Goal: Task Accomplishment & Management: Manage account settings

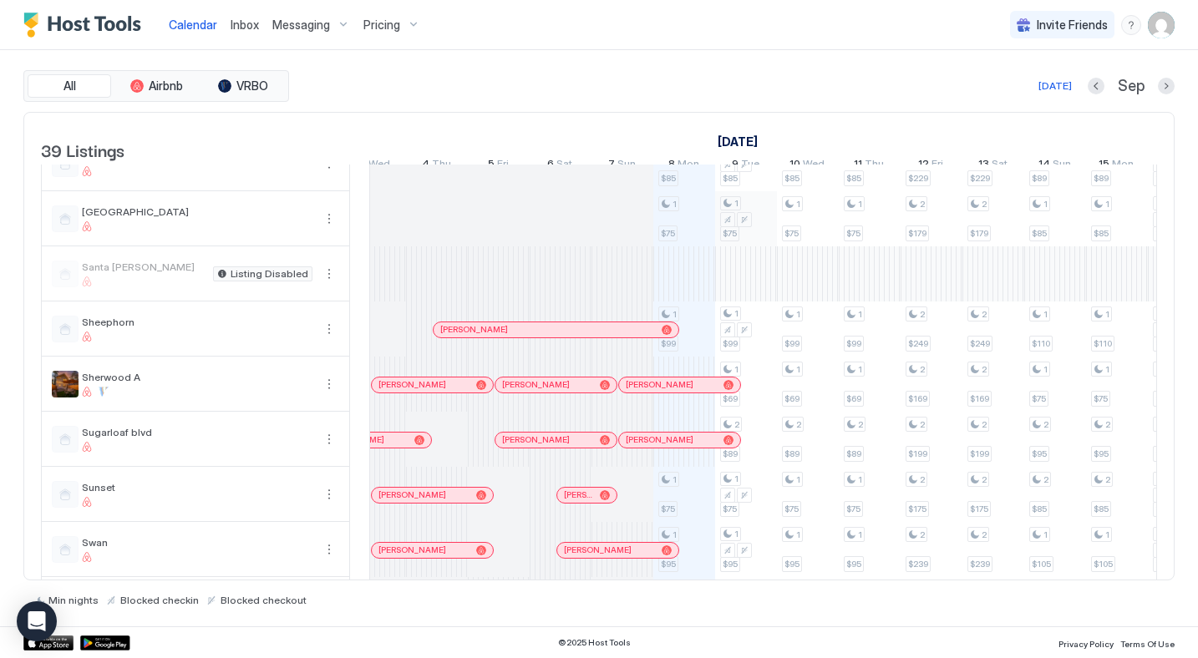
scroll to position [0, 706]
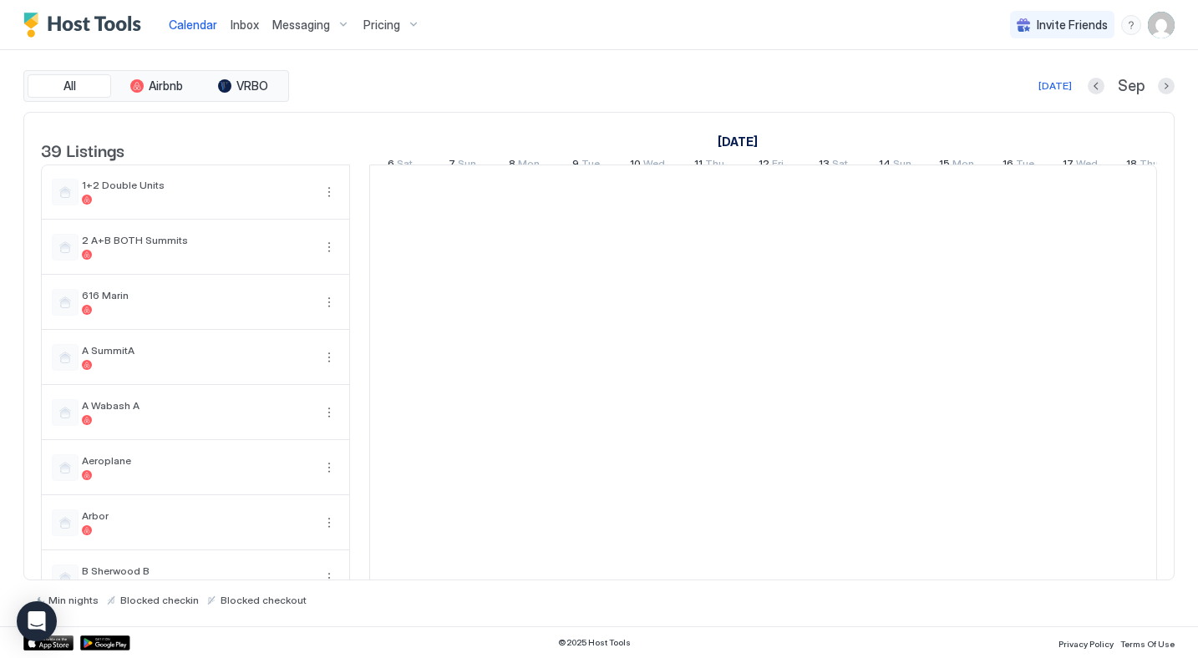
scroll to position [0, 928]
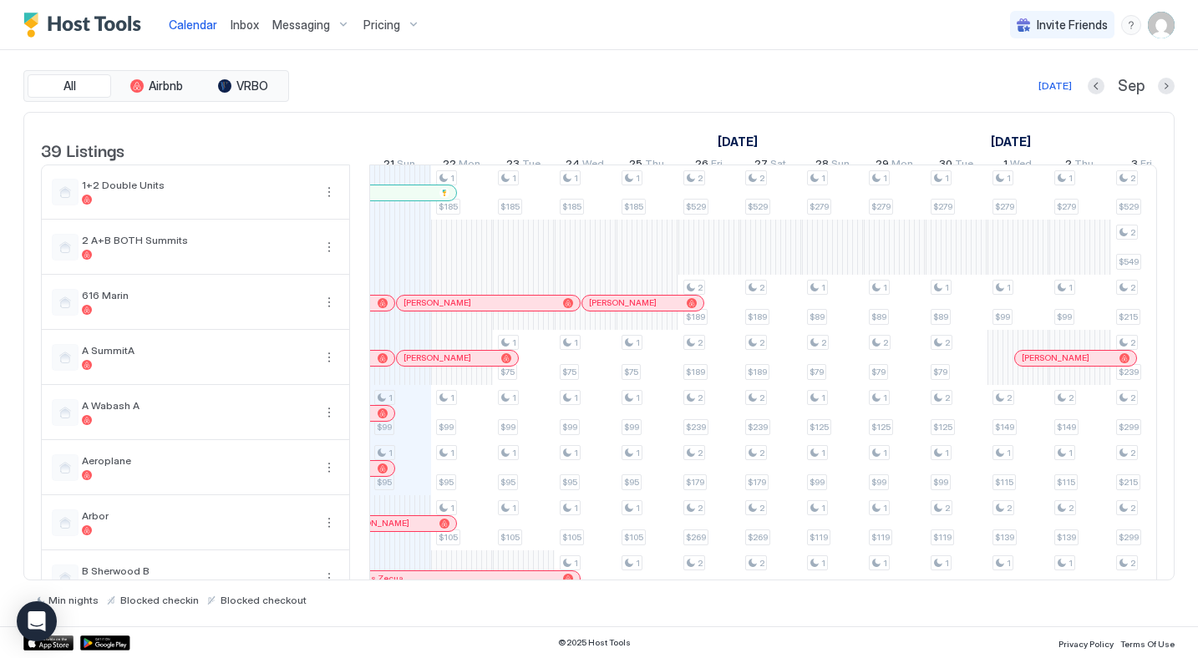
click at [378, 26] on span "Pricing" at bounding box center [381, 25] width 37 height 15
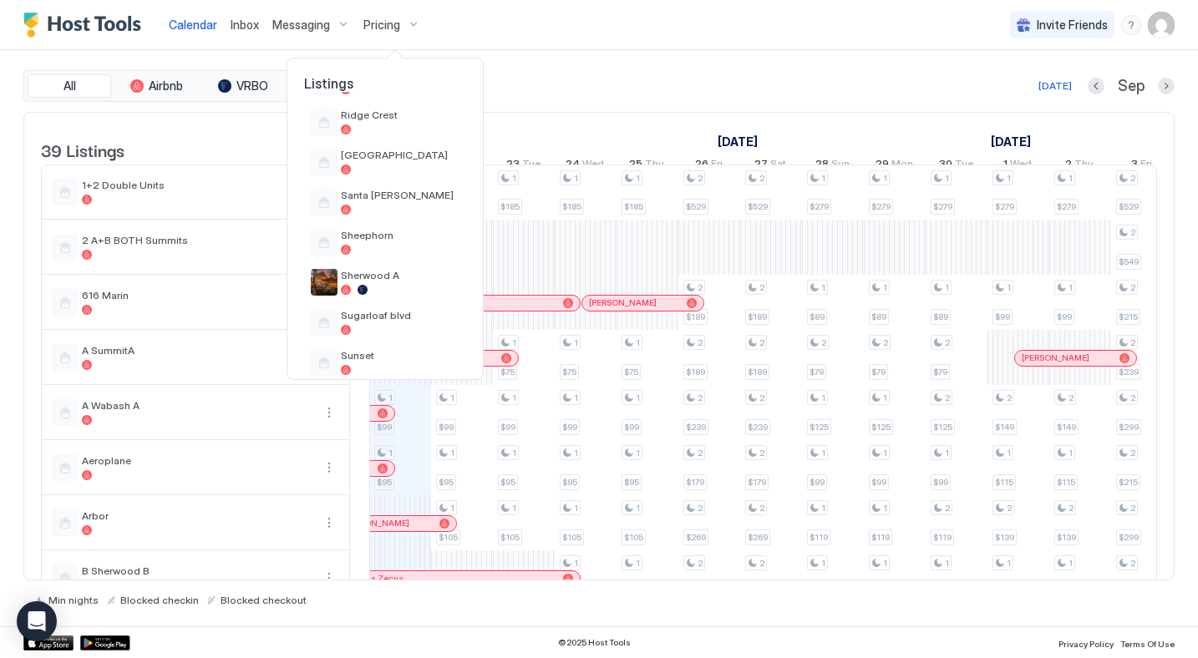
scroll to position [1010, 0]
click at [372, 358] on span "Sunset" at bounding box center [400, 354] width 119 height 13
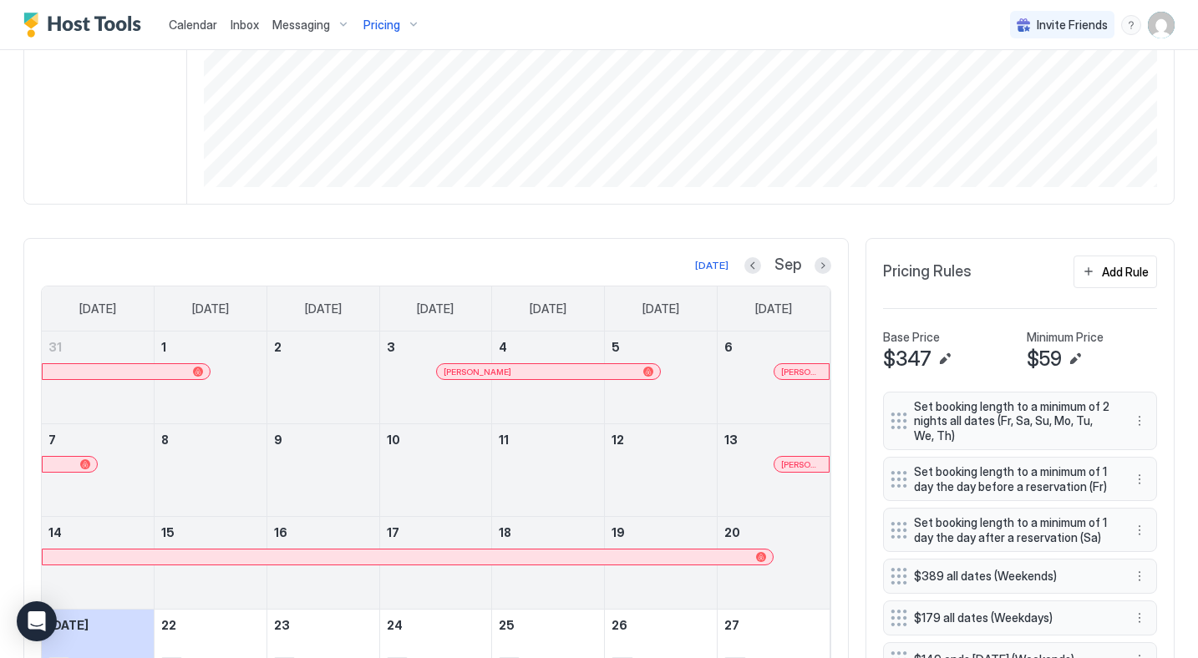
scroll to position [327, 0]
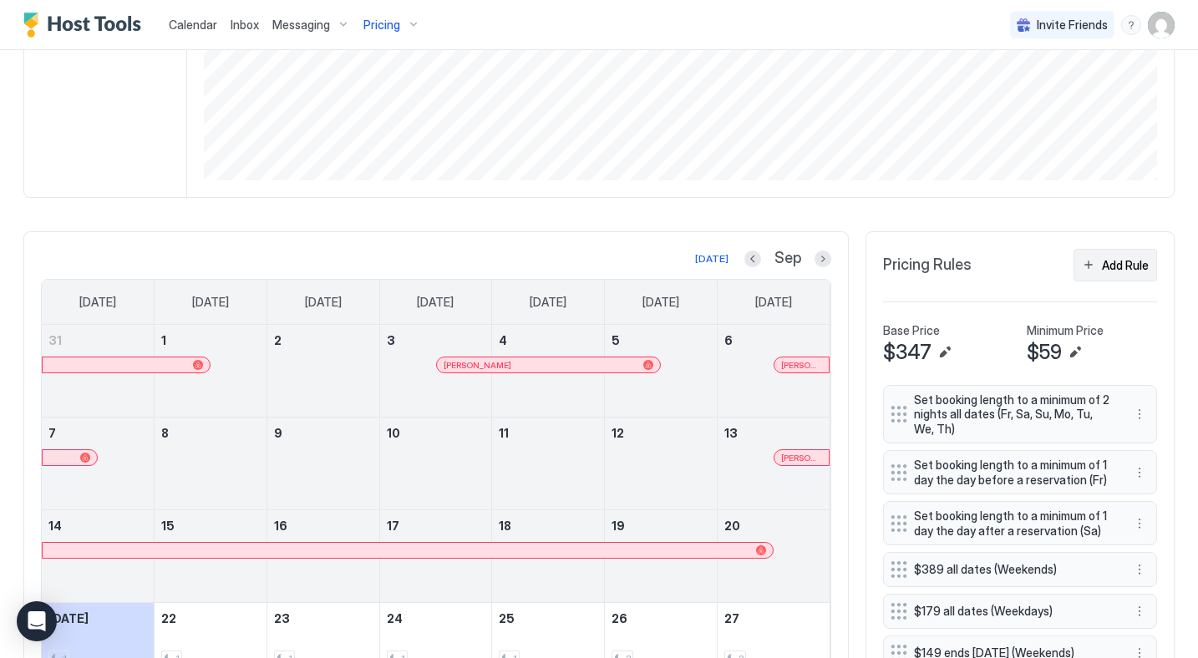
click at [1100, 269] on button "Add Rule" at bounding box center [1115, 265] width 84 height 33
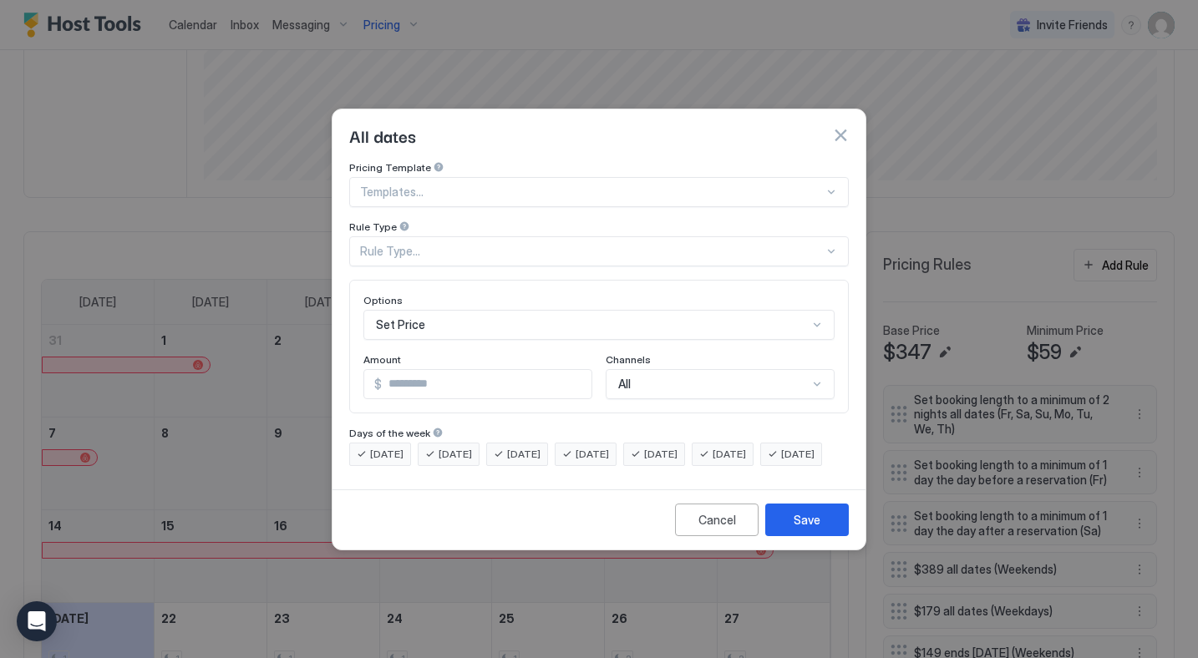
click at [411, 244] on div "Rule Type..." at bounding box center [592, 251] width 464 height 15
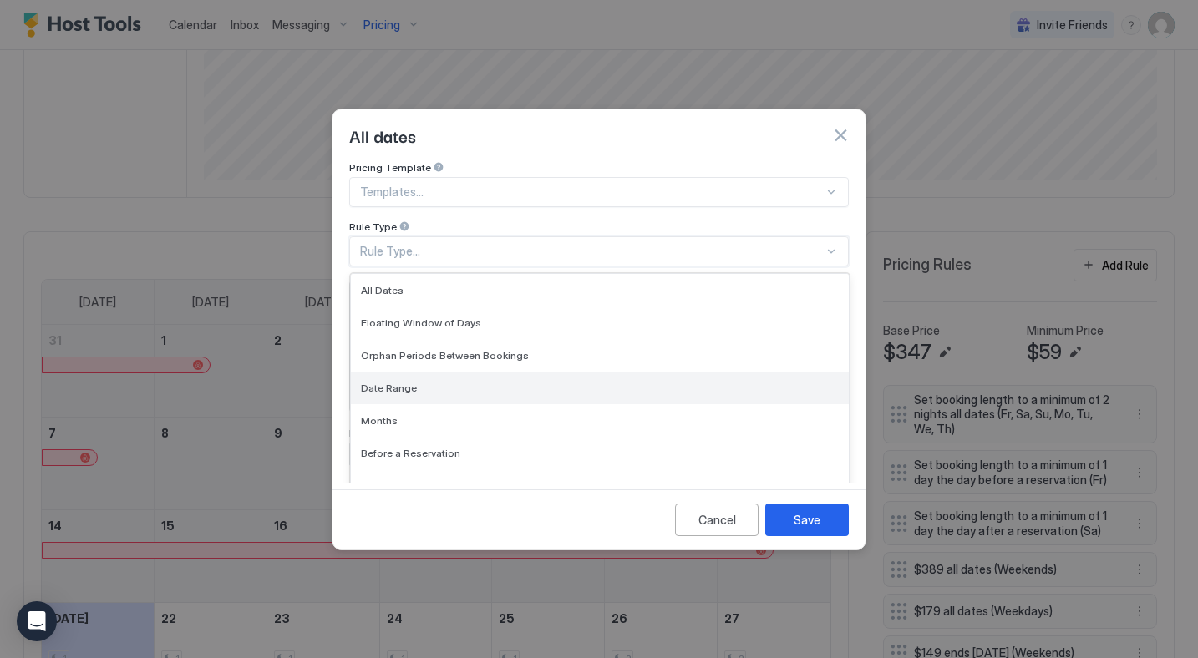
click at [403, 382] on span "Date Range" at bounding box center [389, 388] width 56 height 13
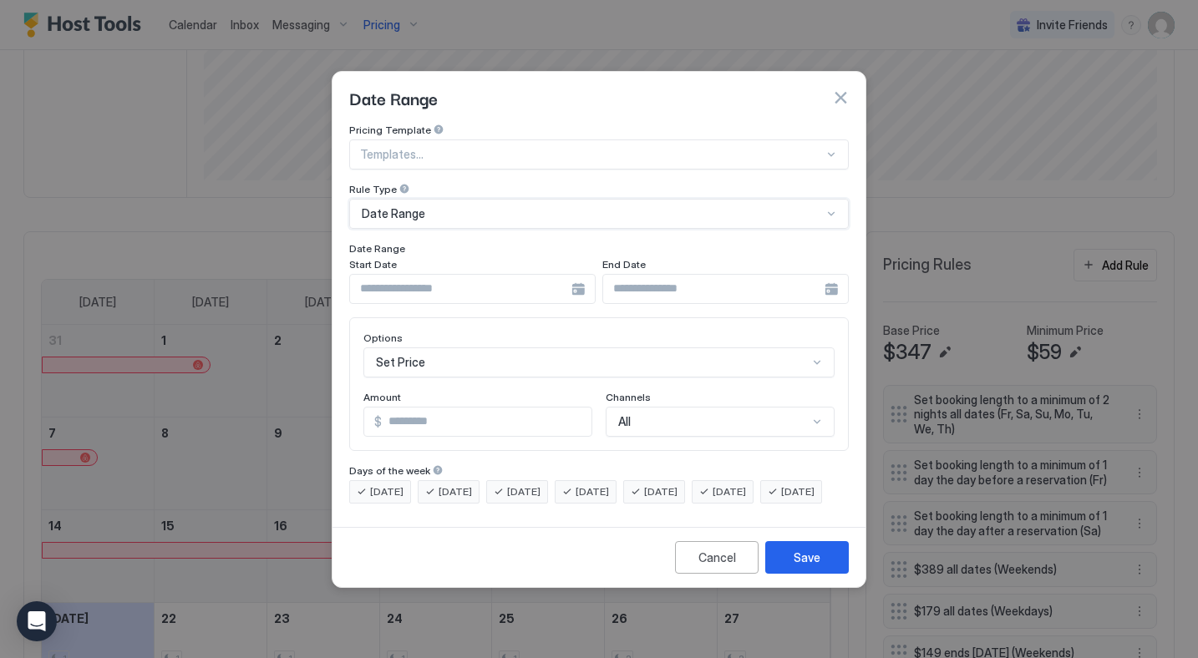
click at [390, 277] on input "Input Field" at bounding box center [460, 289] width 221 height 28
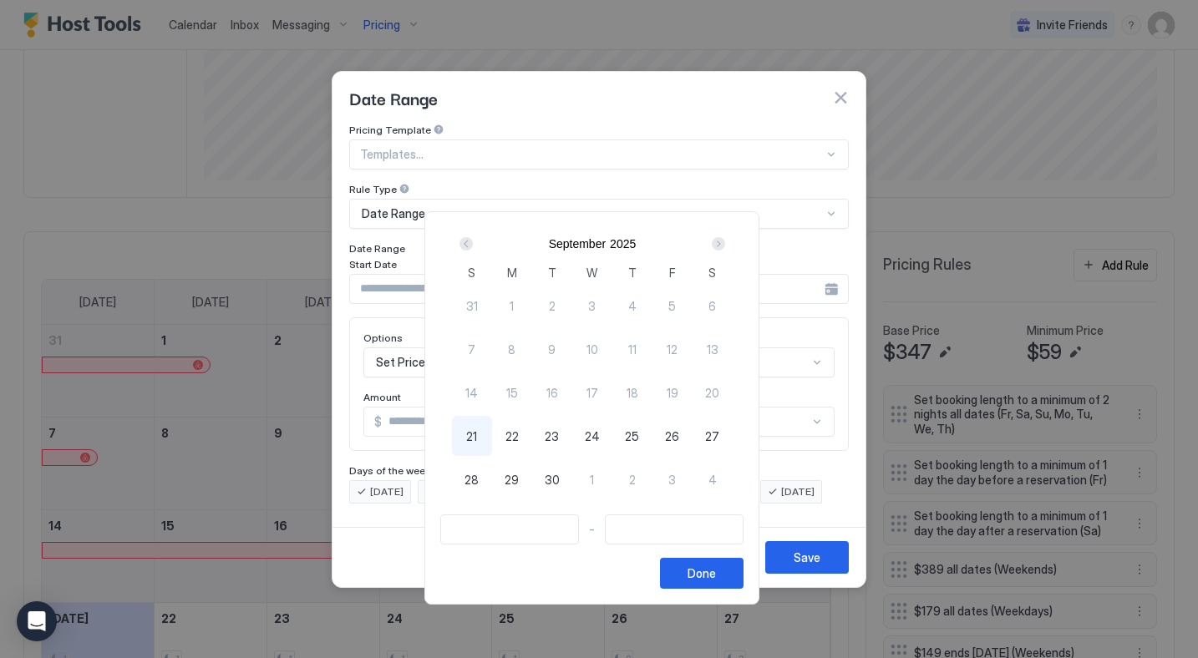
click at [724, 243] on div "Next" at bounding box center [718, 243] width 13 height 13
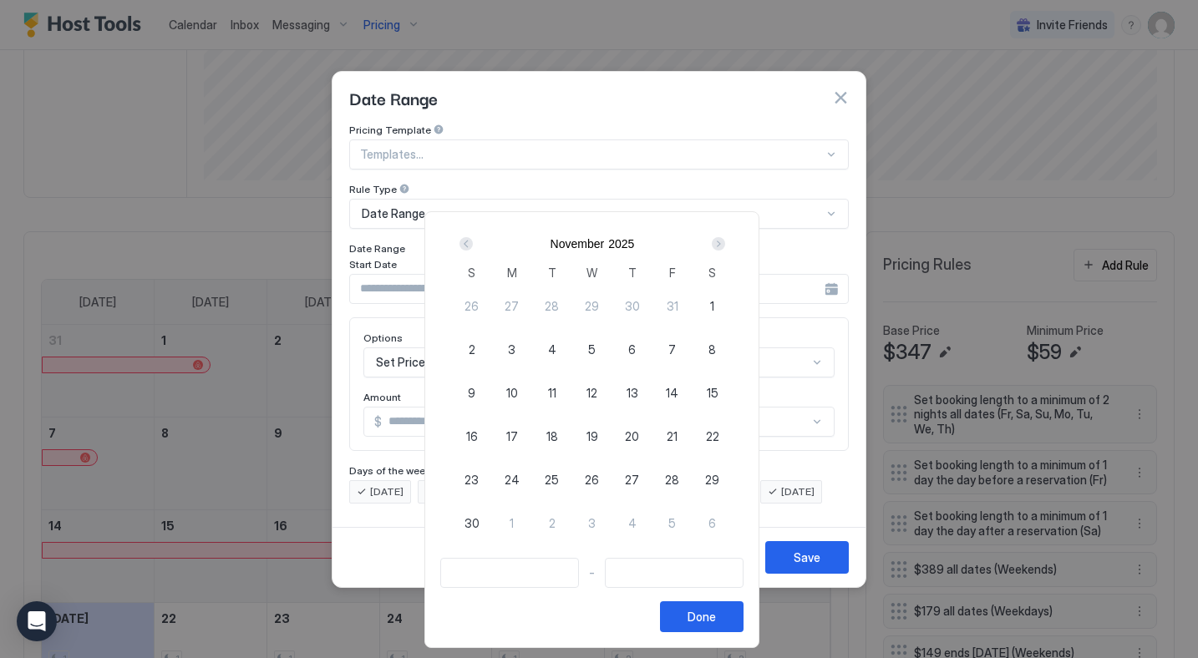
click at [633, 478] on span "27" at bounding box center [632, 480] width 14 height 18
type input "**********"
click at [638, 481] on span "27" at bounding box center [632, 480] width 14 height 18
type input "**********"
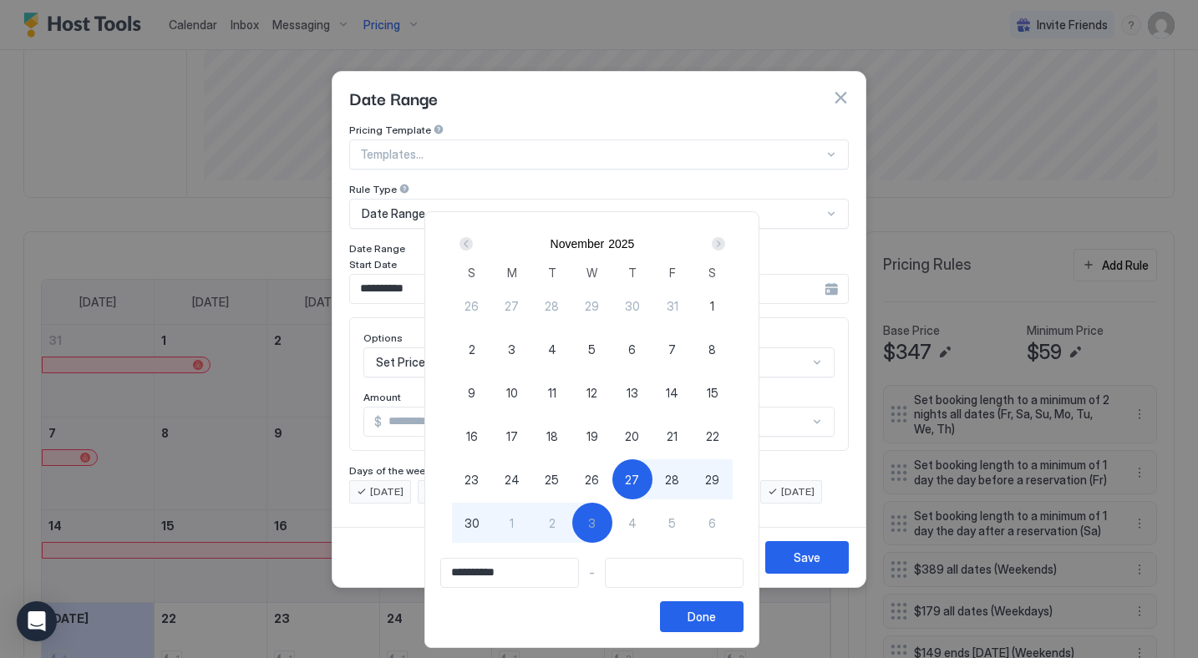
click at [599, 480] on span "26" at bounding box center [592, 480] width 14 height 18
type input "**********"
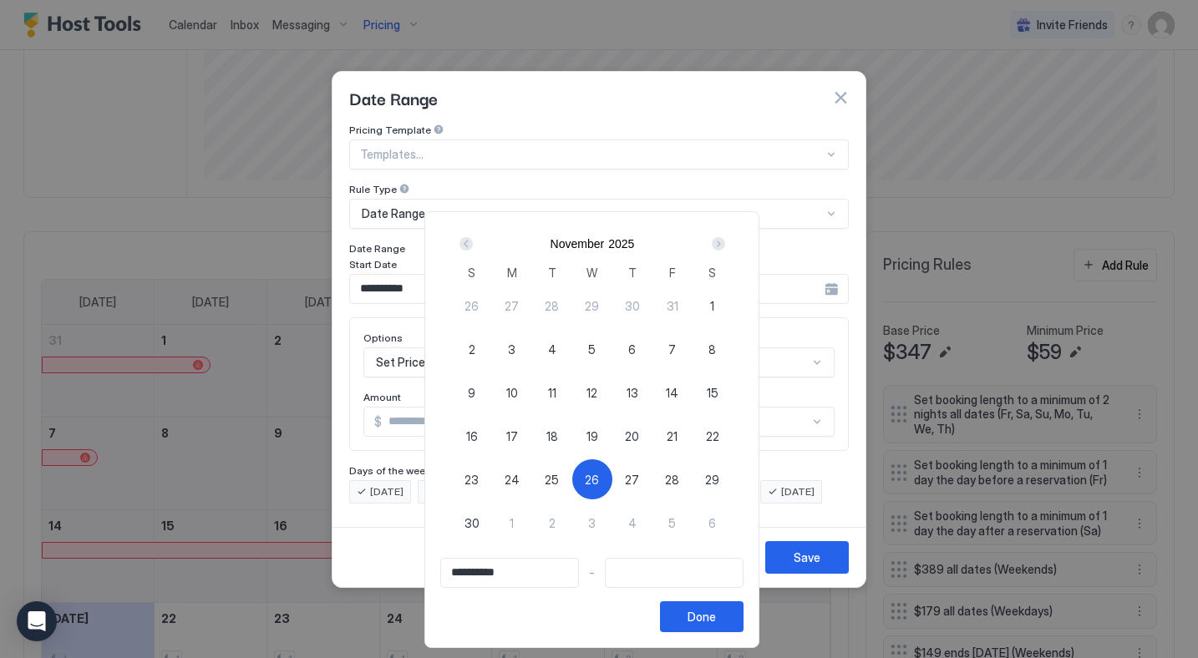
type input "**********"
click at [677, 484] on span "28" at bounding box center [672, 480] width 14 height 18
type input "**********"
click at [698, 617] on button "Done" at bounding box center [702, 616] width 84 height 31
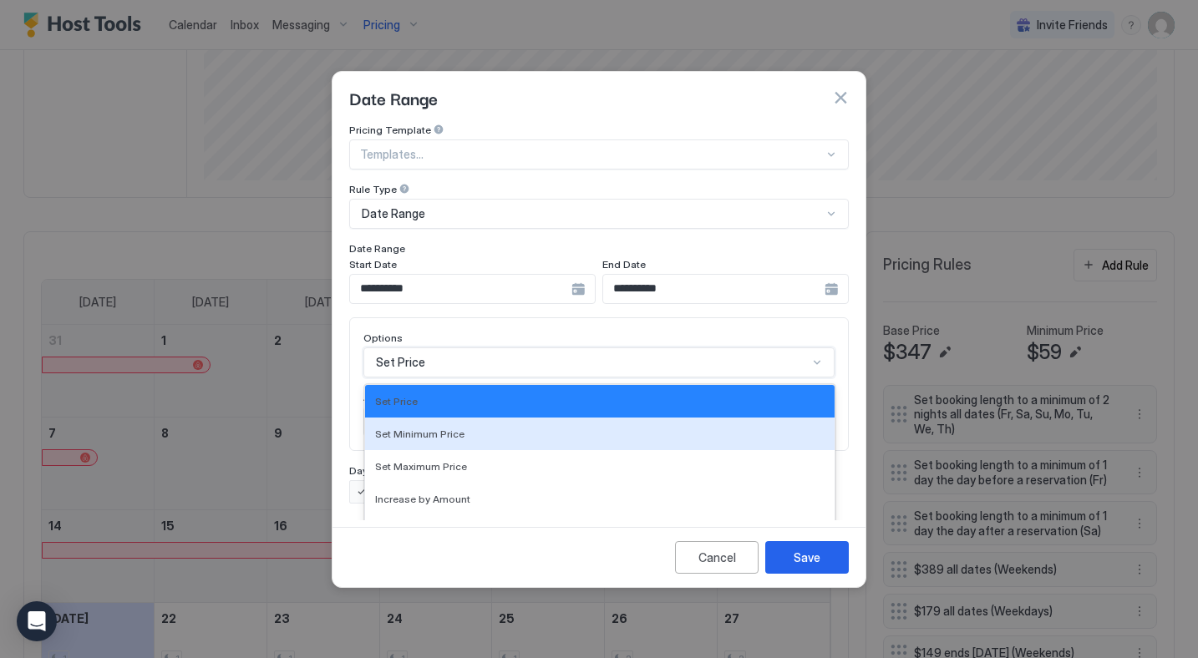
scroll to position [86, 0]
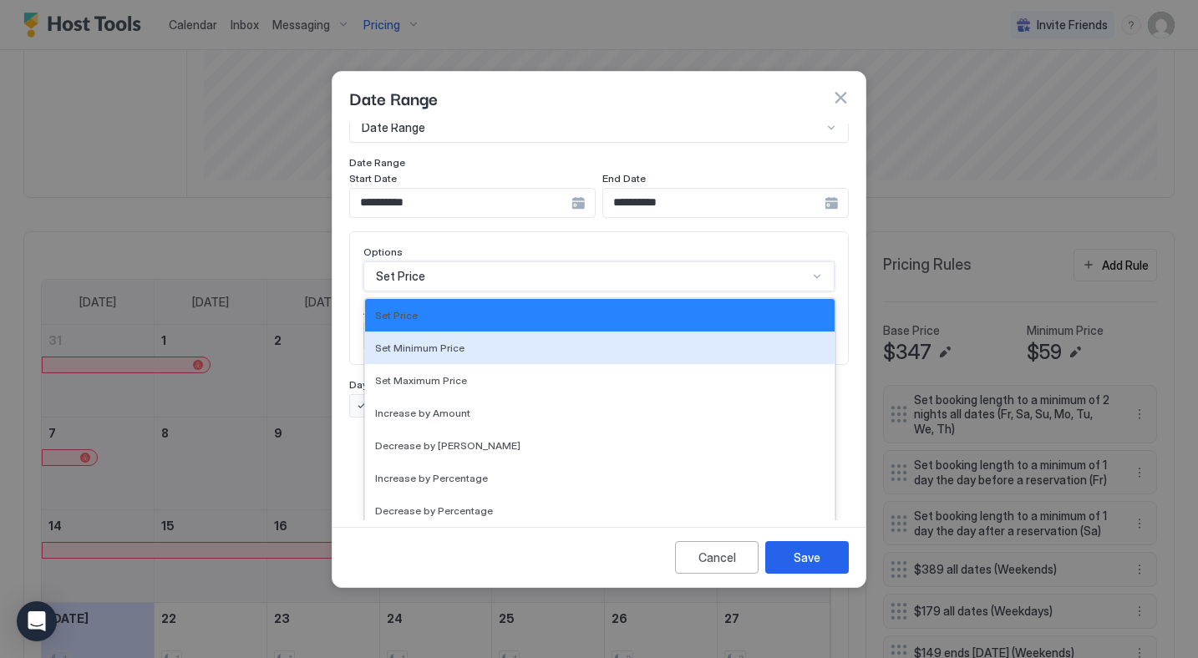
click at [433, 292] on div "Set Minimum Price, 2 of 17. 17 results available. Use Up and Down to choose opt…" at bounding box center [598, 276] width 471 height 30
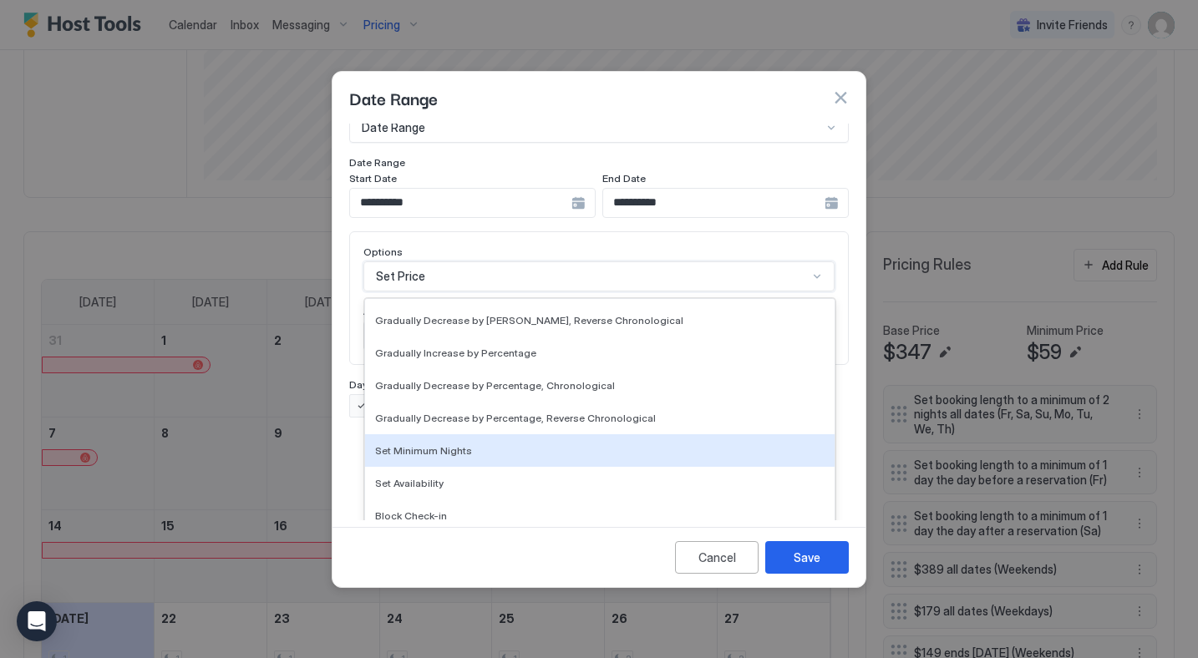
scroll to position [303, 0]
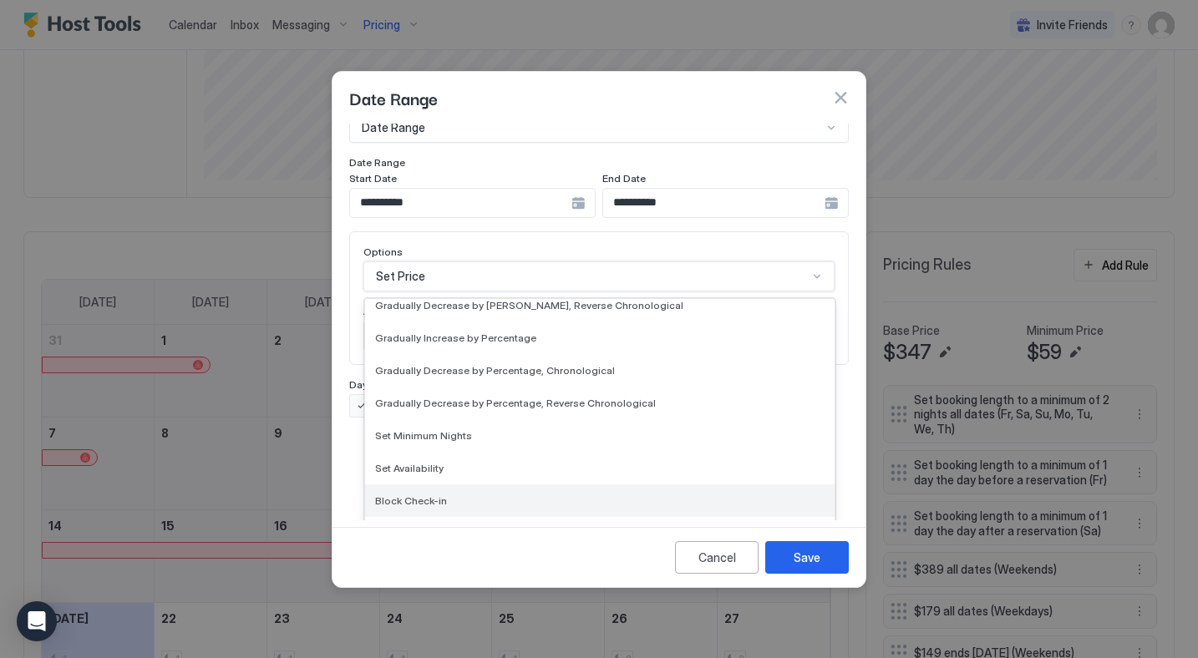
click at [407, 495] on span "Block Check-in" at bounding box center [411, 501] width 72 height 13
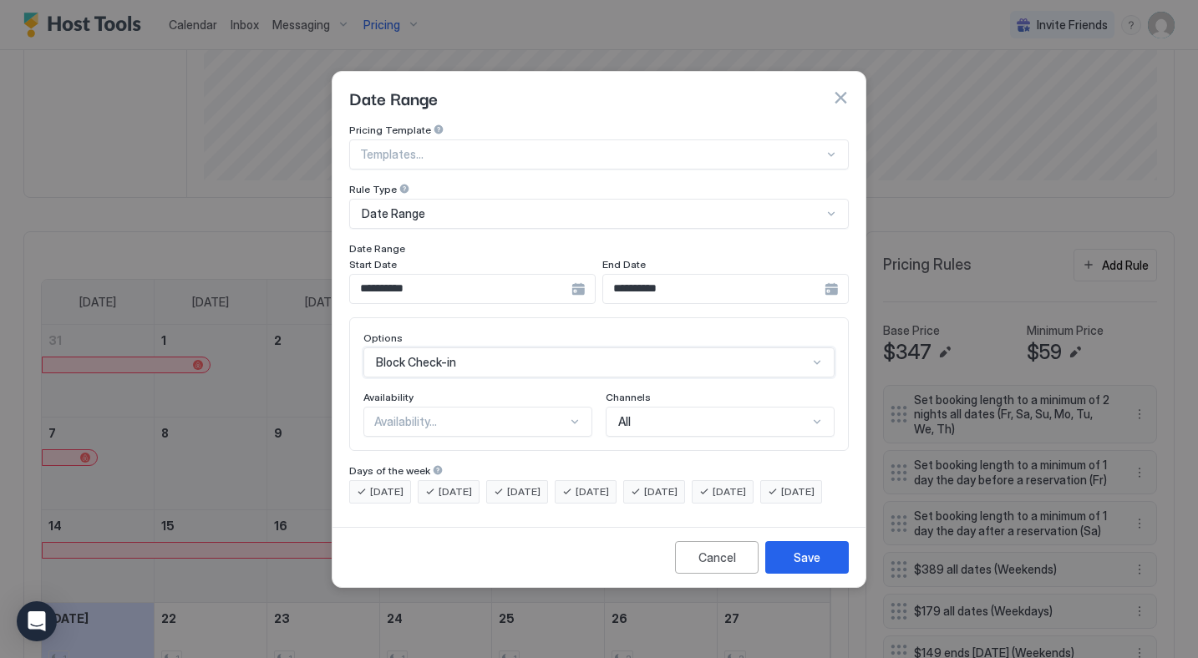
scroll to position [0, 0]
click at [402, 485] on span "[DATE]" at bounding box center [386, 492] width 33 height 15
click at [450, 485] on span "[DATE]" at bounding box center [455, 492] width 33 height 15
click at [518, 485] on span "[DATE]" at bounding box center [523, 492] width 33 height 15
click at [672, 480] on div "[DATE]" at bounding box center [654, 491] width 62 height 23
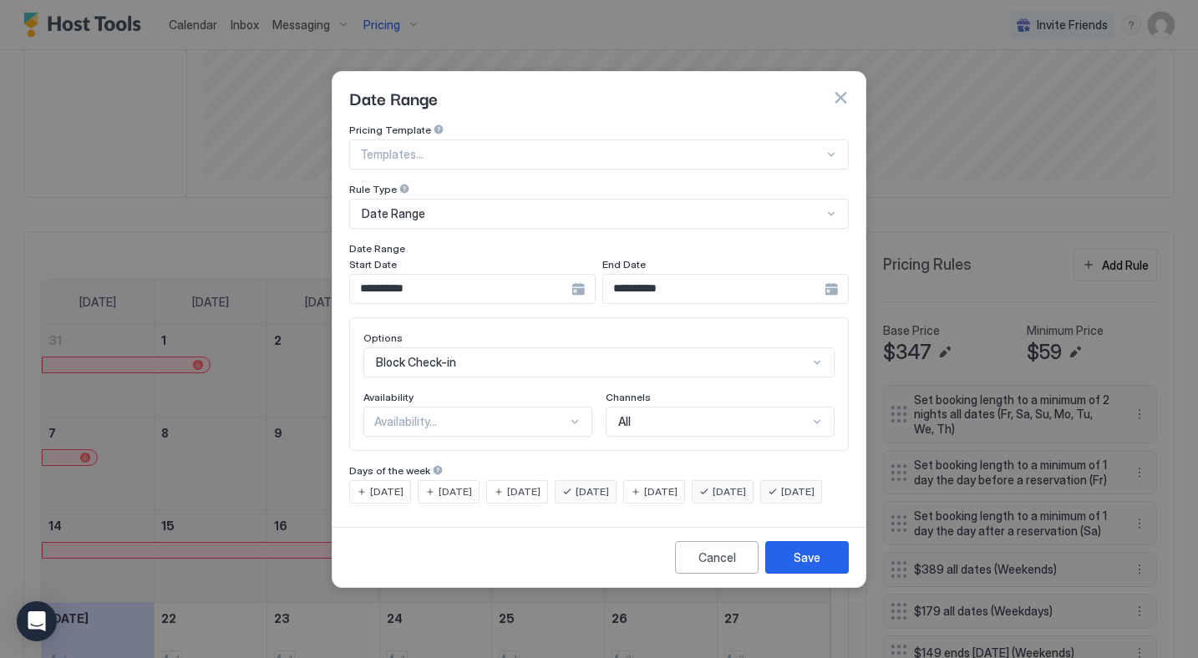
click at [746, 485] on span "[DATE]" at bounding box center [729, 492] width 33 height 15
click at [389, 491] on div "[DATE] [DATE] [DATE] [DATE] [DATE] [DATE] [DATE]" at bounding box center [599, 491] width 500 height 23
click at [781, 500] on span "[DATE]" at bounding box center [797, 492] width 33 height 15
click at [812, 566] on div "Save" at bounding box center [807, 558] width 27 height 18
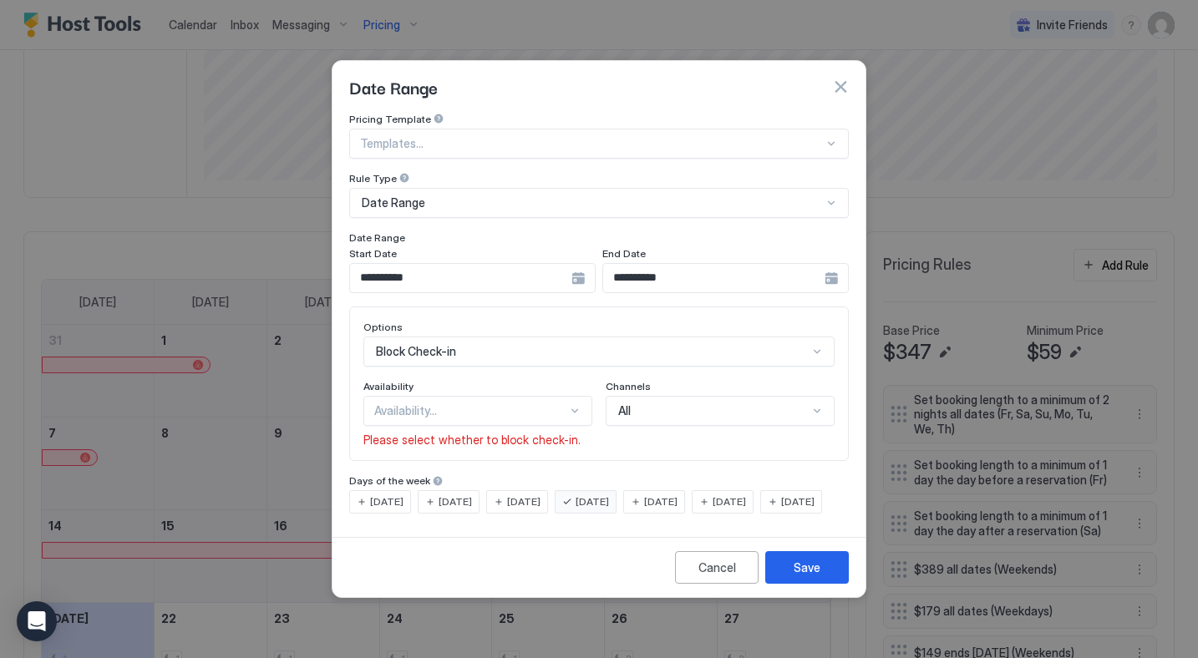
click at [414, 403] on div "Availability..." at bounding box center [470, 410] width 193 height 15
click at [404, 476] on span "Blocked" at bounding box center [394, 482] width 39 height 13
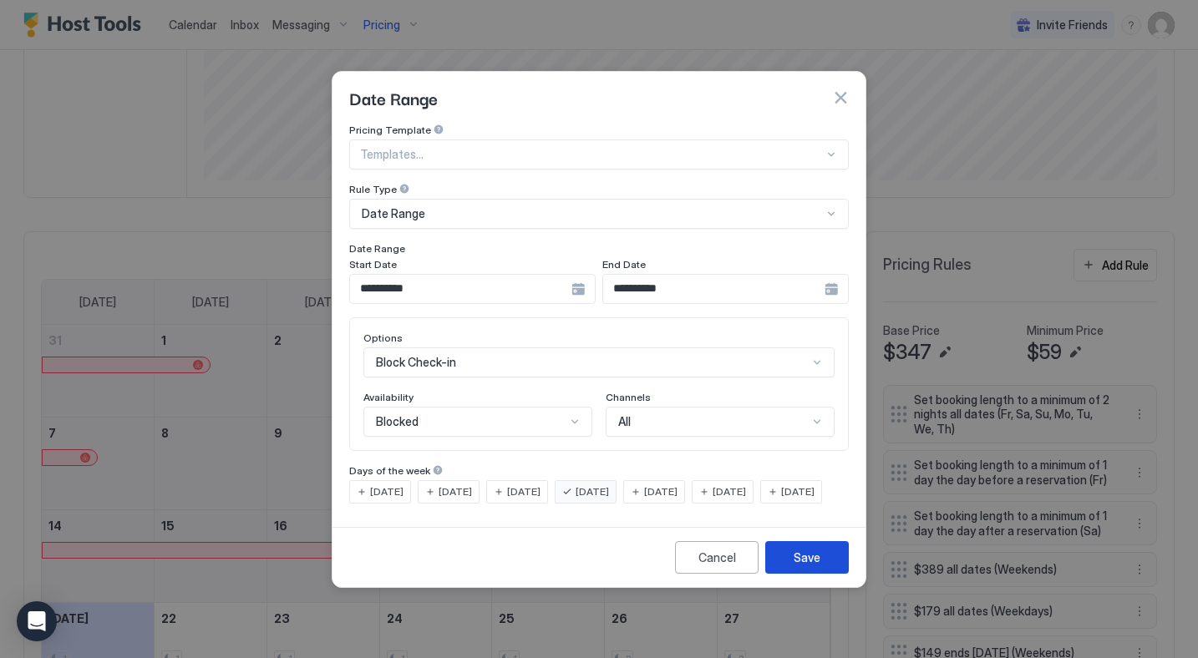
click at [822, 574] on button "Save" at bounding box center [807, 557] width 84 height 33
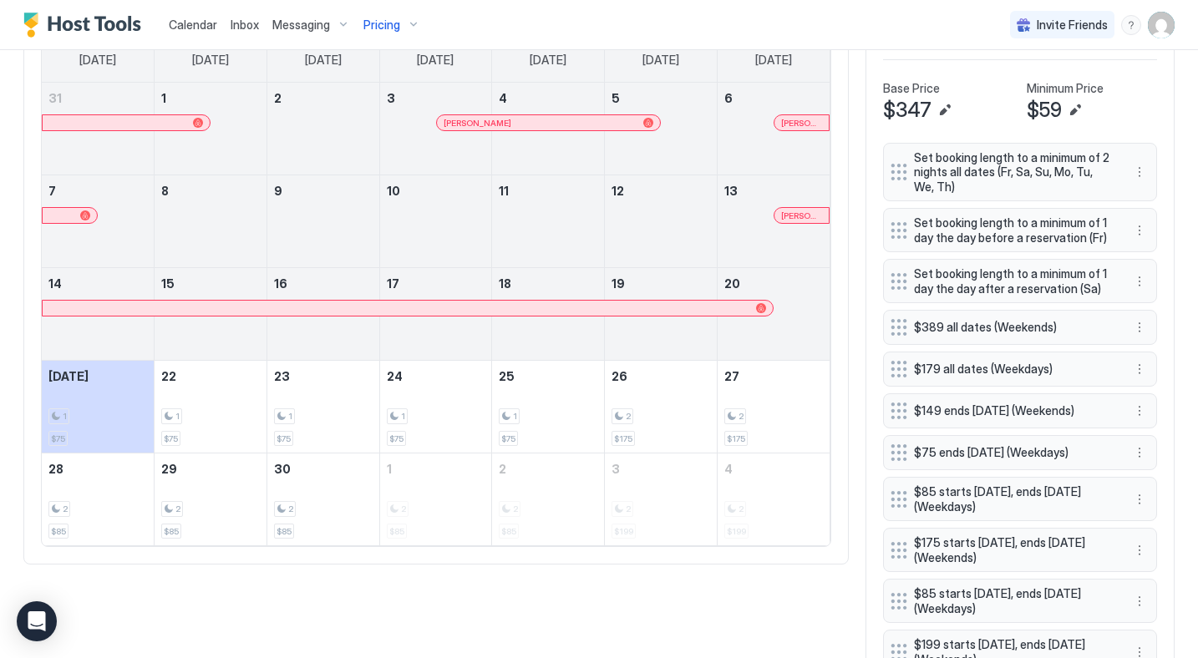
scroll to position [495, 0]
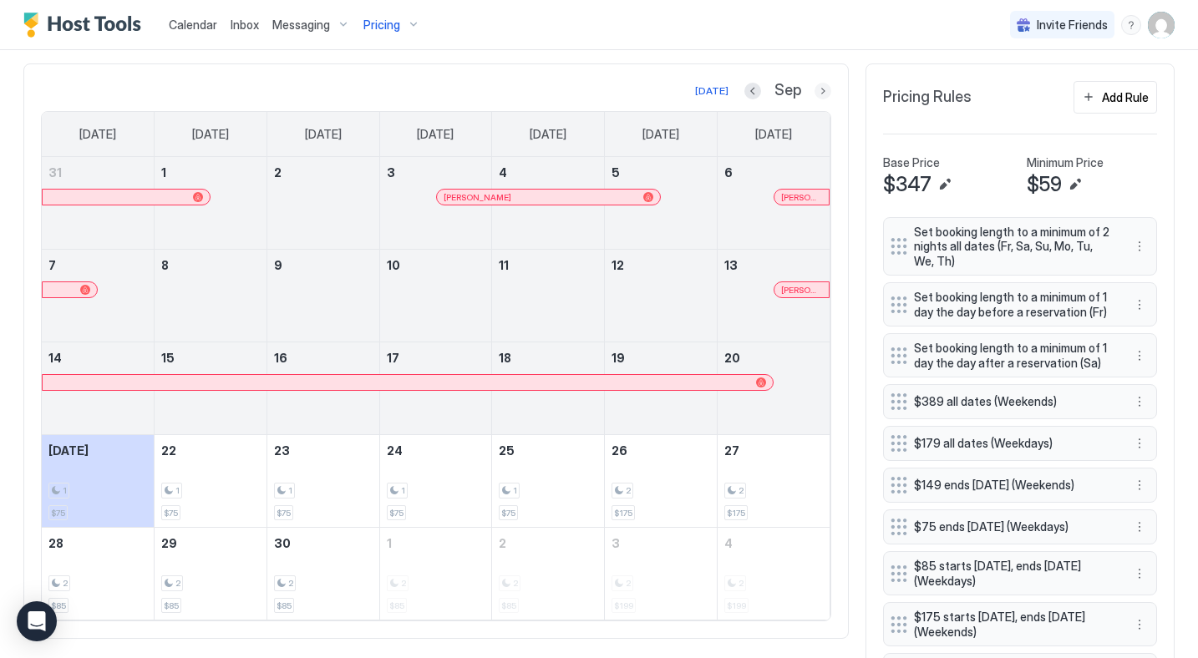
click at [819, 92] on button "Next month" at bounding box center [822, 91] width 17 height 17
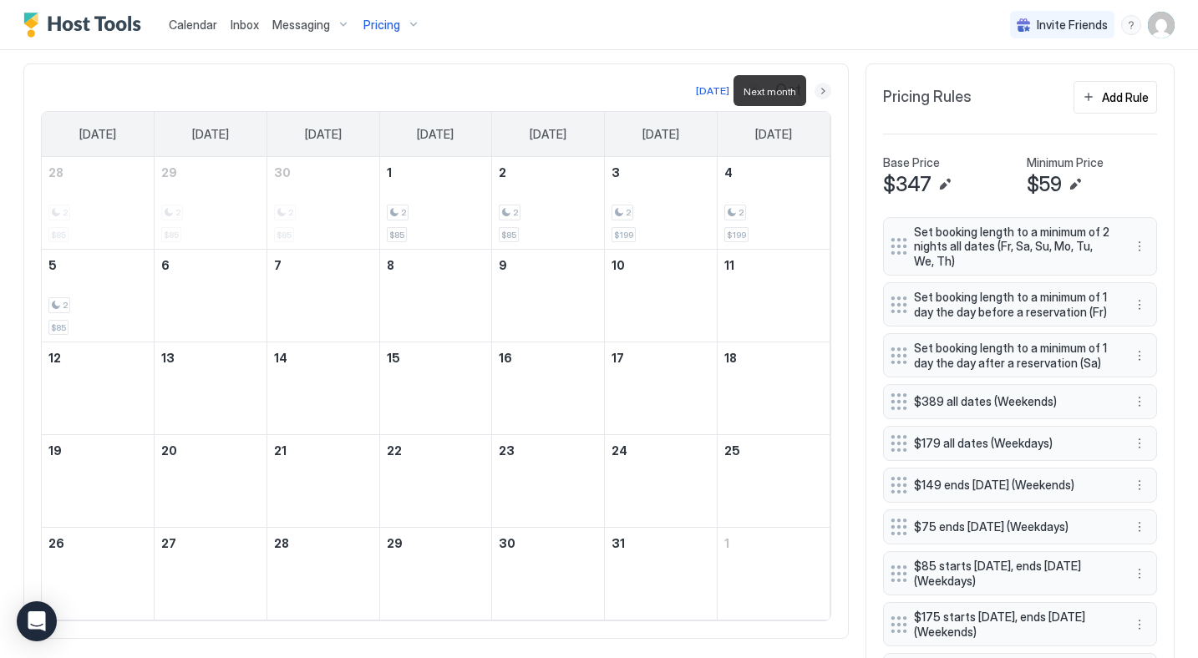
click at [819, 92] on button "Next month" at bounding box center [822, 91] width 17 height 17
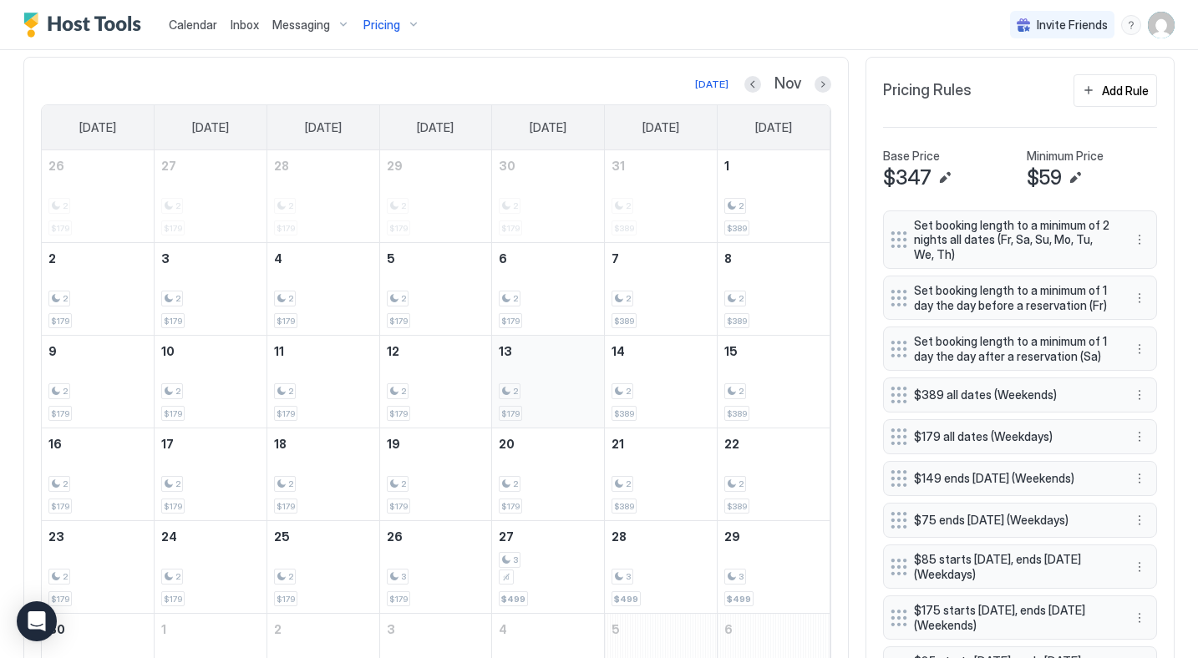
scroll to position [512, 0]
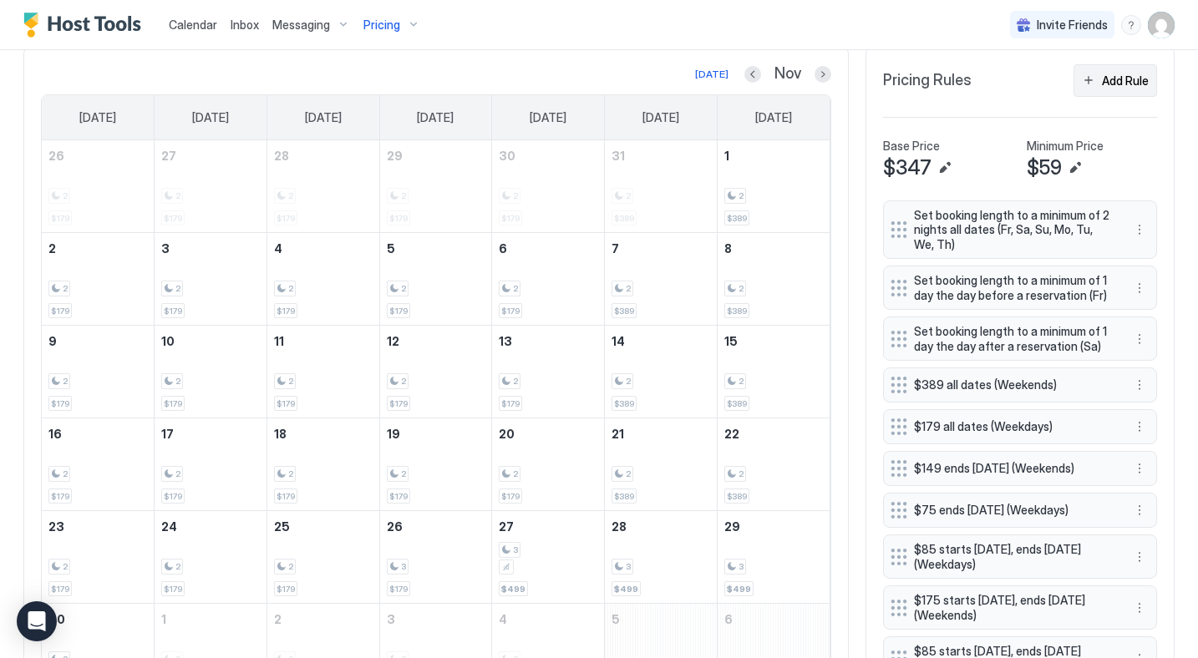
click at [1096, 91] on button "Add Rule" at bounding box center [1115, 80] width 84 height 33
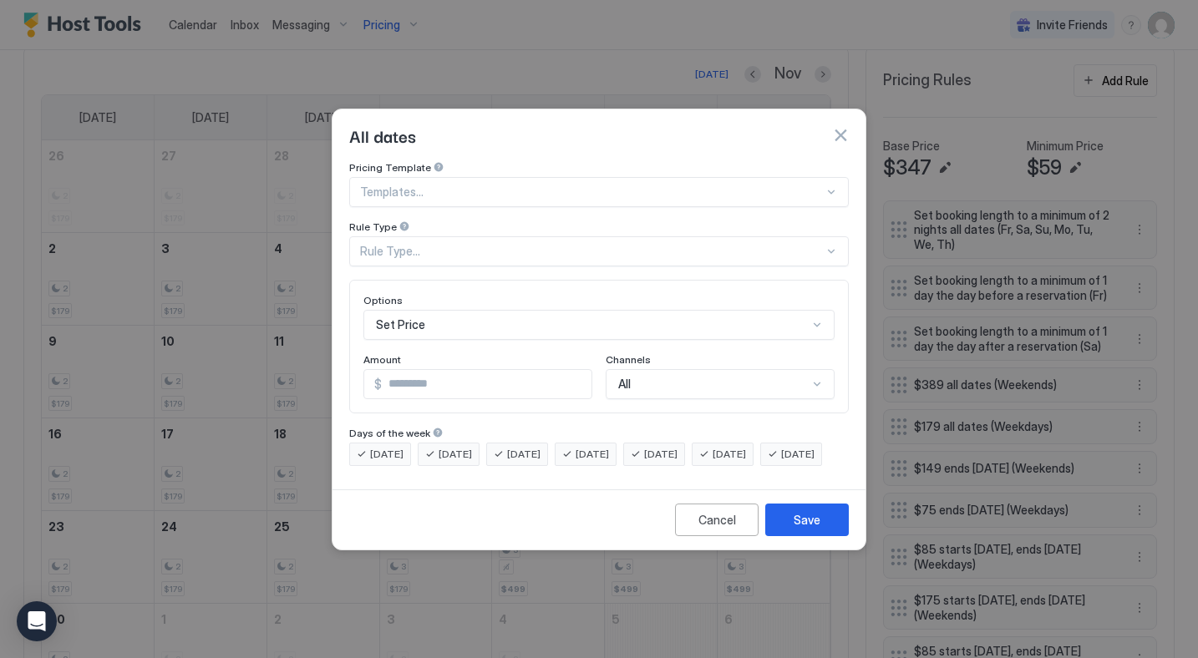
click at [392, 185] on div at bounding box center [592, 192] width 464 height 15
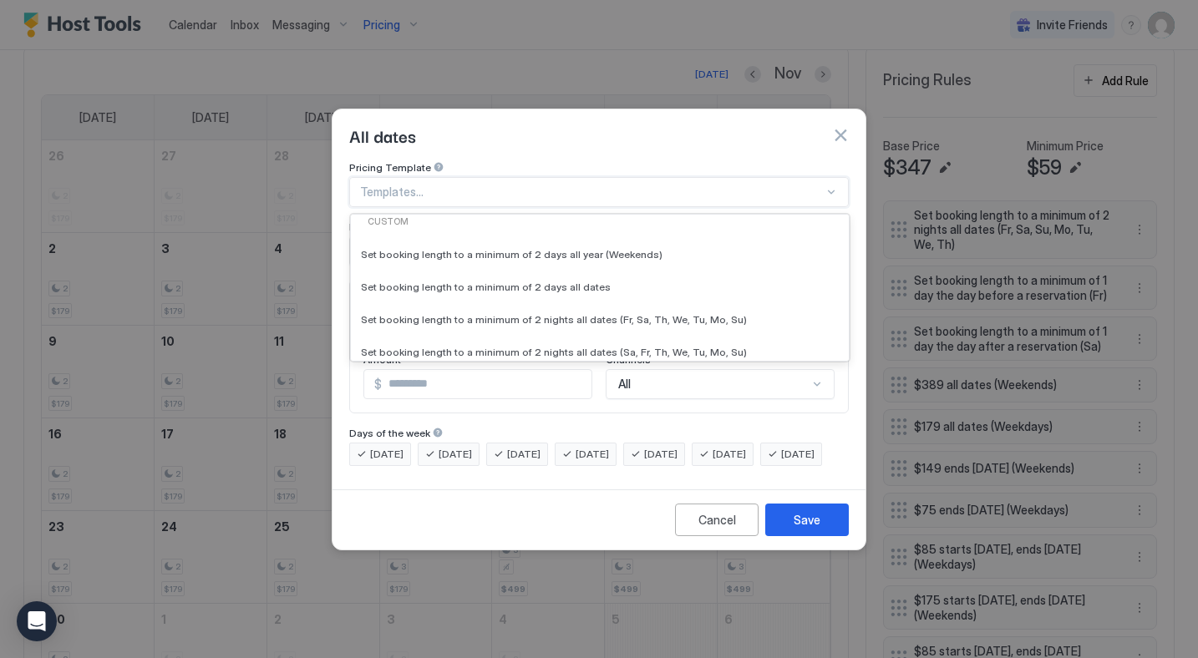
scroll to position [235, 0]
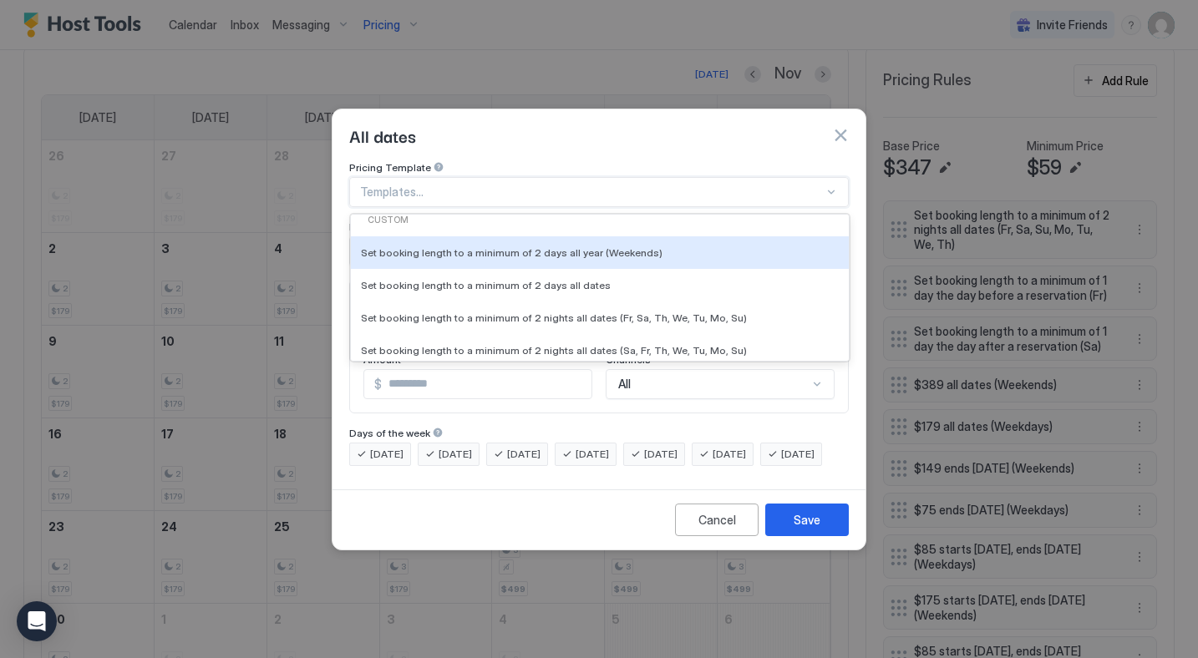
click at [840, 127] on button "button" at bounding box center [840, 135] width 17 height 17
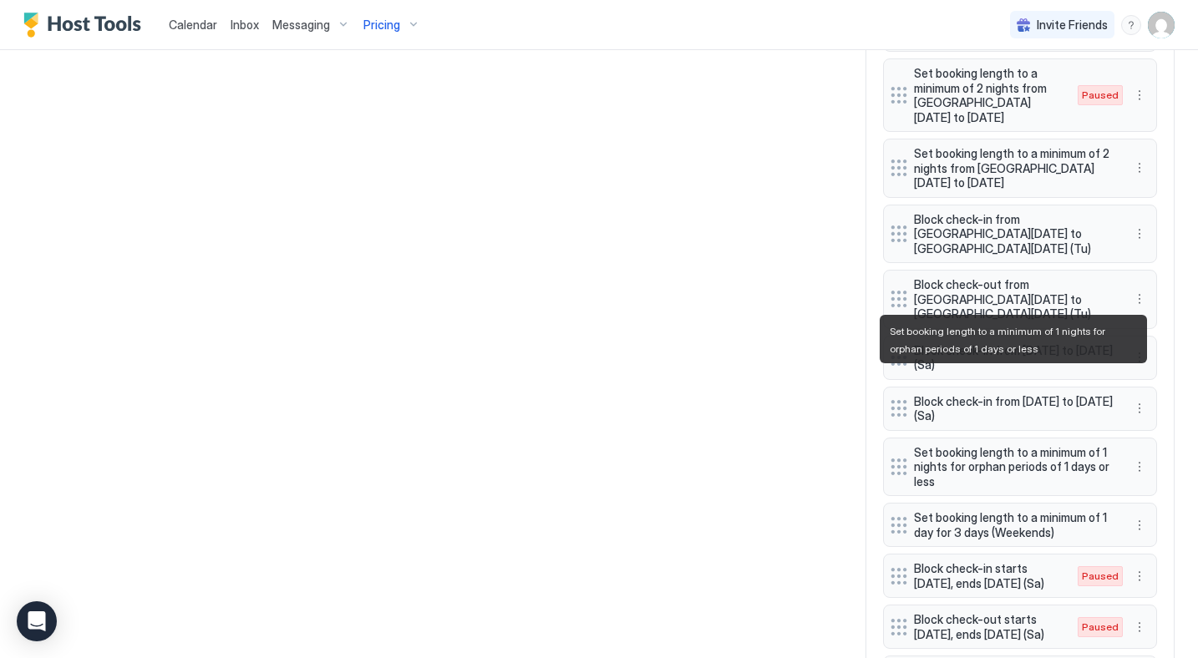
scroll to position [2201, 0]
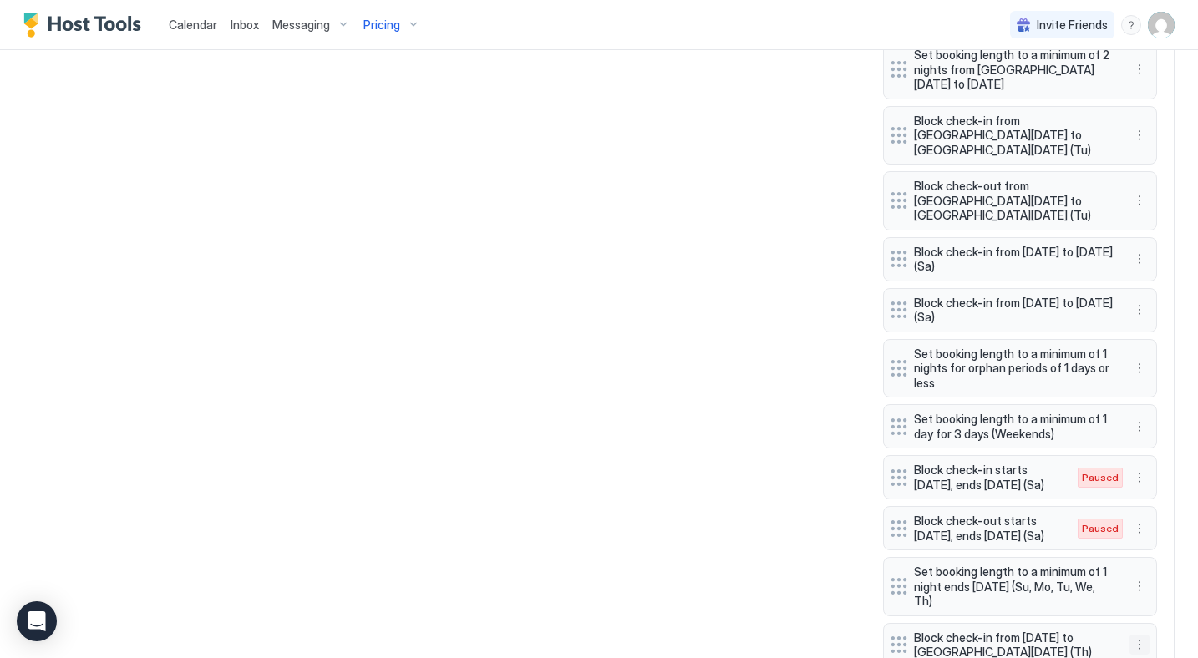
click at [1139, 635] on button "More options" at bounding box center [1139, 645] width 20 height 20
click at [1156, 500] on div "Edit" at bounding box center [1161, 494] width 63 height 27
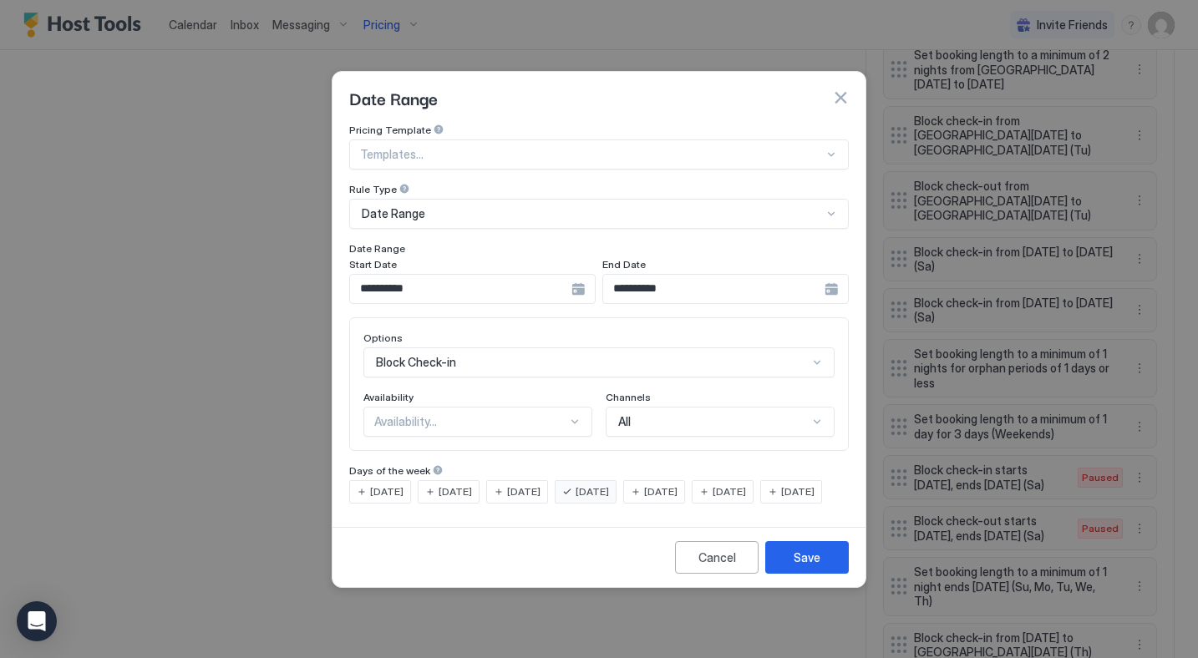
click at [418, 147] on div at bounding box center [592, 154] width 464 height 15
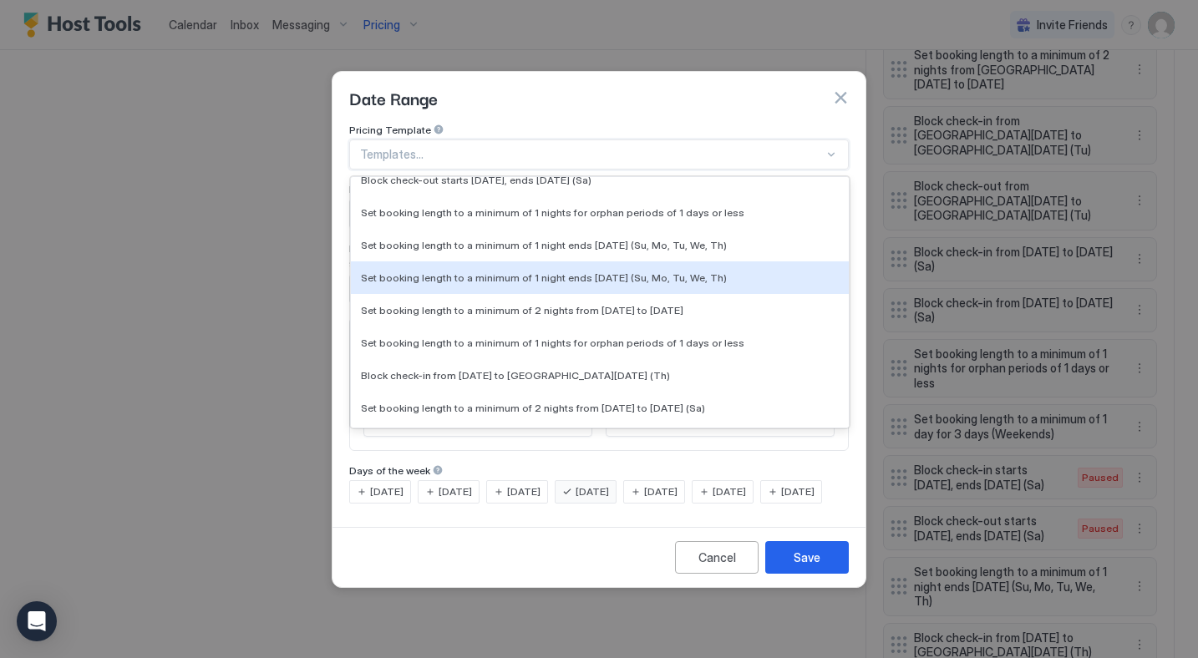
scroll to position [37514, 0]
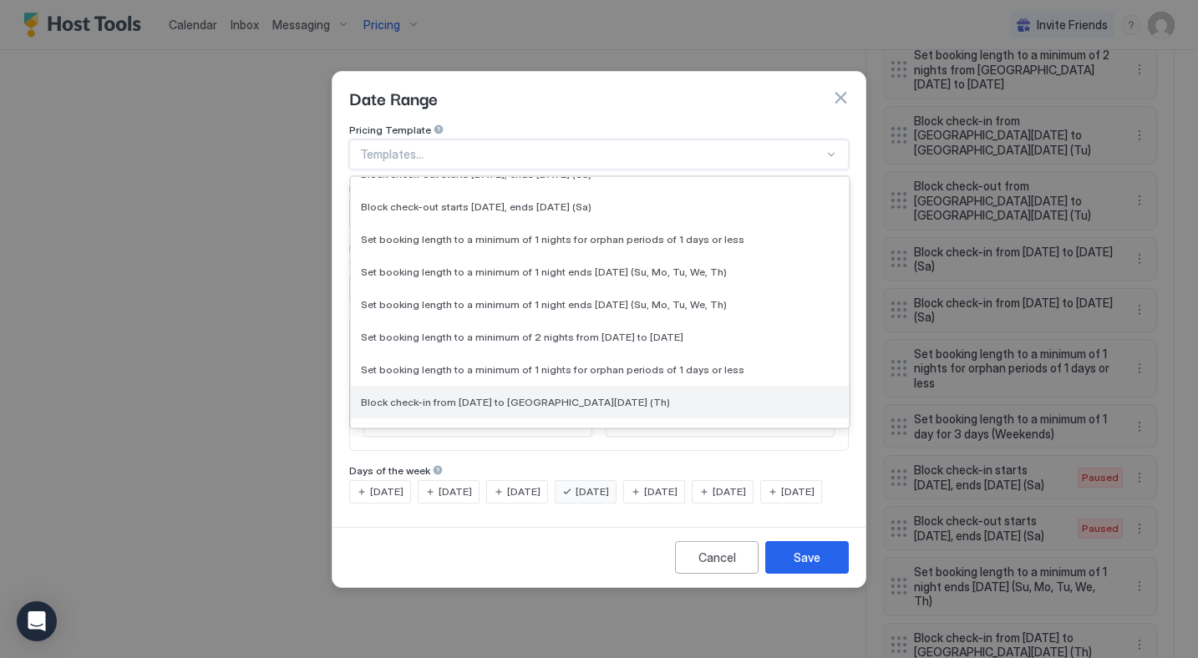
click at [493, 395] on span "Block check-in from [DATE] to [GEOGRAPHIC_DATA][DATE] (Th)" at bounding box center [515, 401] width 309 height 13
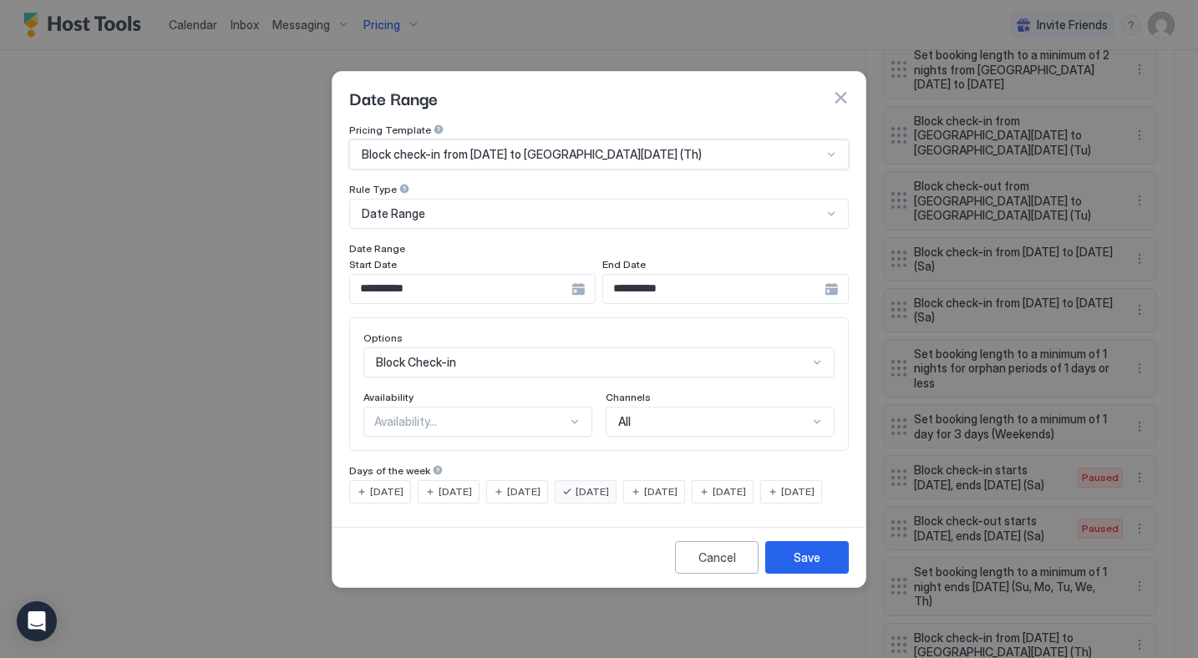
click at [445, 352] on div "Block Check-in" at bounding box center [598, 363] width 471 height 30
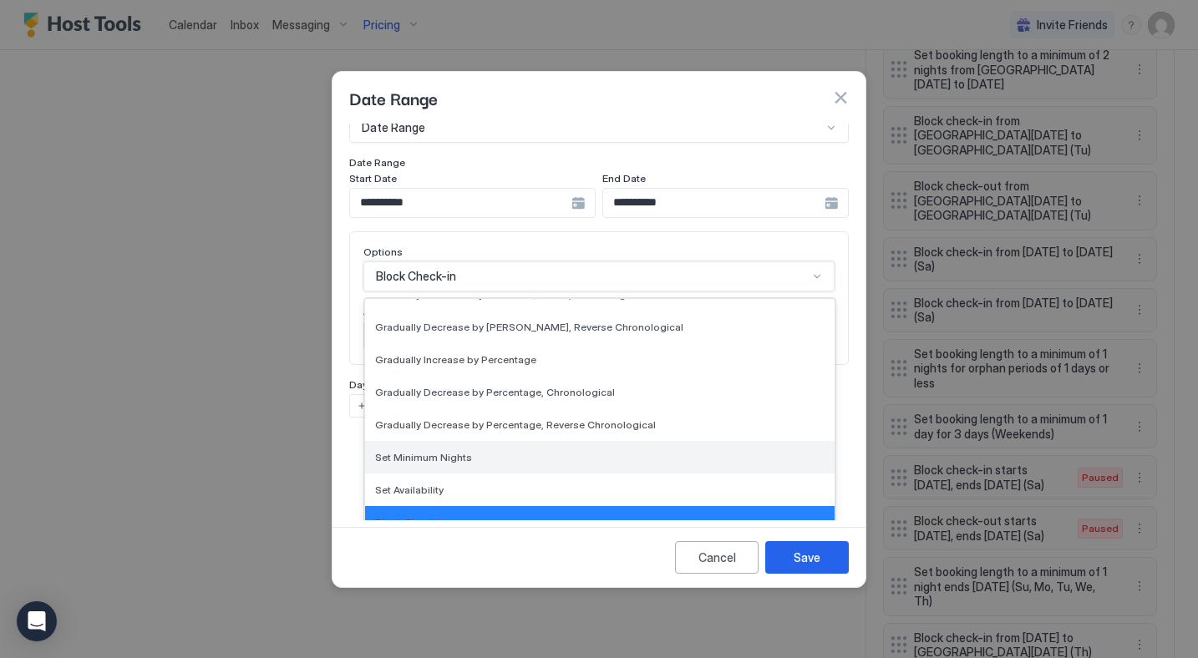
scroll to position [303, 0]
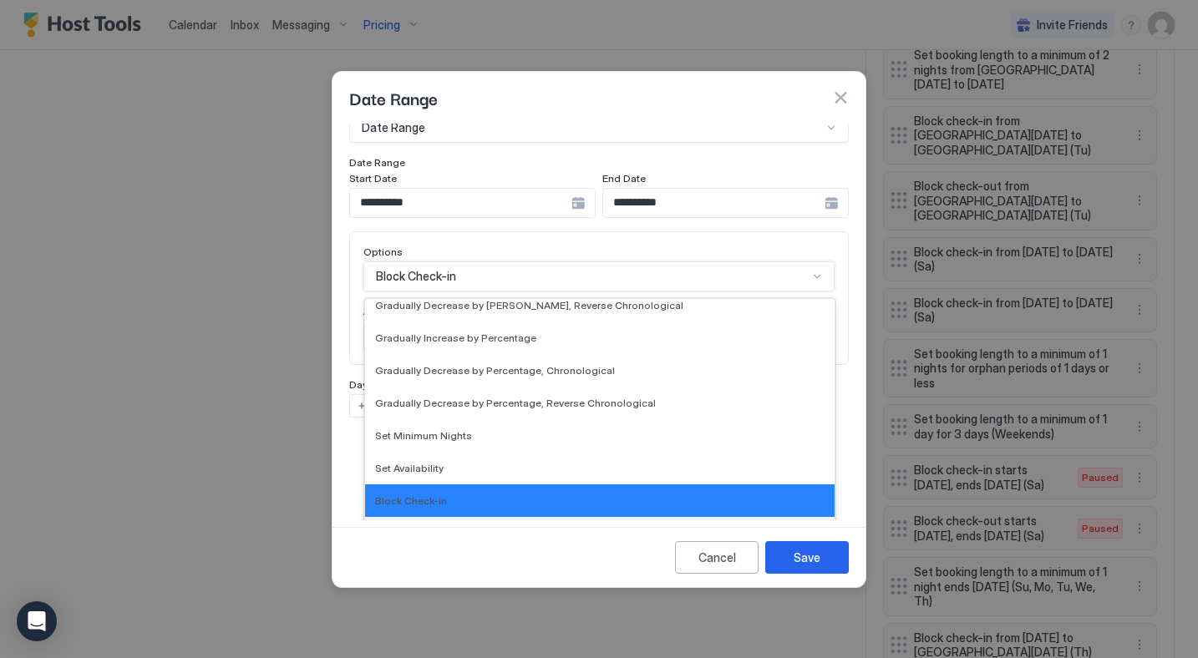
click at [416, 527] on span "Block Check-out" at bounding box center [414, 533] width 79 height 13
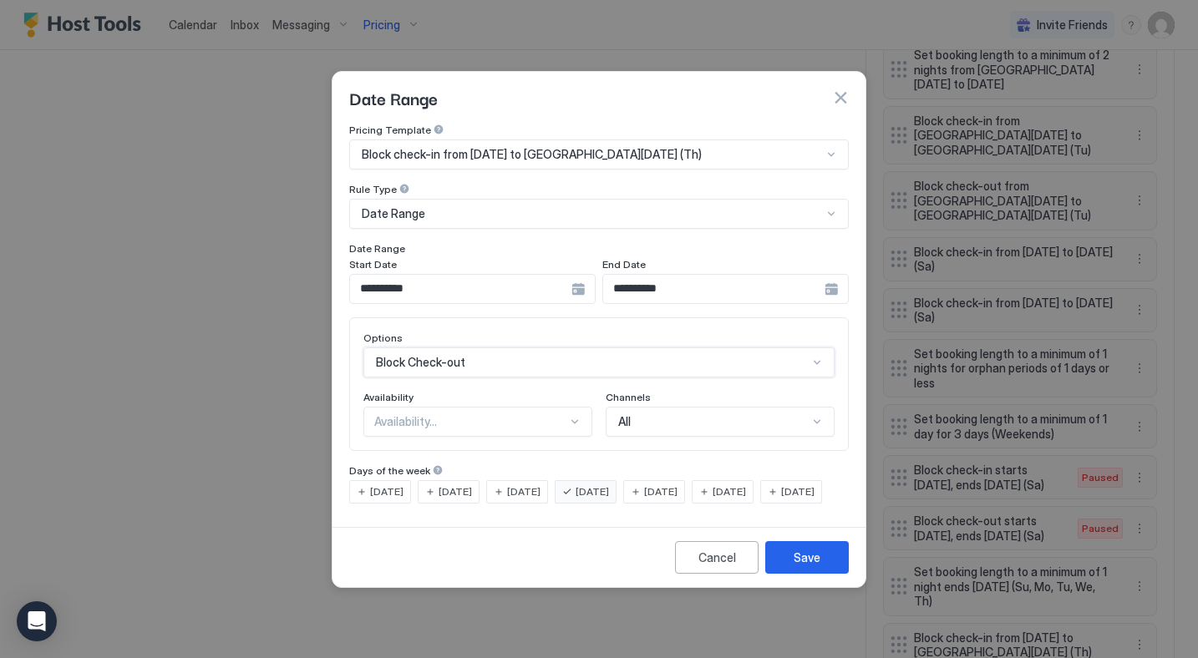
scroll to position [0, 0]
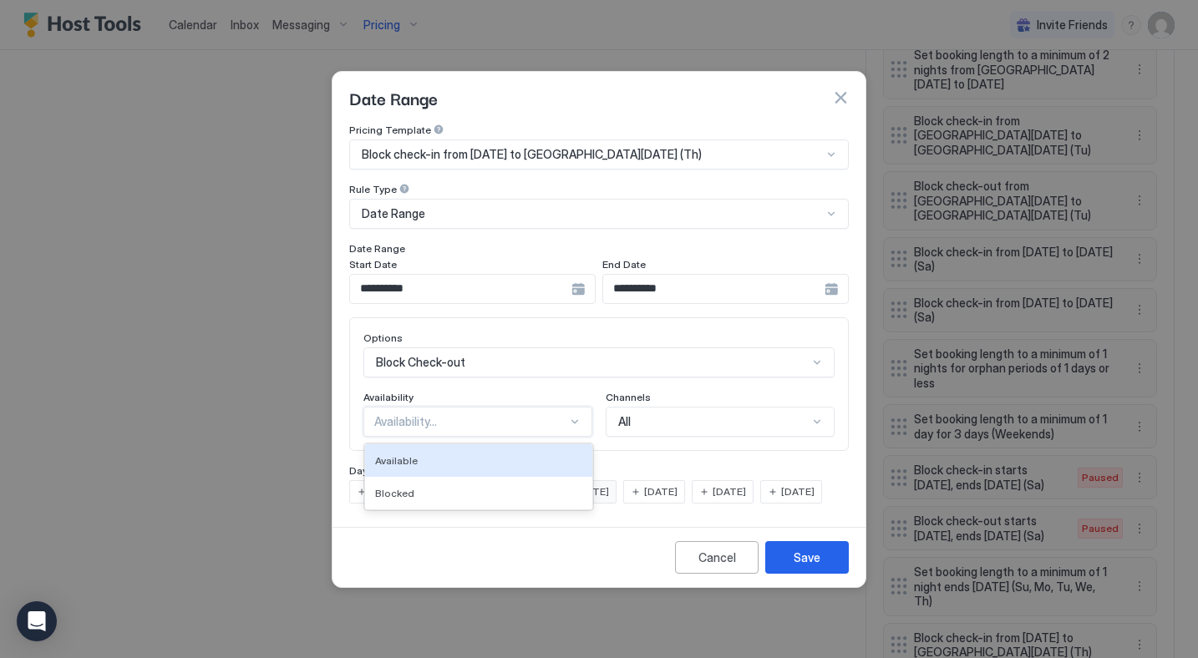
click at [382, 414] on div "Availability..." at bounding box center [470, 421] width 193 height 15
click at [399, 487] on span "Blocked" at bounding box center [394, 493] width 39 height 13
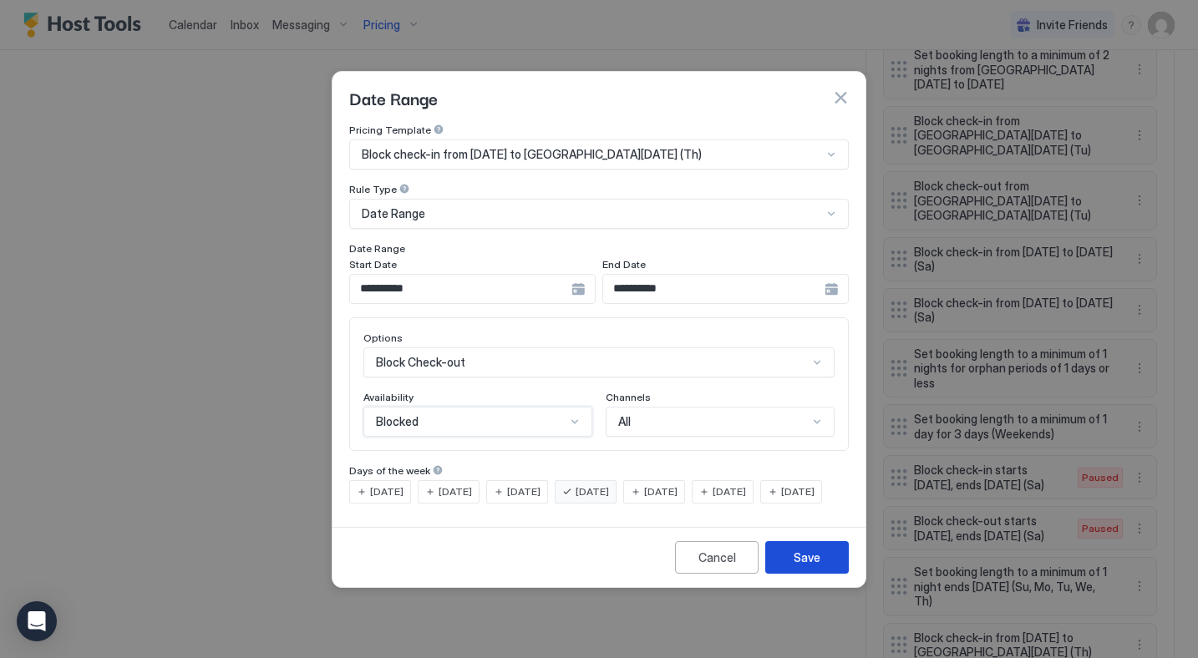
click at [799, 566] on div "Save" at bounding box center [807, 558] width 27 height 18
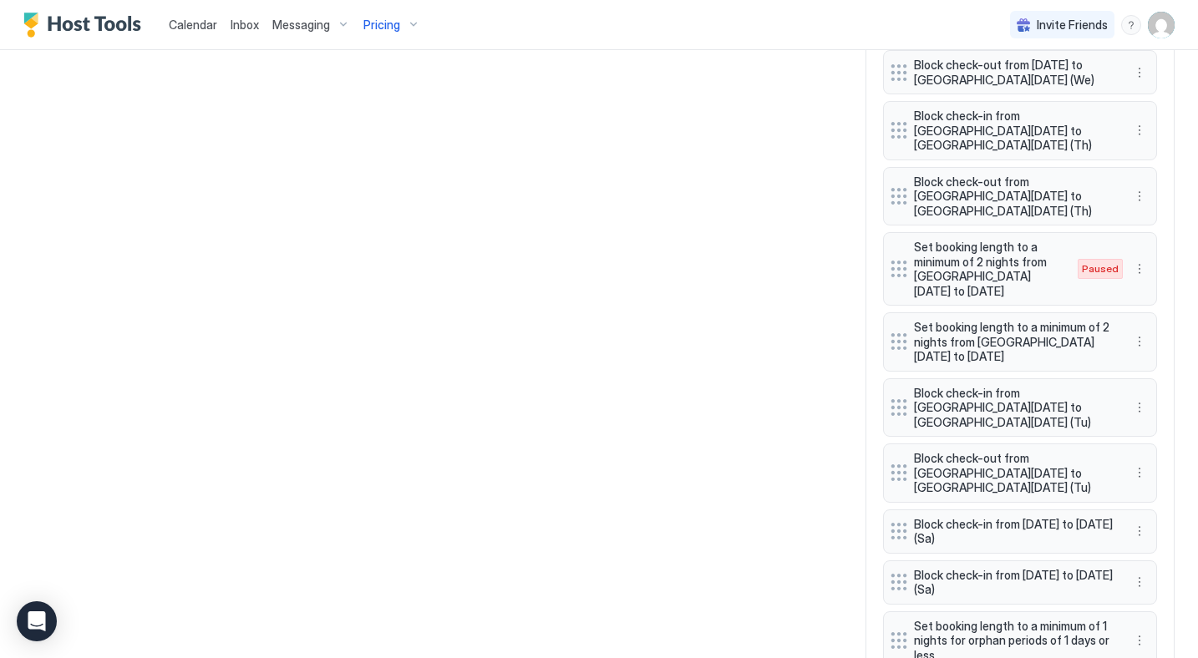
scroll to position [1920, 0]
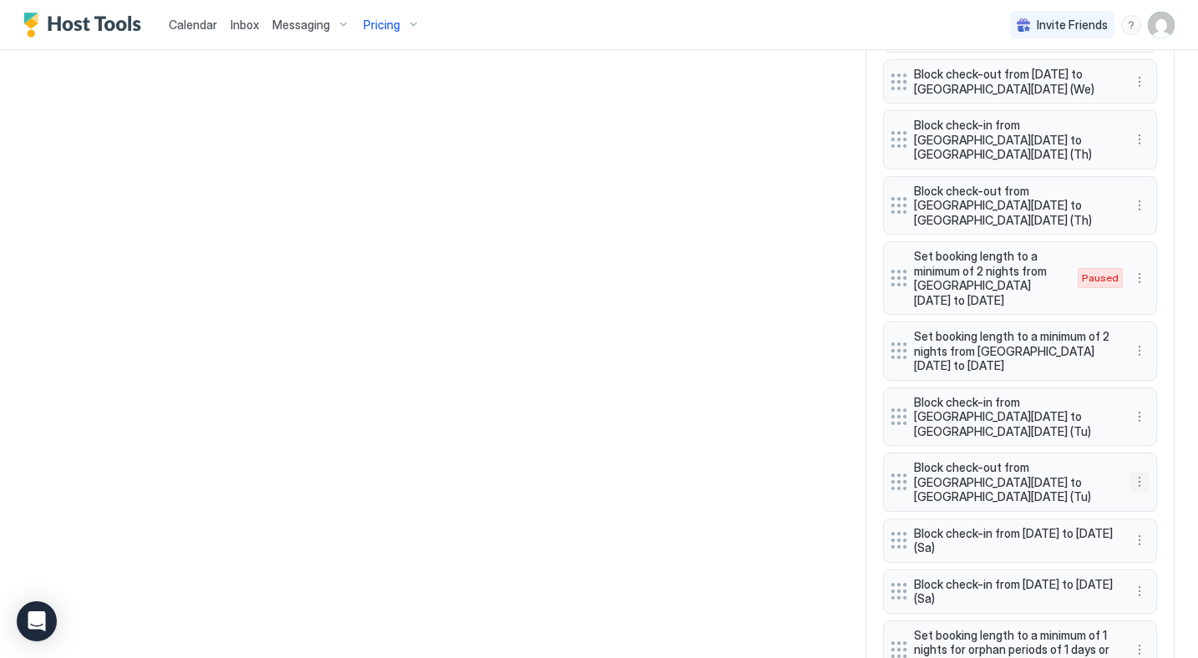
click at [1140, 472] on button "More options" at bounding box center [1139, 482] width 20 height 20
click at [1164, 495] on span "Delete" at bounding box center [1170, 493] width 31 height 13
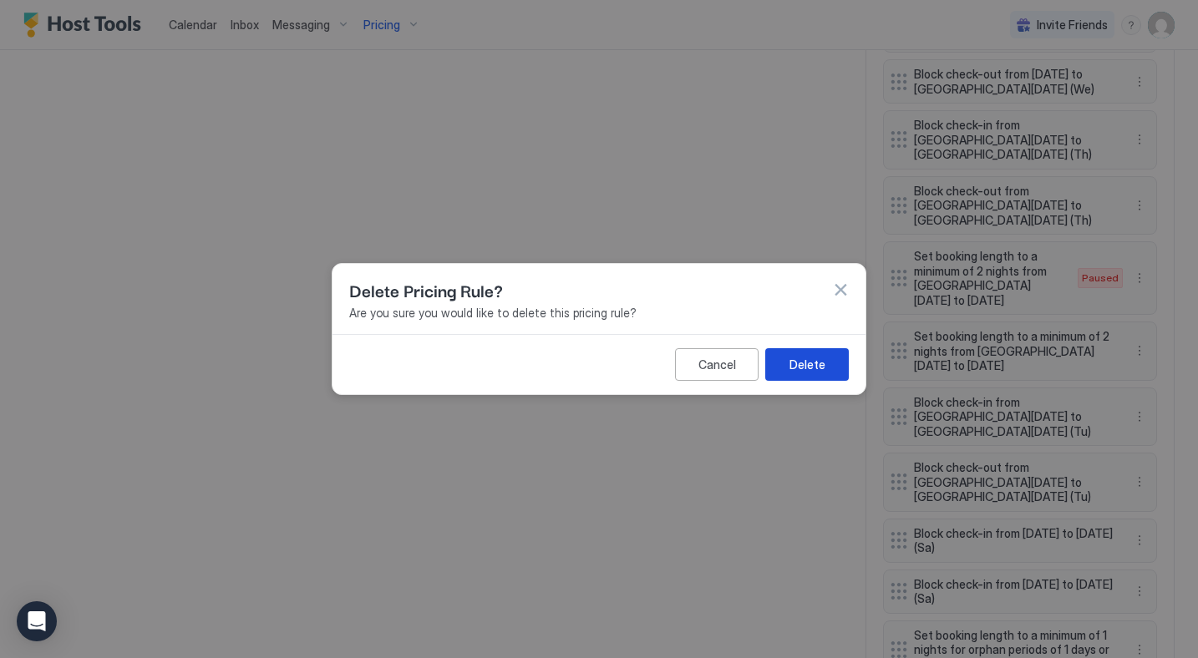
click at [803, 365] on div "Delete" at bounding box center [807, 365] width 36 height 18
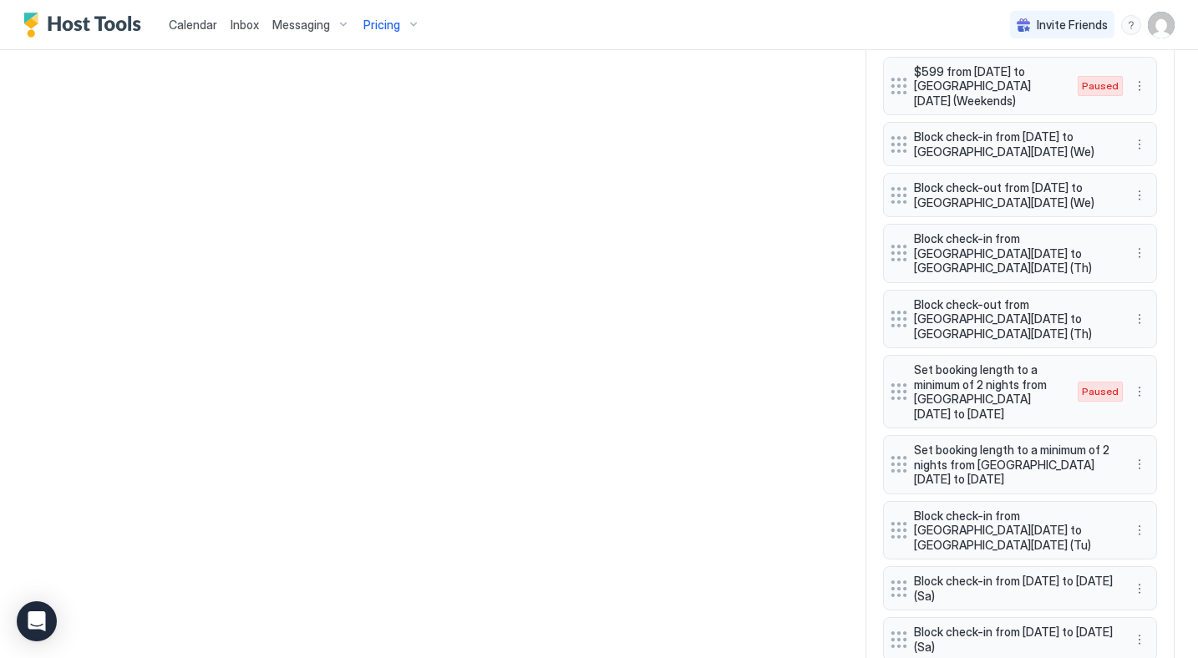
scroll to position [1773, 0]
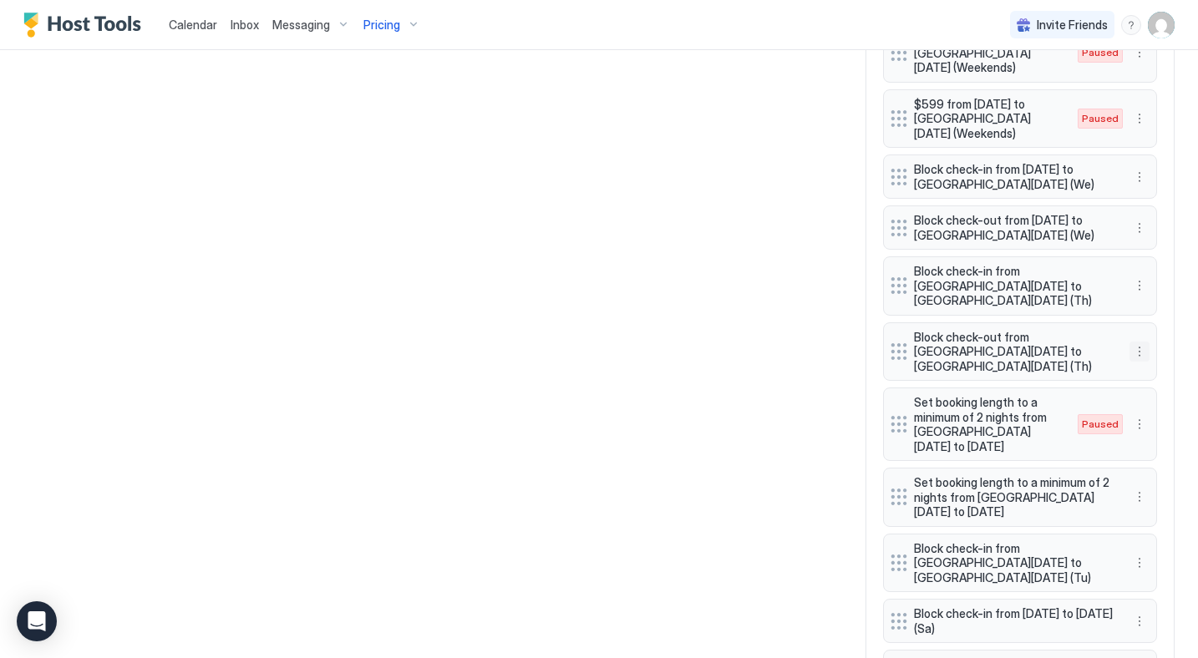
click at [1141, 342] on button "More options" at bounding box center [1139, 352] width 20 height 20
click at [1160, 395] on span "Delete" at bounding box center [1170, 392] width 31 height 13
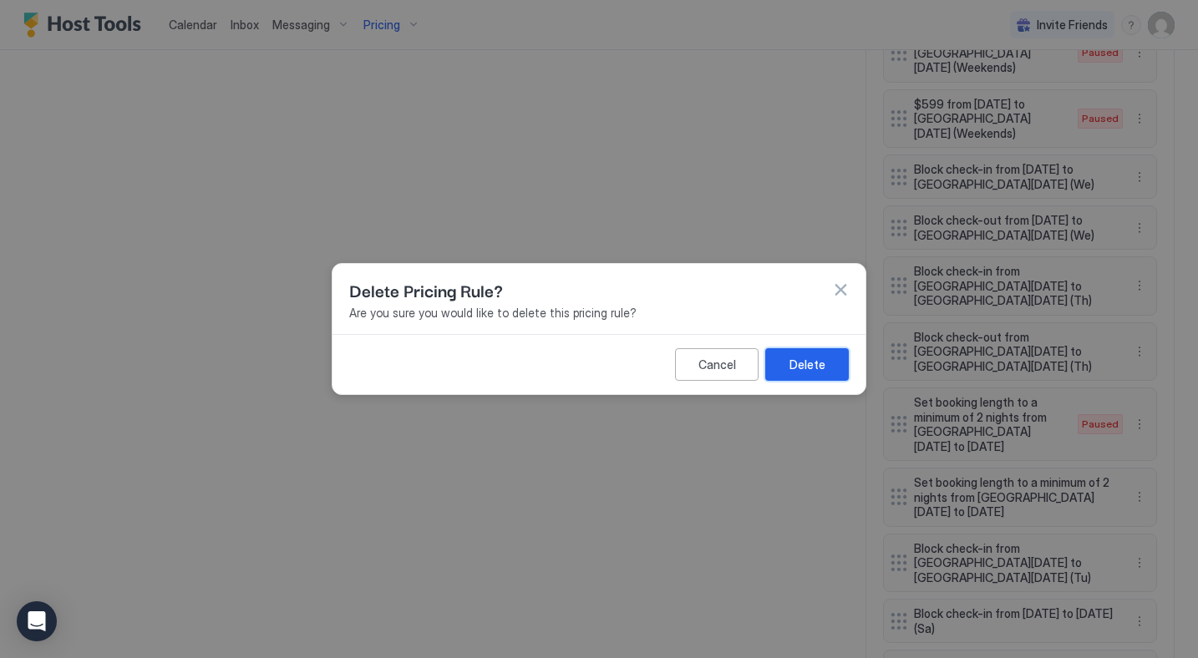
click at [798, 363] on div "Delete" at bounding box center [807, 365] width 36 height 18
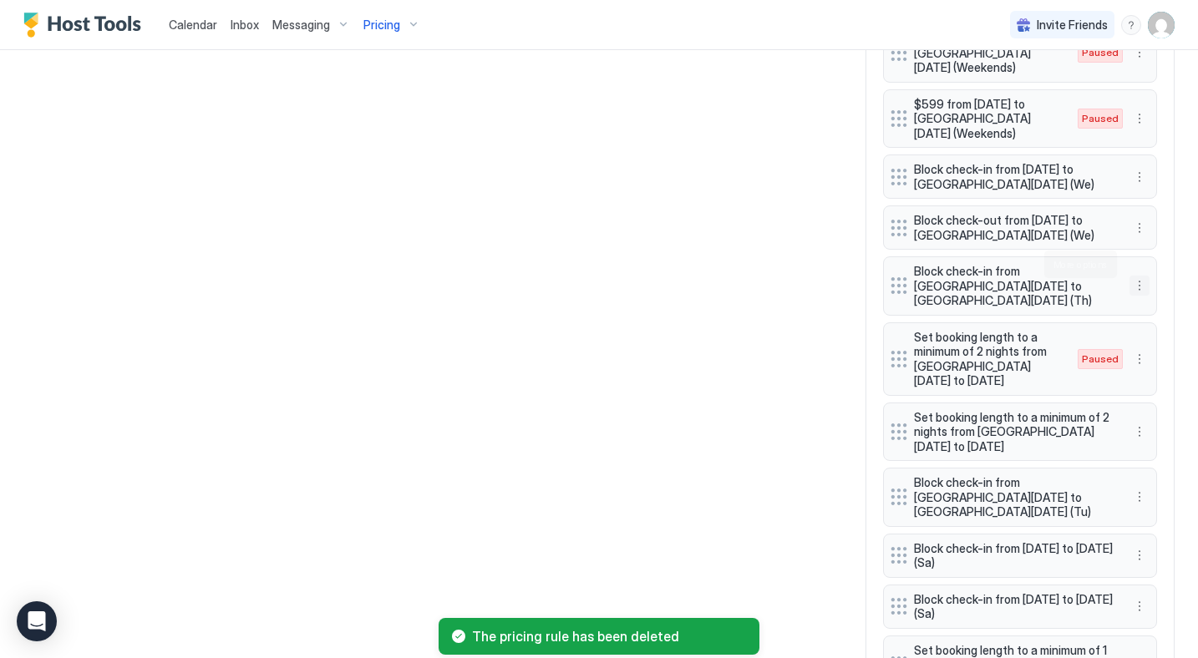
click at [1139, 276] on button "More options" at bounding box center [1139, 286] width 20 height 20
click at [1165, 341] on span "Delete" at bounding box center [1170, 341] width 31 height 13
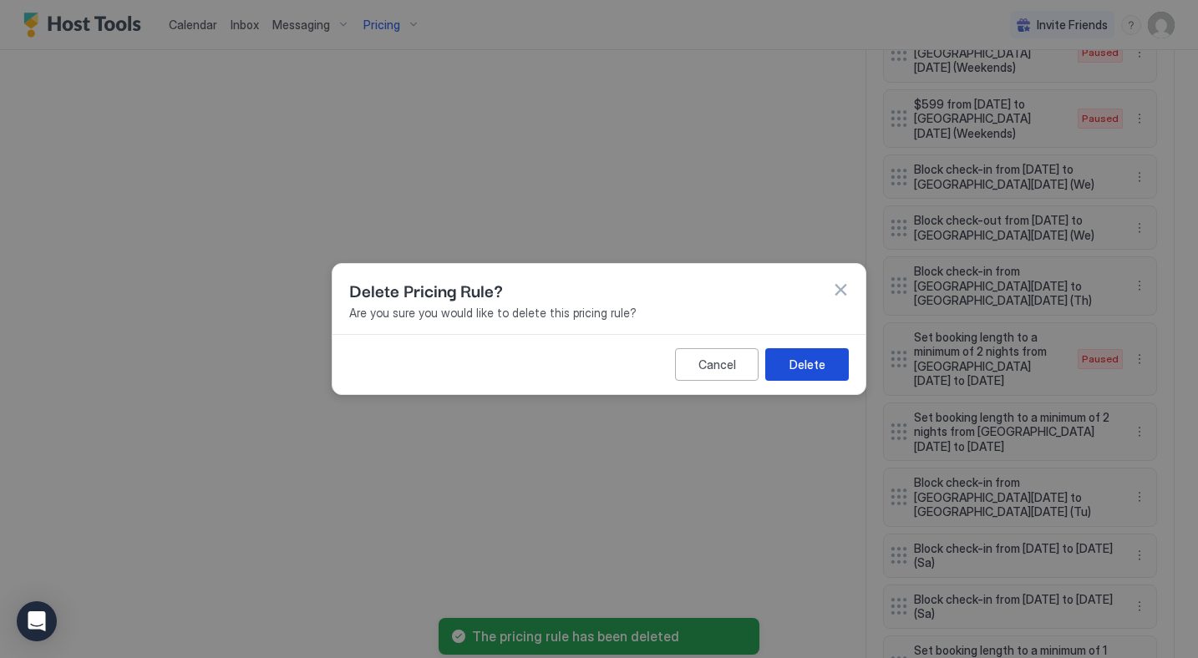
click at [793, 374] on button "Delete" at bounding box center [807, 364] width 84 height 33
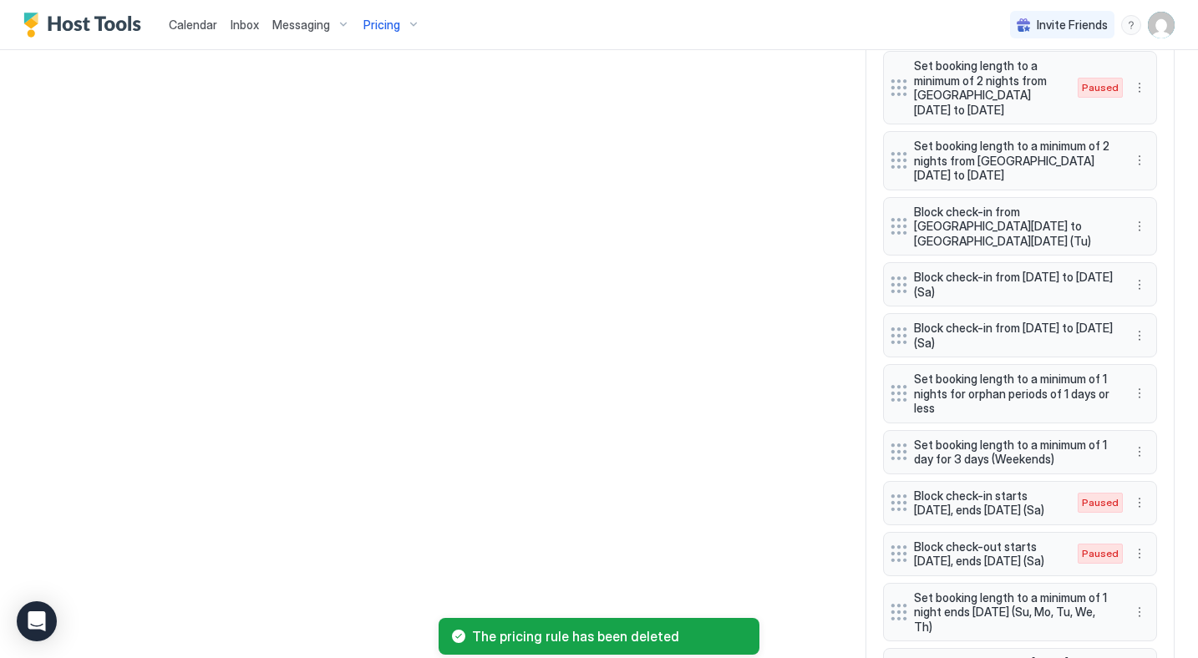
scroll to position [2048, 0]
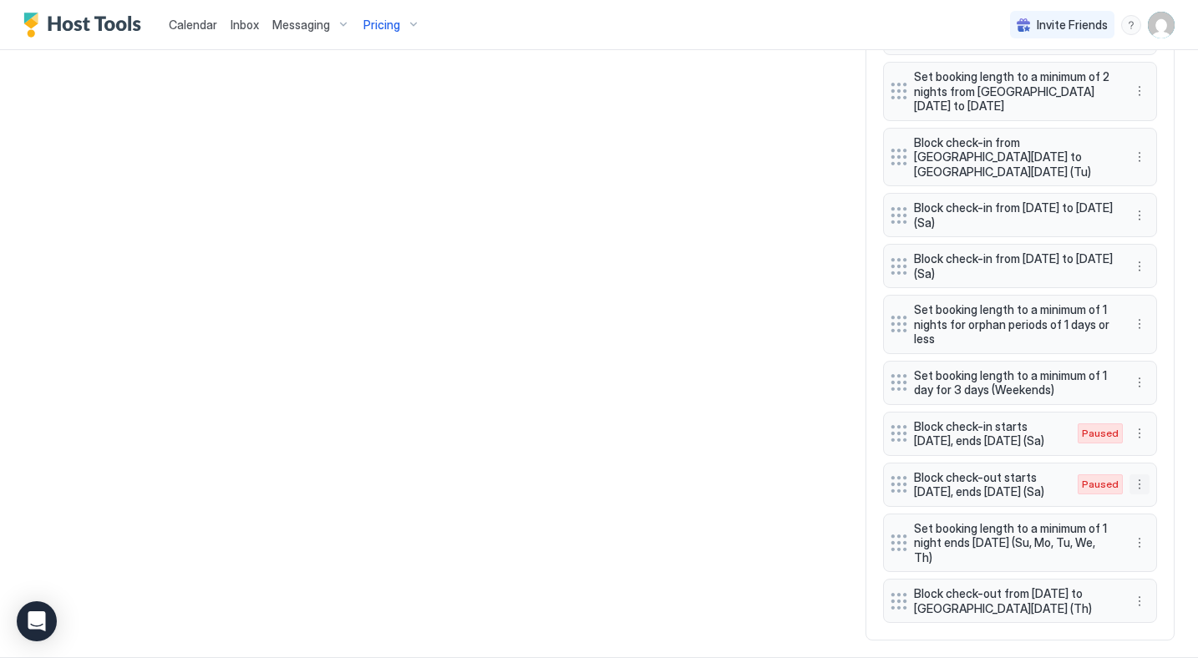
click at [1141, 474] on button "More options" at bounding box center [1139, 484] width 20 height 20
click at [1165, 533] on span "Delete" at bounding box center [1170, 532] width 31 height 13
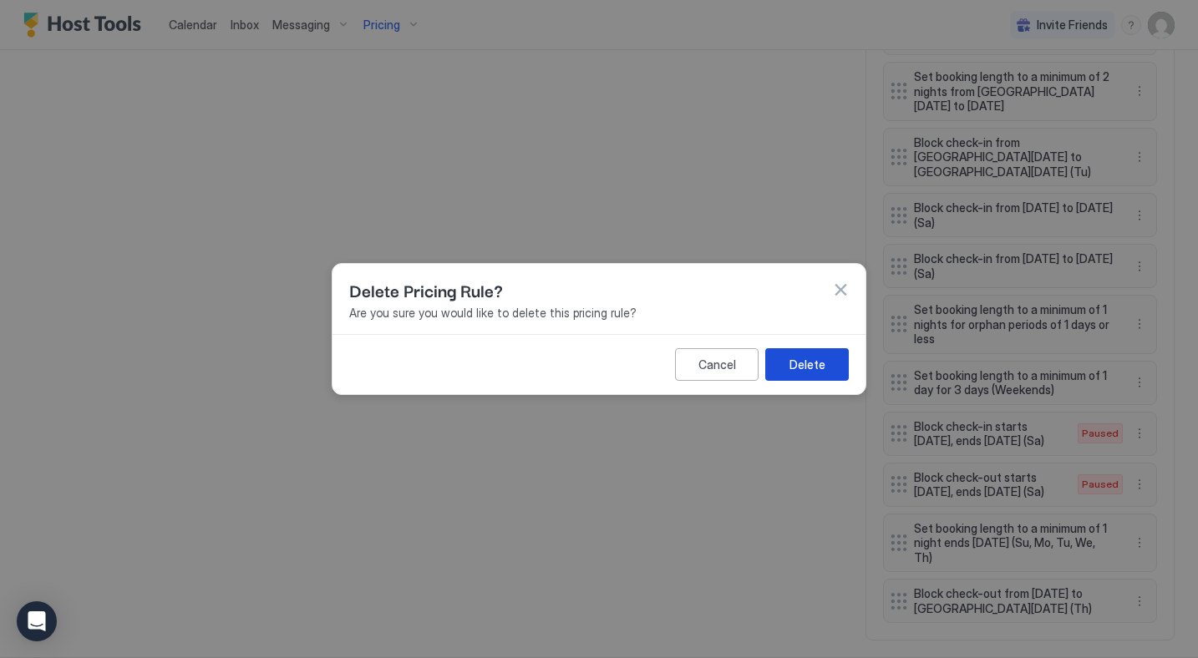
click at [828, 371] on button "Delete" at bounding box center [807, 364] width 84 height 33
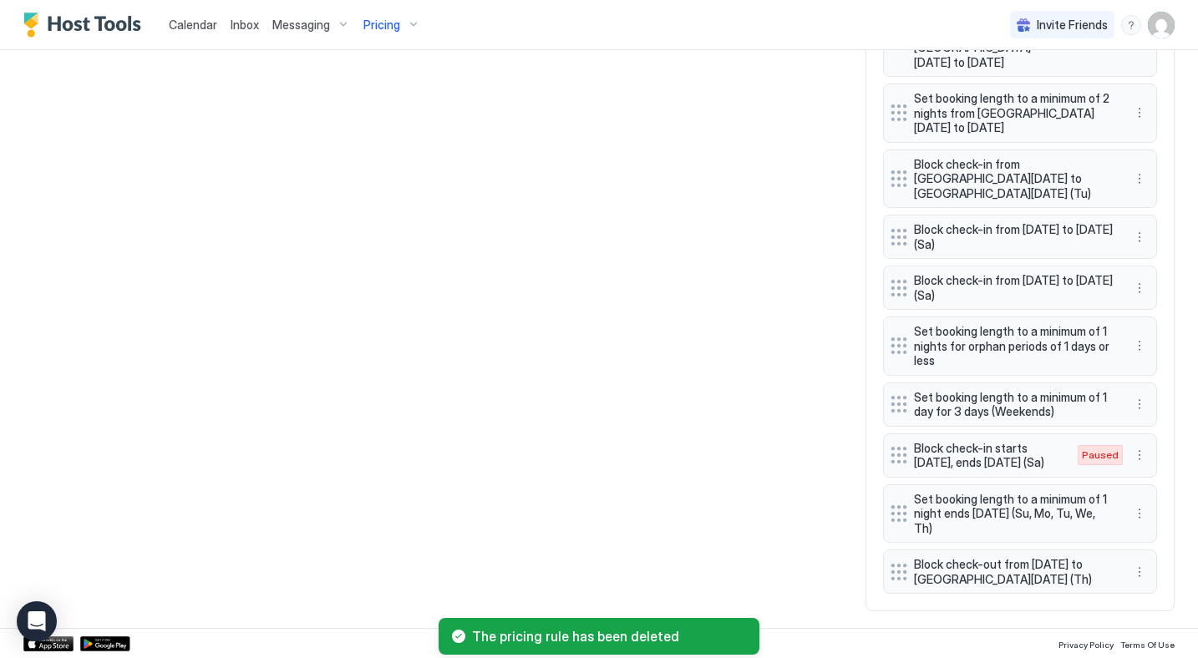
scroll to position [1997, 0]
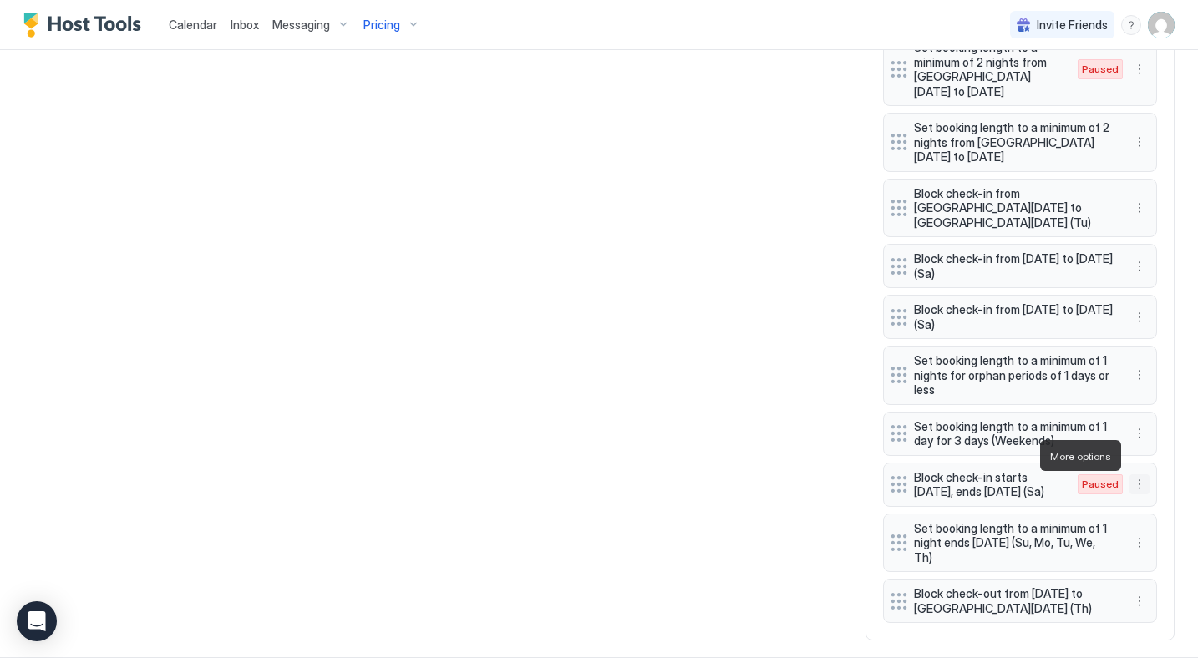
click at [1137, 474] on button "More options" at bounding box center [1139, 484] width 20 height 20
click at [1154, 531] on div "Delete" at bounding box center [1161, 532] width 49 height 13
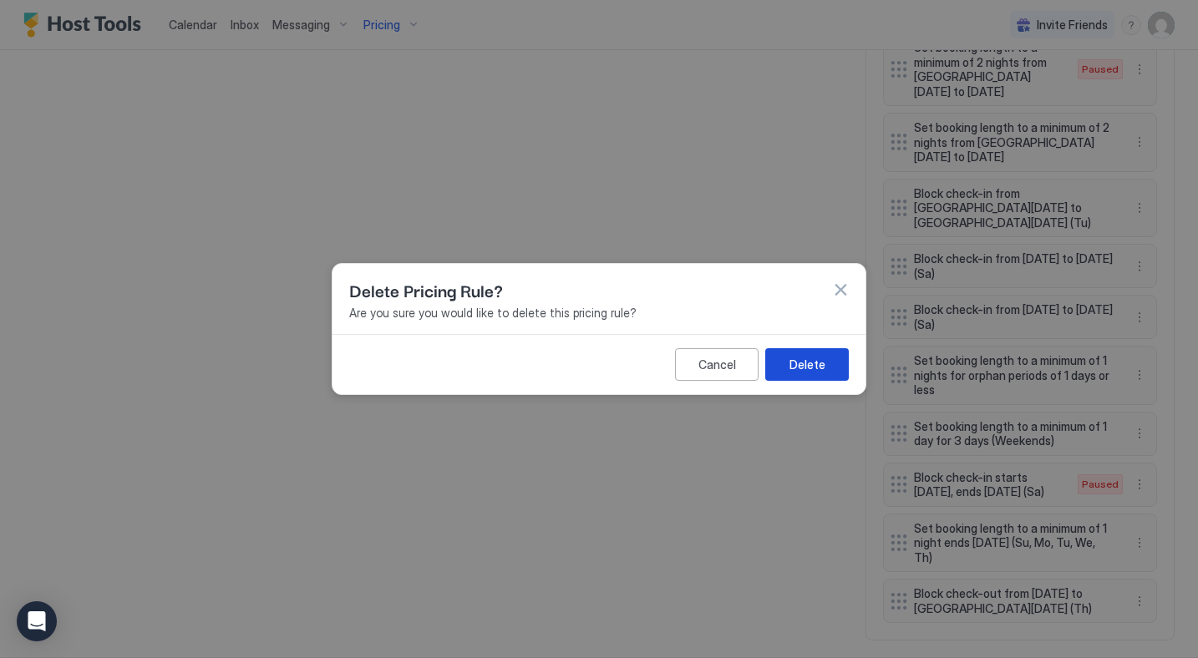
click at [830, 373] on button "Delete" at bounding box center [807, 364] width 84 height 33
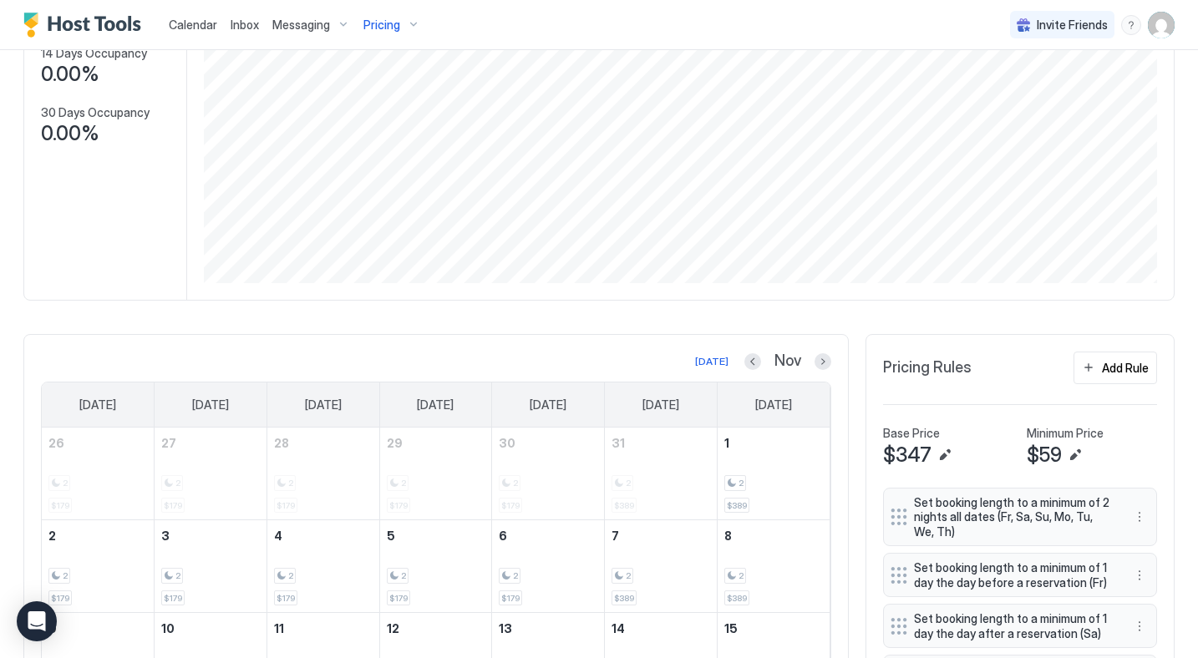
scroll to position [211, 0]
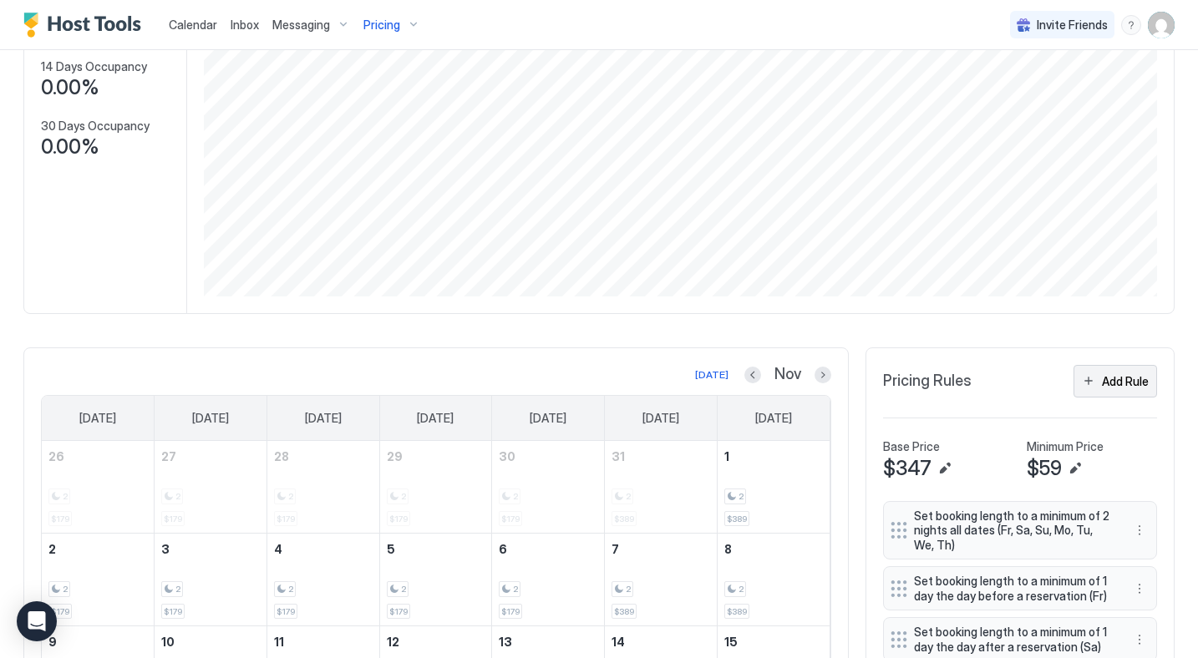
click at [1109, 383] on div "Add Rule" at bounding box center [1125, 382] width 47 height 18
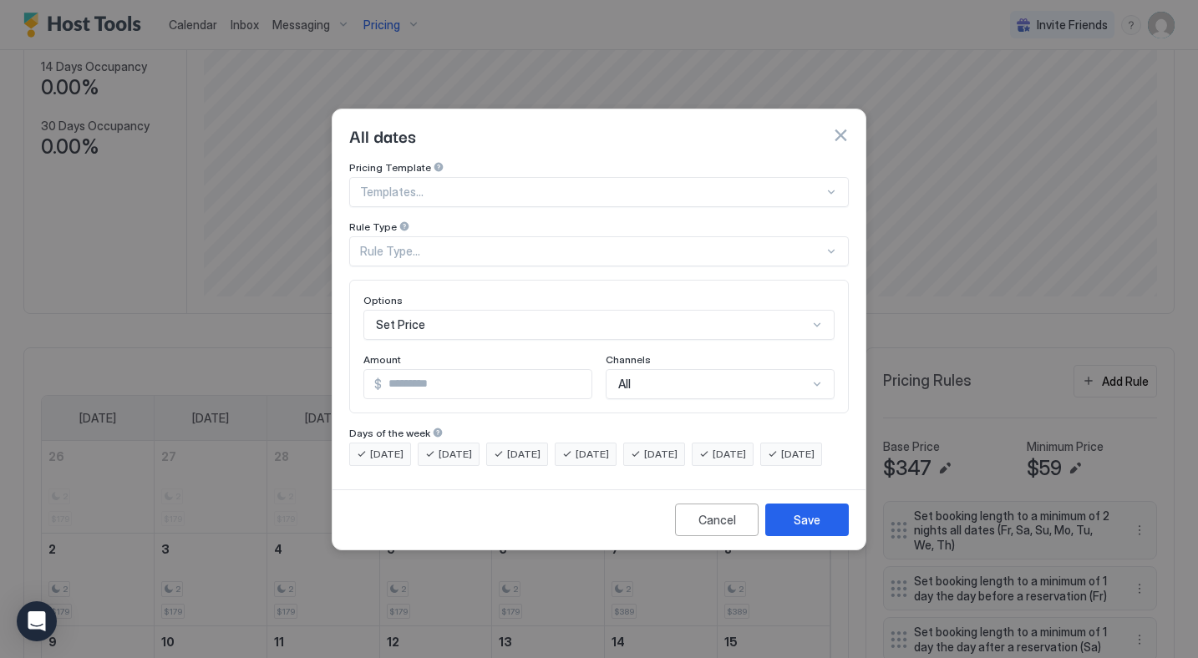
click at [403, 185] on div at bounding box center [592, 192] width 464 height 15
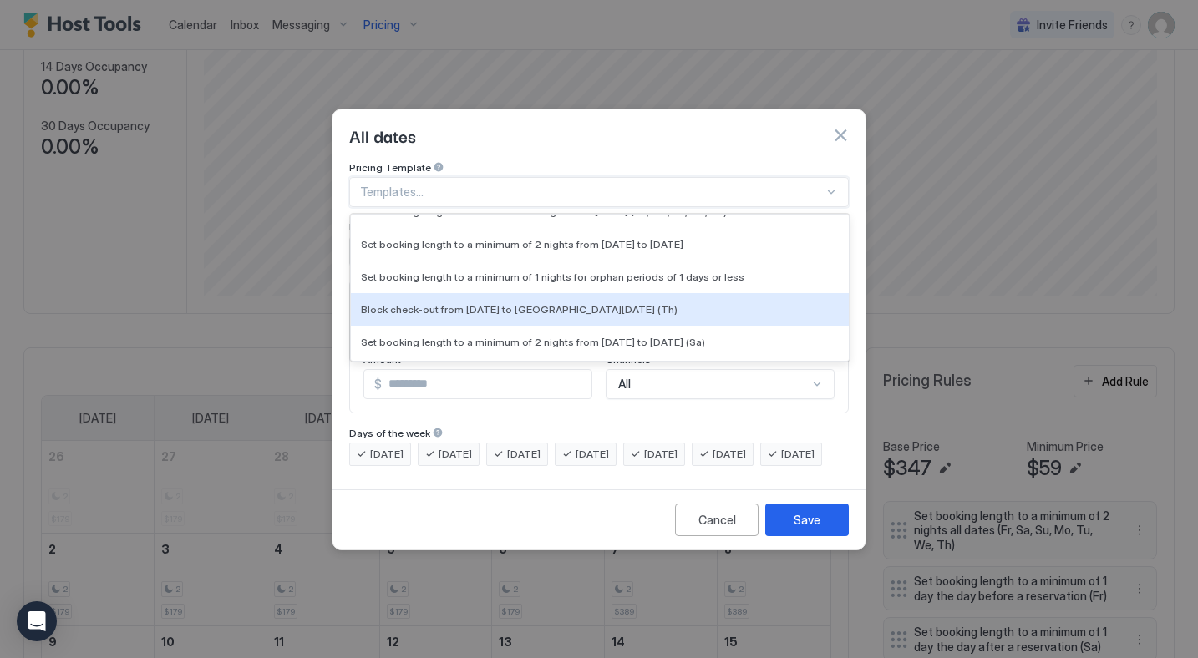
scroll to position [37478, 0]
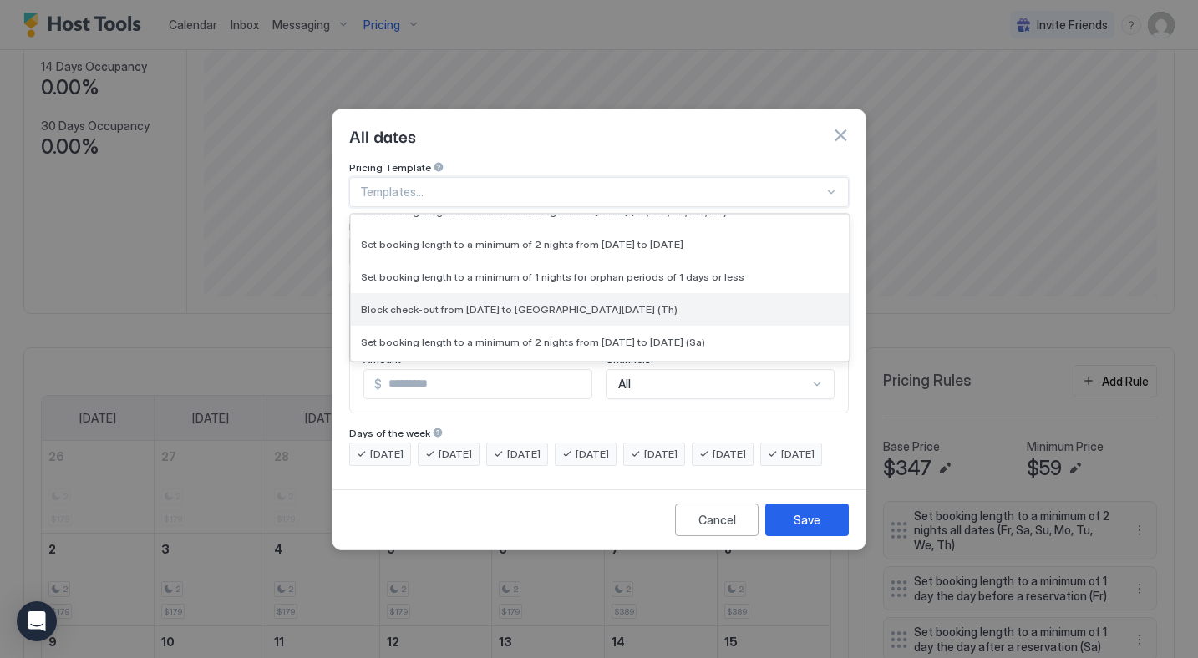
click at [403, 302] on span "Block check-out from [DATE] to [GEOGRAPHIC_DATA][DATE] (Th)" at bounding box center [519, 308] width 317 height 13
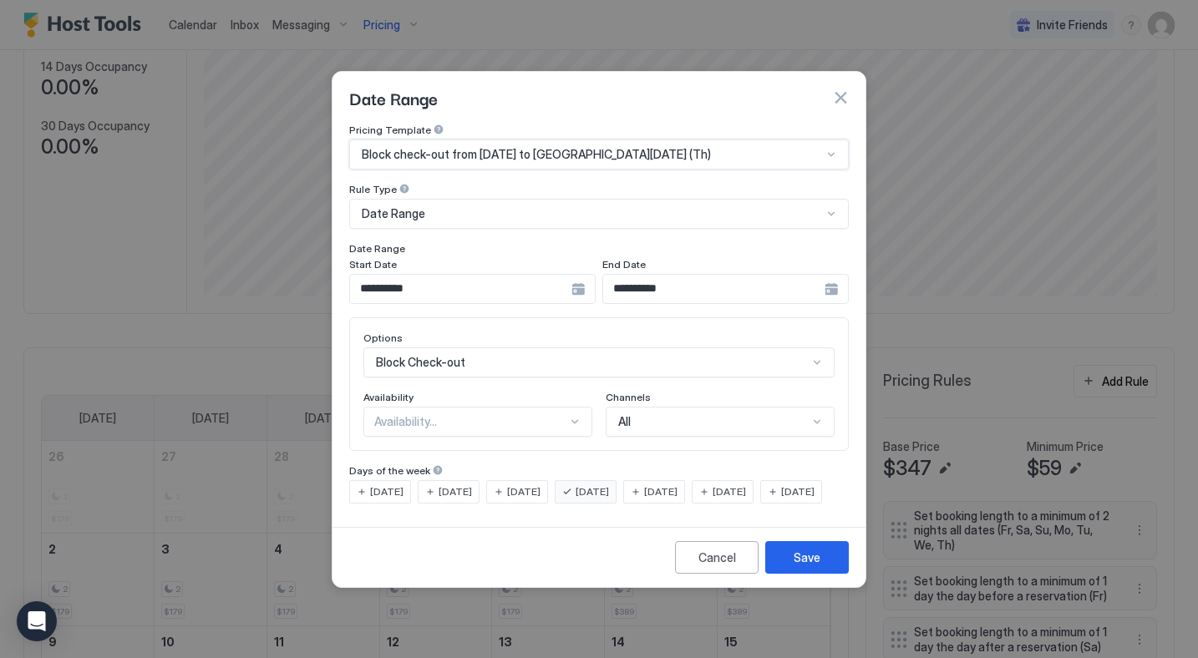
scroll to position [86, 0]
click at [410, 356] on div "Block Check-out" at bounding box center [598, 363] width 471 height 30
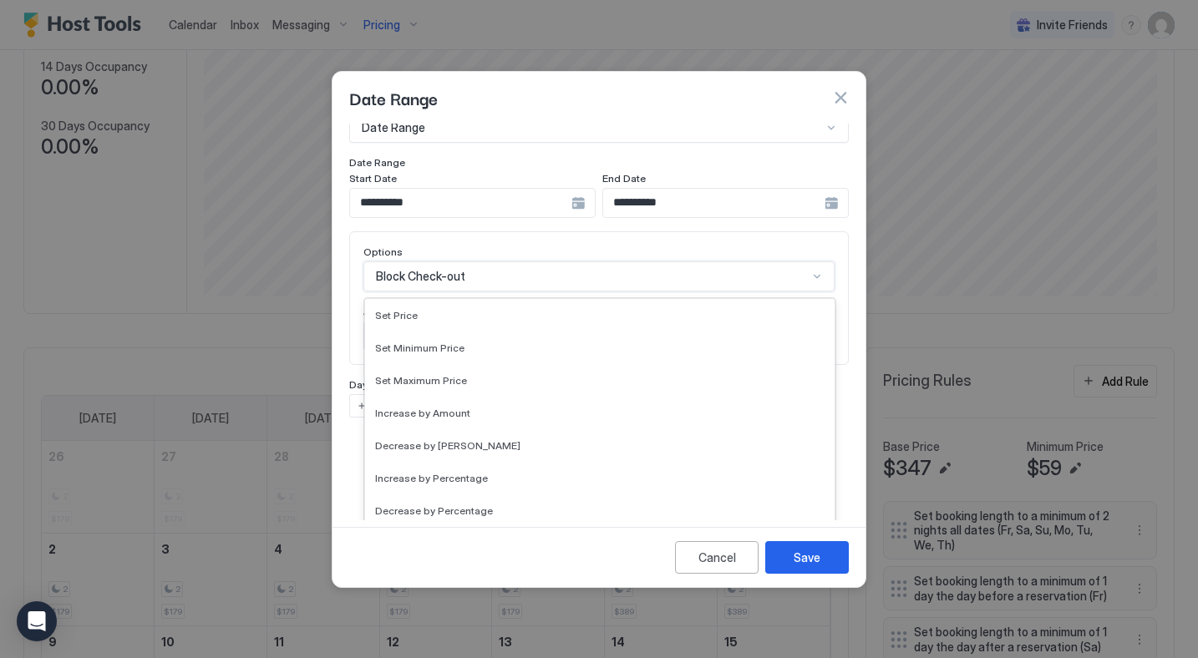
scroll to position [303, 0]
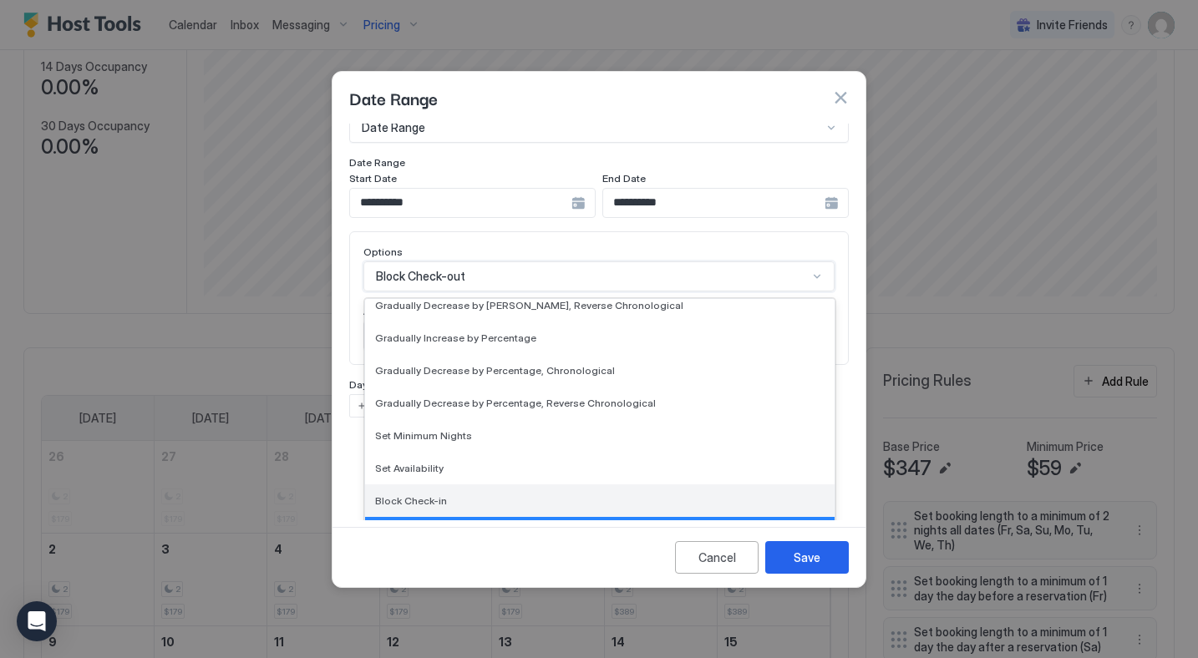
click at [416, 495] on span "Block Check-in" at bounding box center [411, 501] width 72 height 13
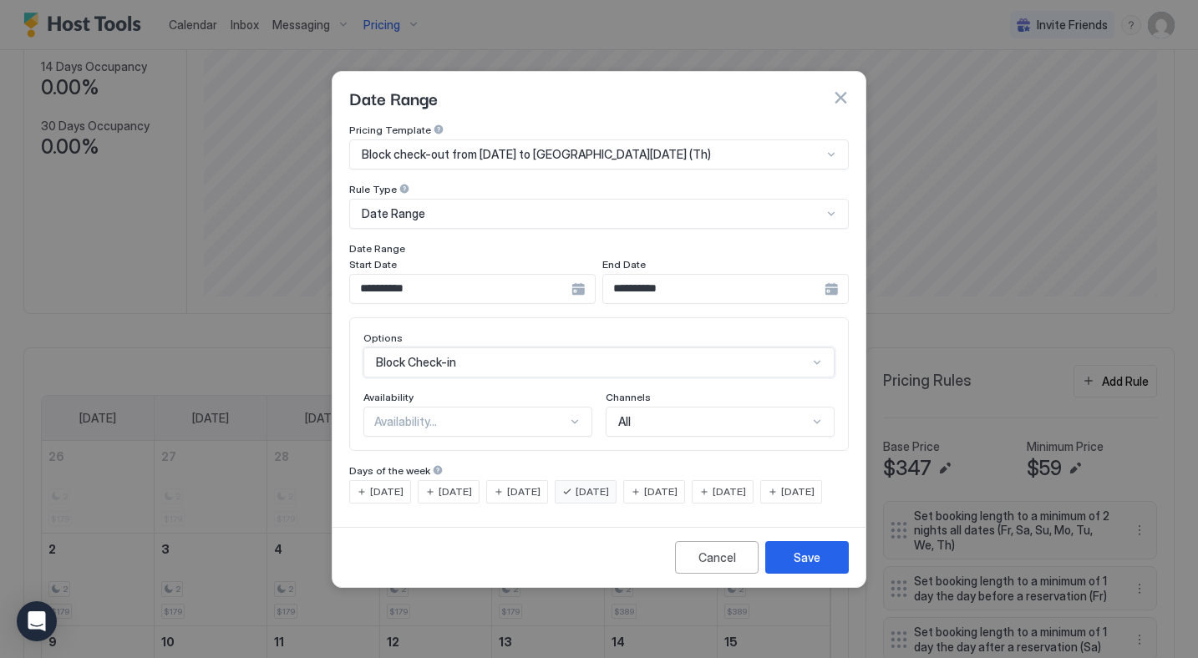
click at [393, 419] on div "Availability..." at bounding box center [477, 422] width 229 height 30
click at [398, 487] on span "Blocked" at bounding box center [394, 493] width 39 height 13
click at [799, 566] on div "Save" at bounding box center [807, 558] width 27 height 18
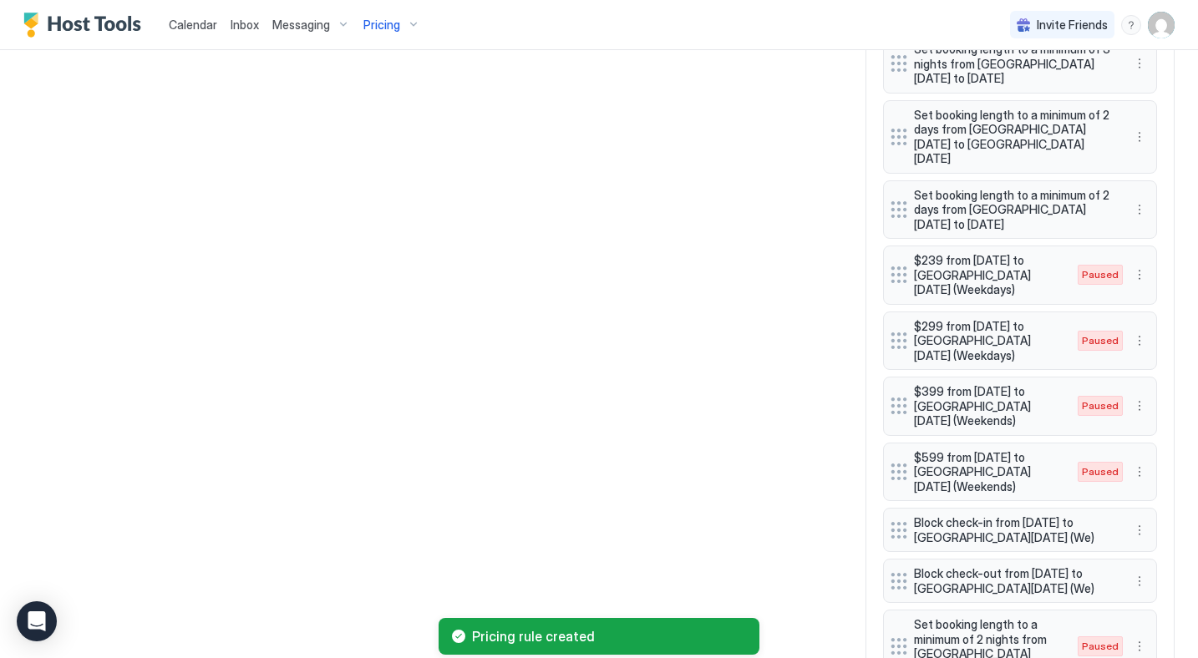
scroll to position [1997, 0]
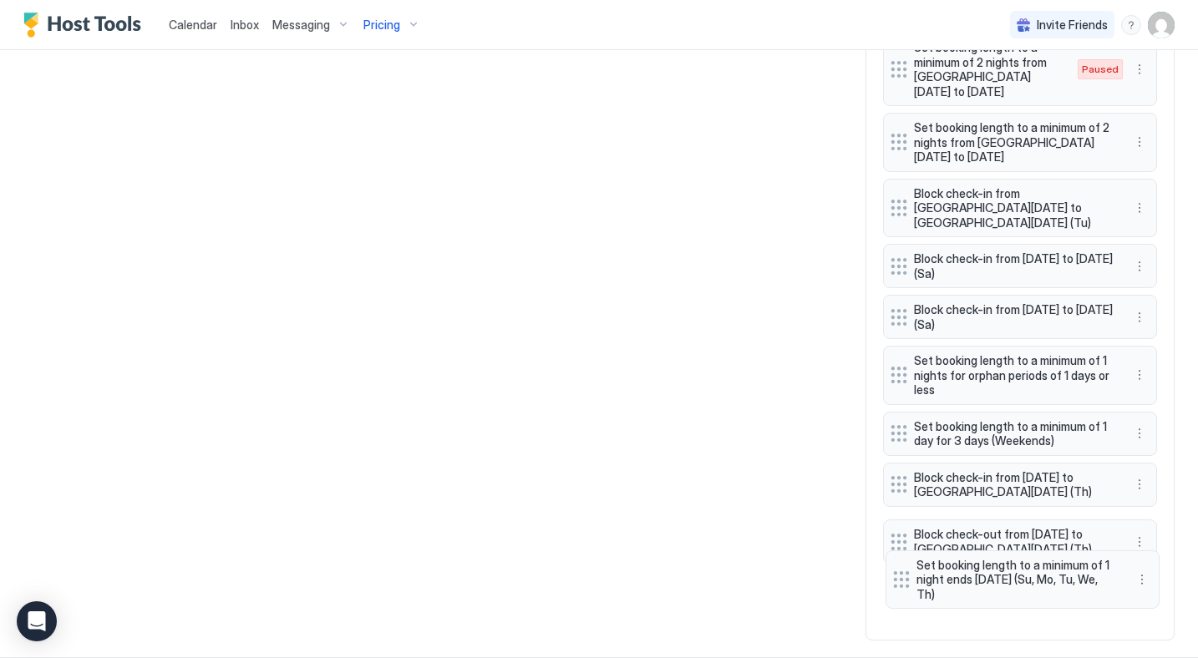
drag, startPoint x: 899, startPoint y: 516, endPoint x: 901, endPoint y: 576, distance: 59.3
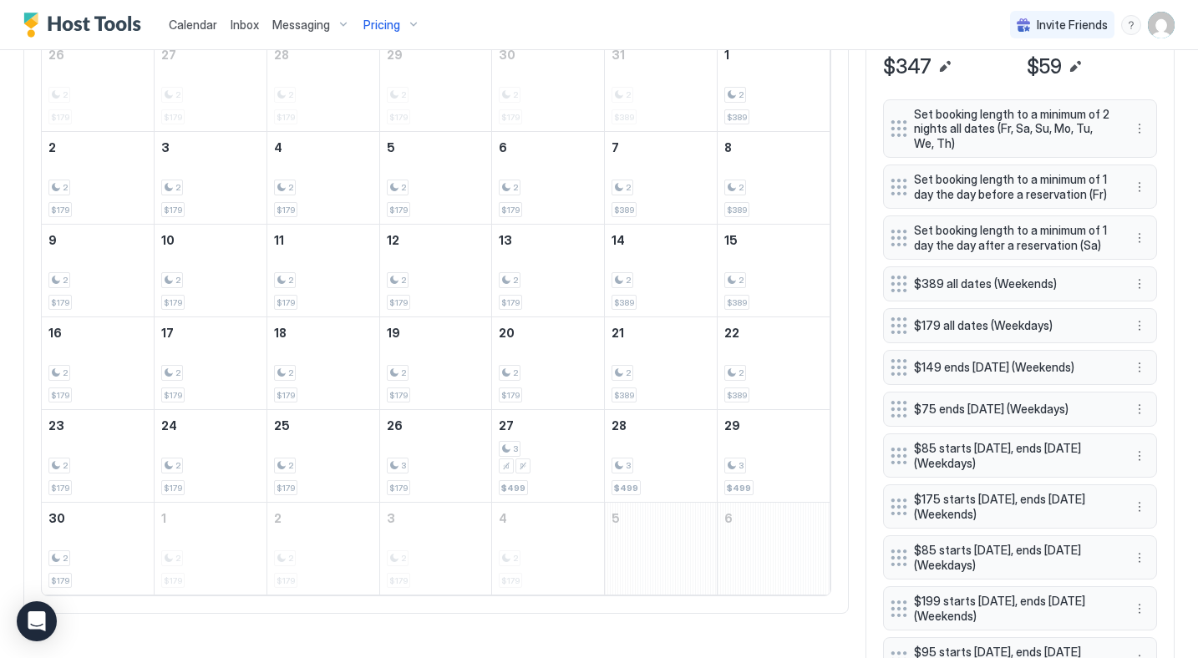
scroll to position [615, 0]
click at [666, 445] on div "3 $499" at bounding box center [660, 454] width 99 height 79
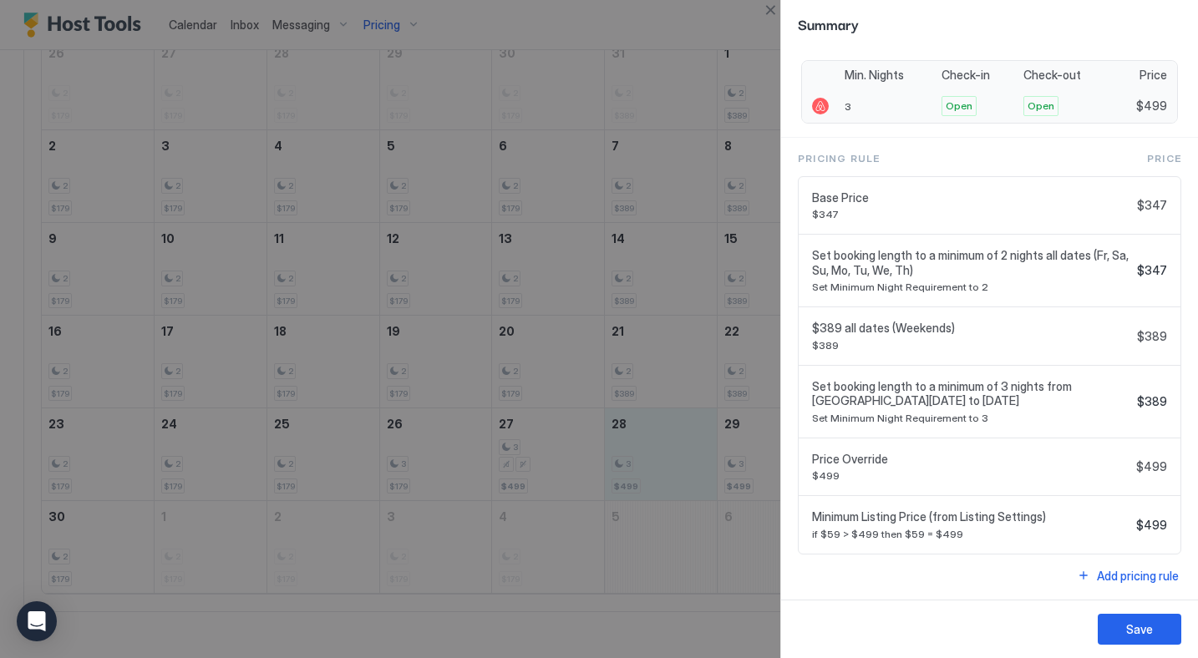
scroll to position [0, 0]
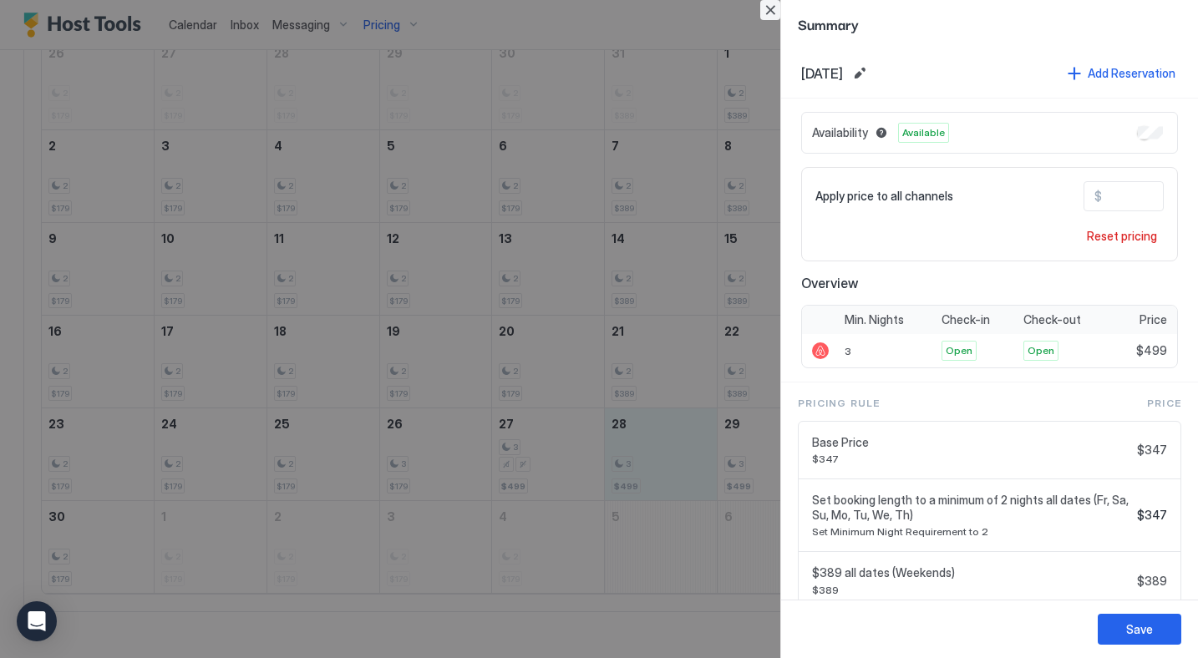
click at [772, 9] on button "Close" at bounding box center [770, 10] width 20 height 20
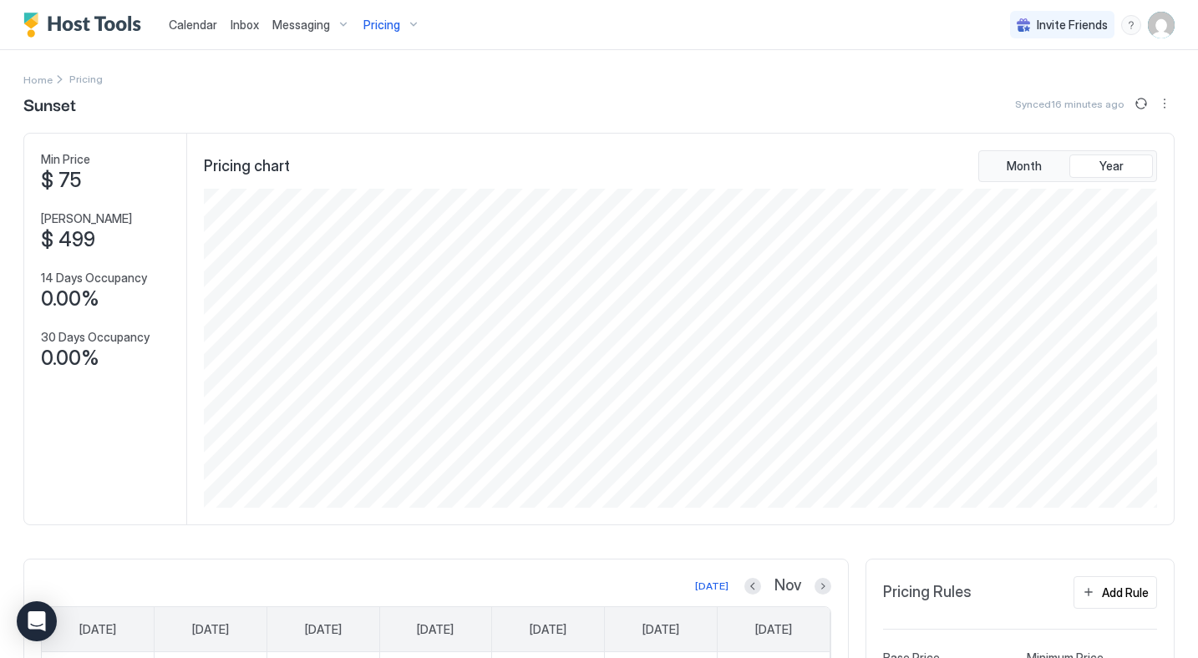
click at [375, 28] on span "Pricing" at bounding box center [381, 25] width 37 height 15
click at [379, 244] on span "616 Marin" at bounding box center [400, 242] width 119 height 13
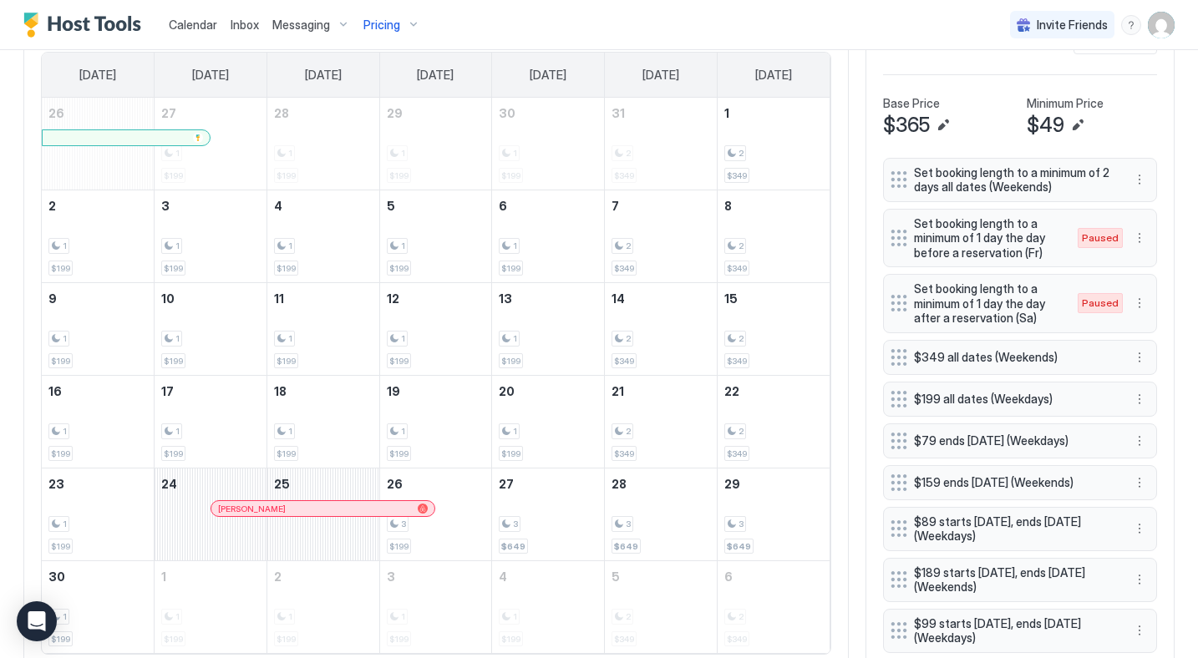
scroll to position [629, 0]
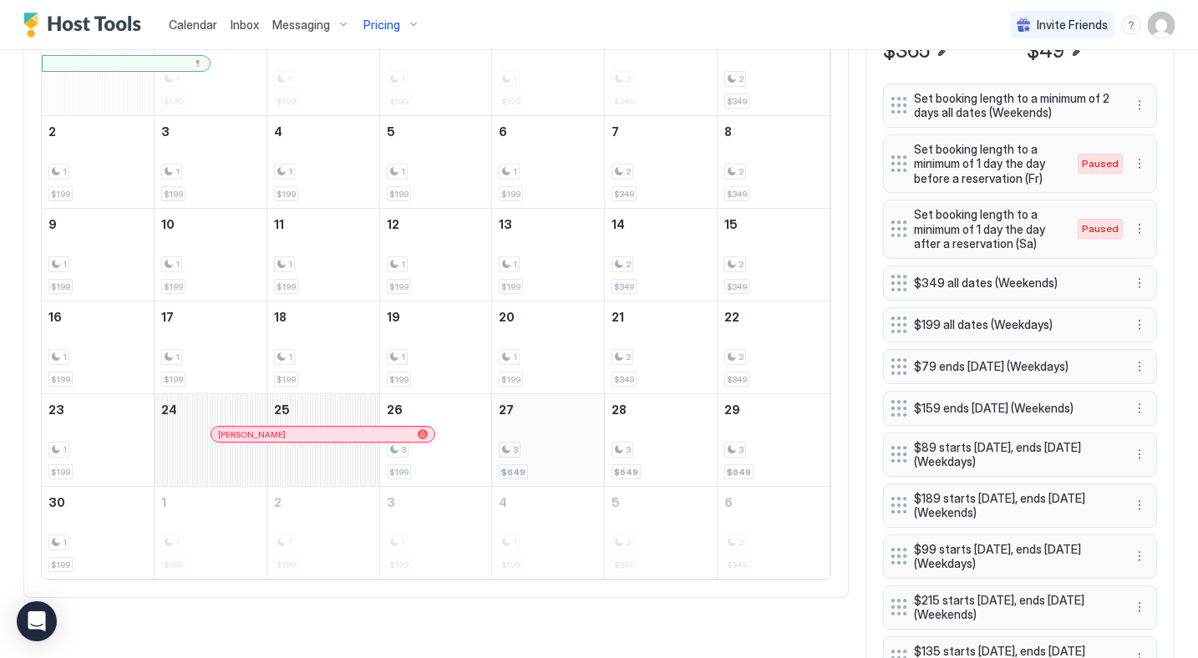
click at [547, 449] on div "3" at bounding box center [548, 450] width 99 height 16
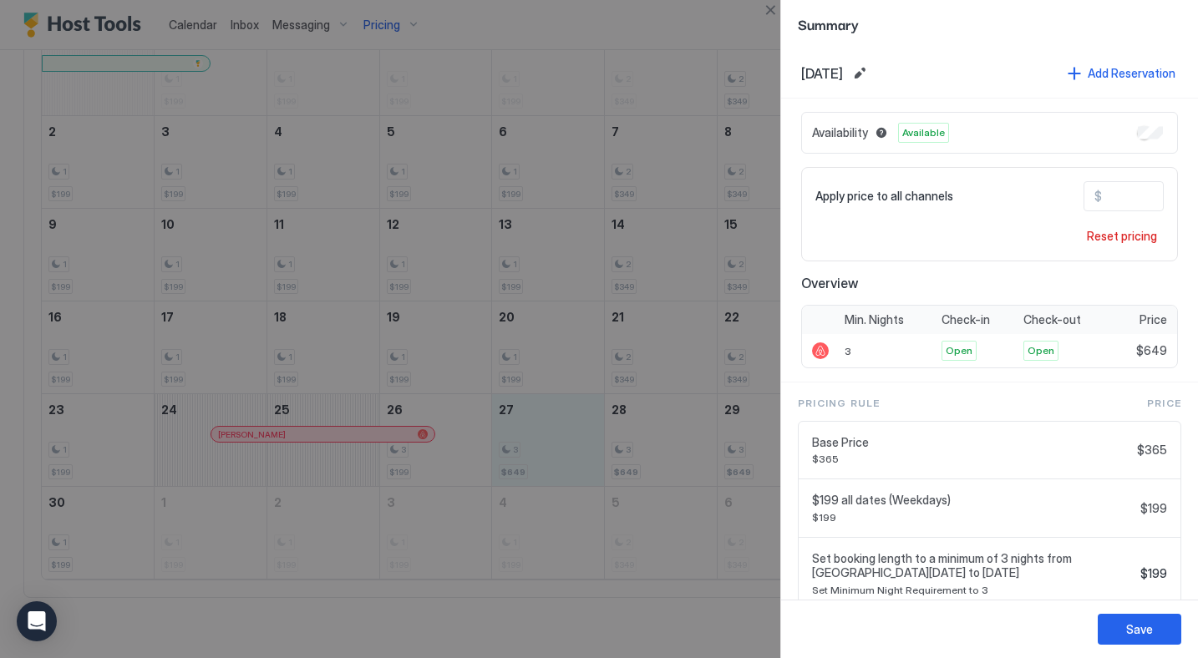
scroll to position [172, 0]
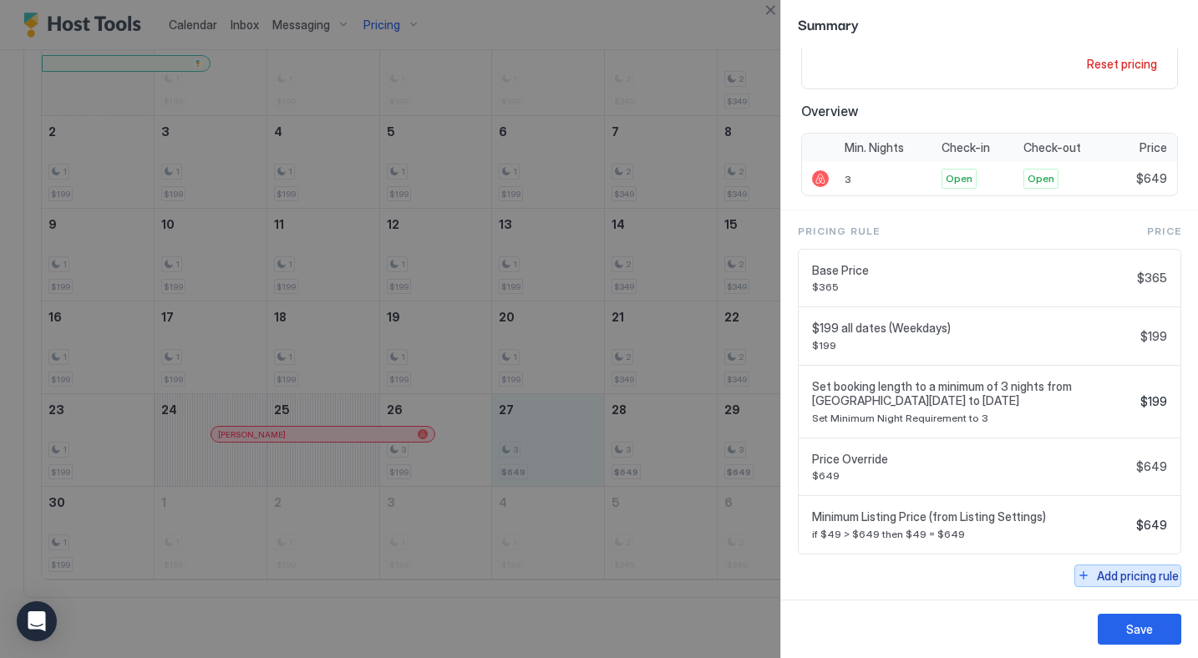
click at [1132, 579] on div "Add pricing rule" at bounding box center [1138, 576] width 82 height 18
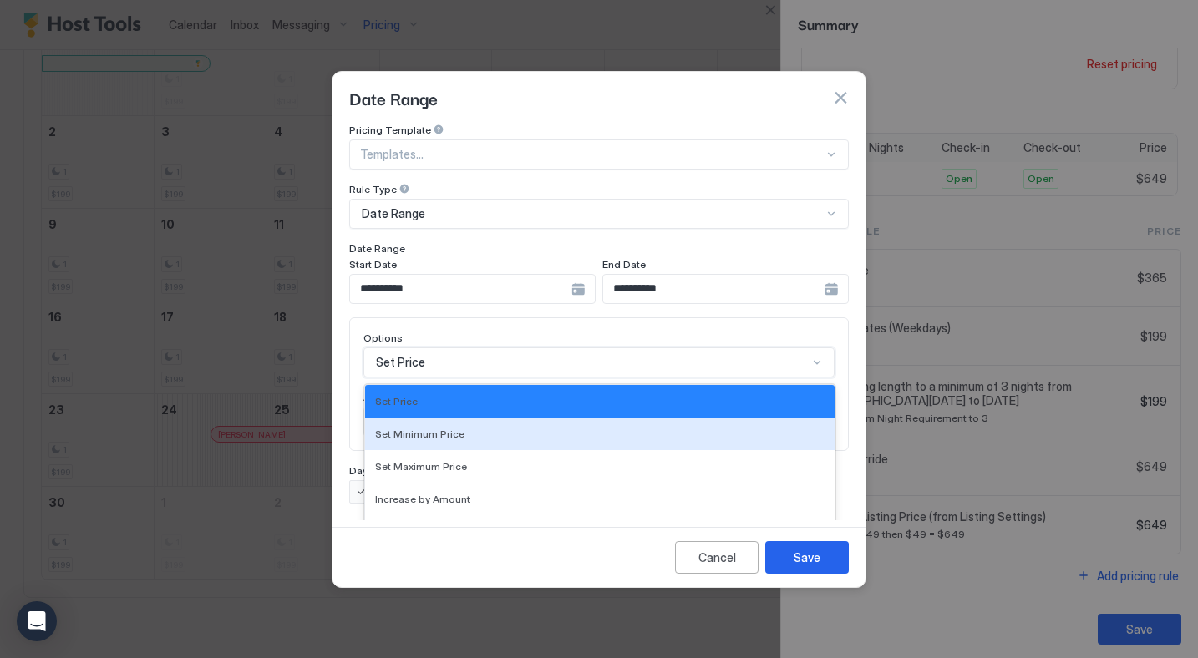
click at [427, 348] on div "Set Minimum Price, 2 of 17. 17 results available. Use Up and Down to choose opt…" at bounding box center [598, 363] width 471 height 30
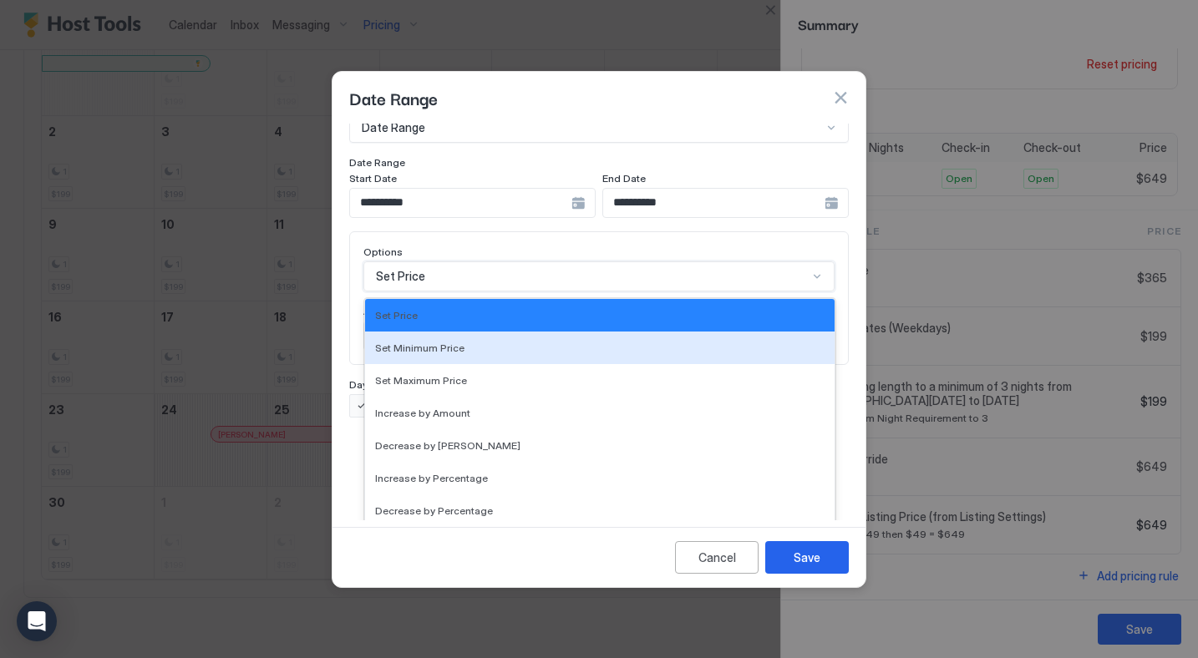
scroll to position [303, 0]
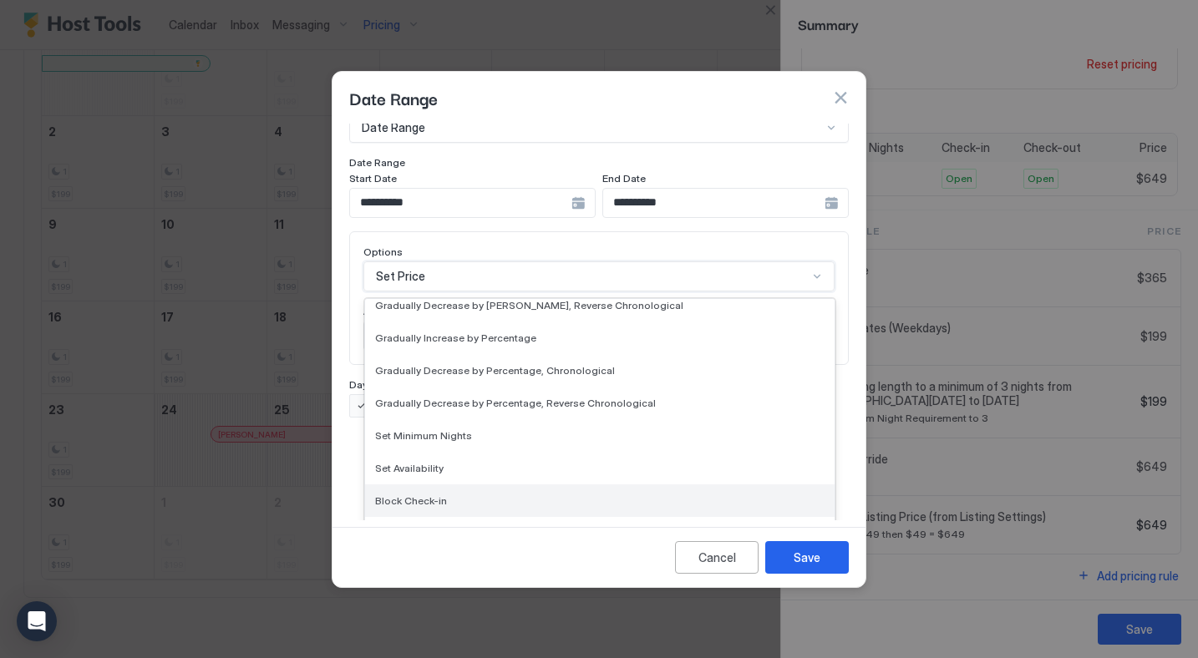
click at [417, 495] on span "Block Check-in" at bounding box center [411, 501] width 72 height 13
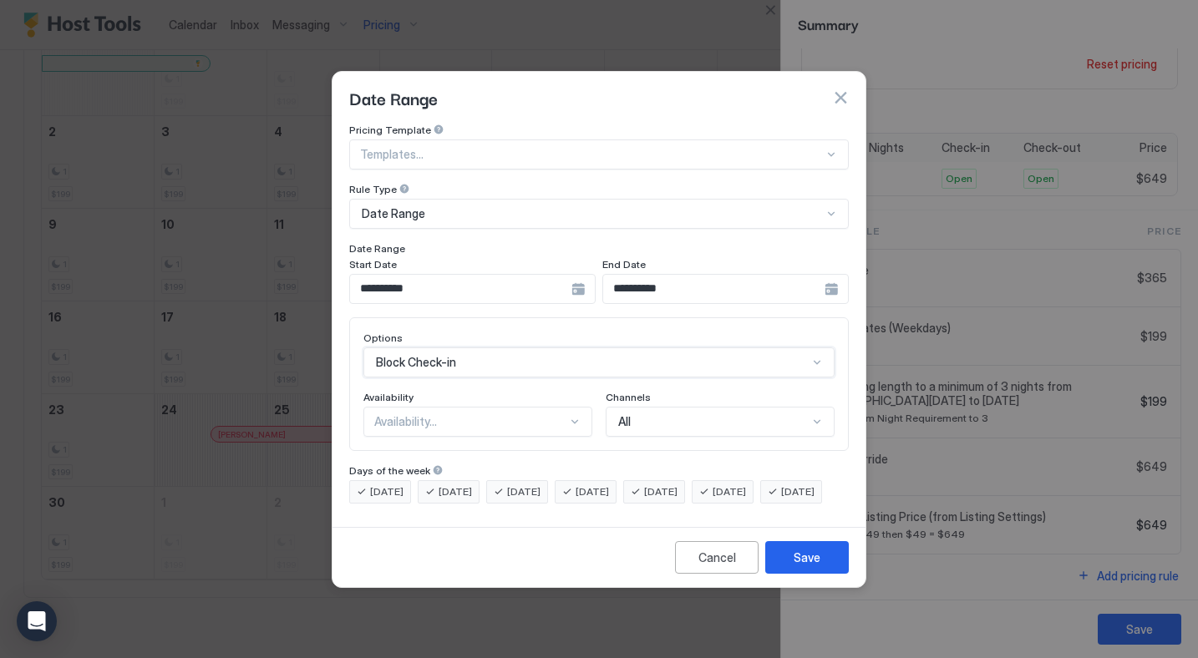
scroll to position [0, 0]
click at [383, 414] on div "Availability..." at bounding box center [470, 421] width 193 height 15
click at [398, 487] on span "Blocked" at bounding box center [394, 493] width 39 height 13
click at [818, 566] on div "Save" at bounding box center [807, 558] width 27 height 18
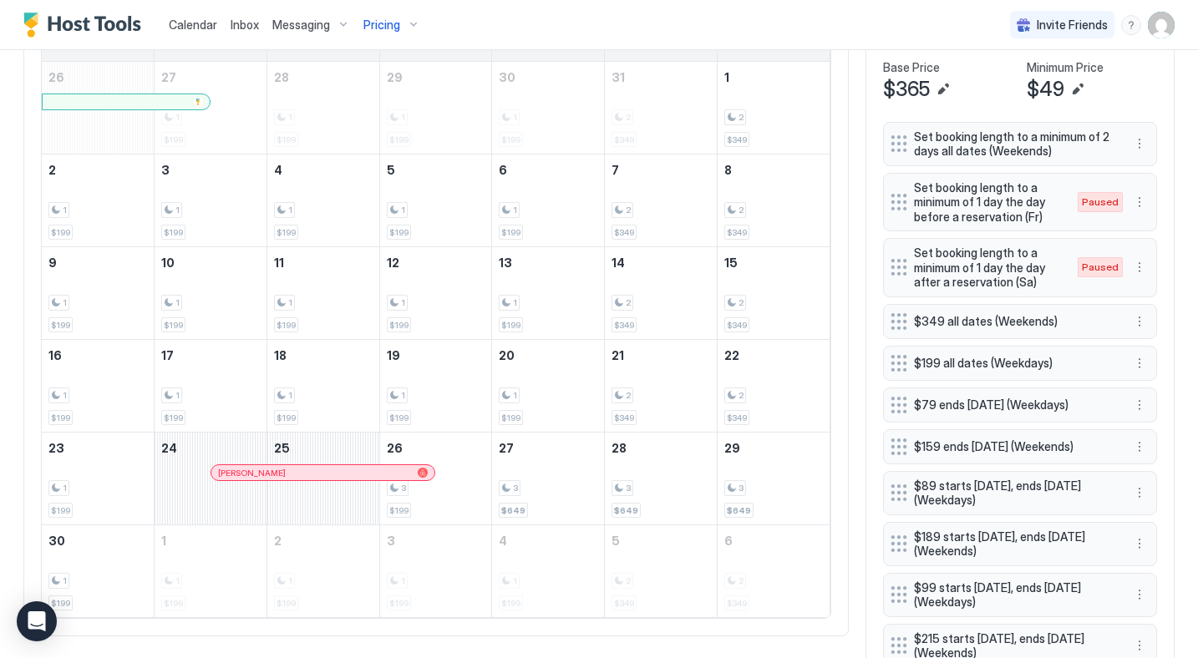
scroll to position [593, 0]
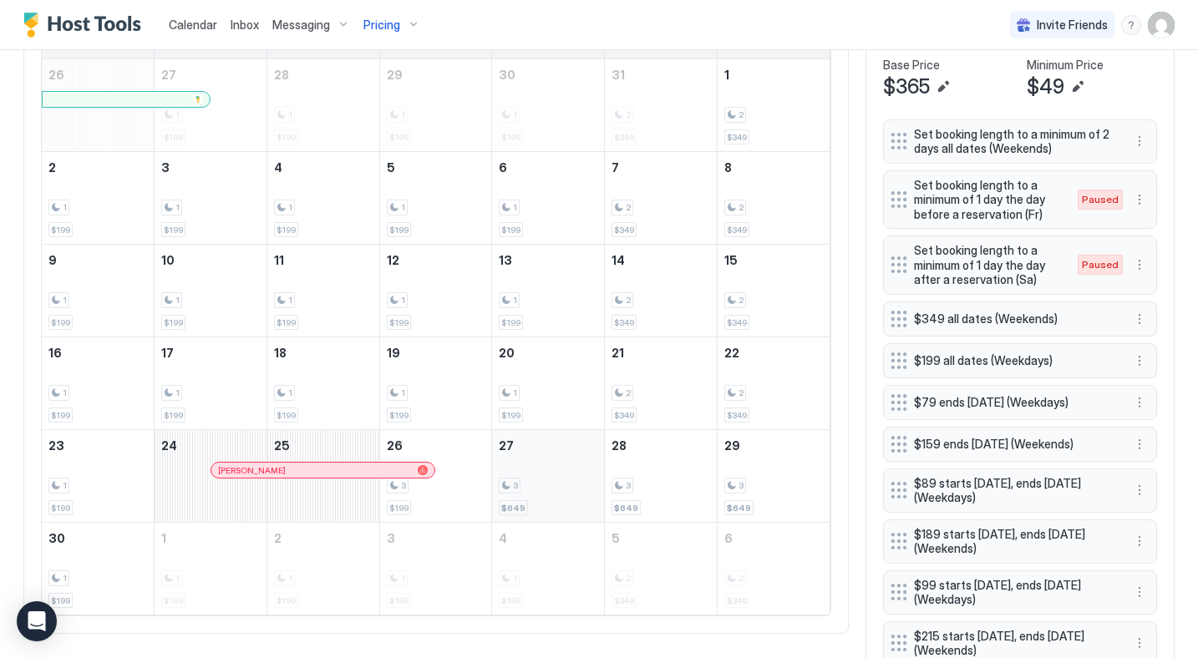
click at [540, 480] on div "3" at bounding box center [548, 486] width 99 height 16
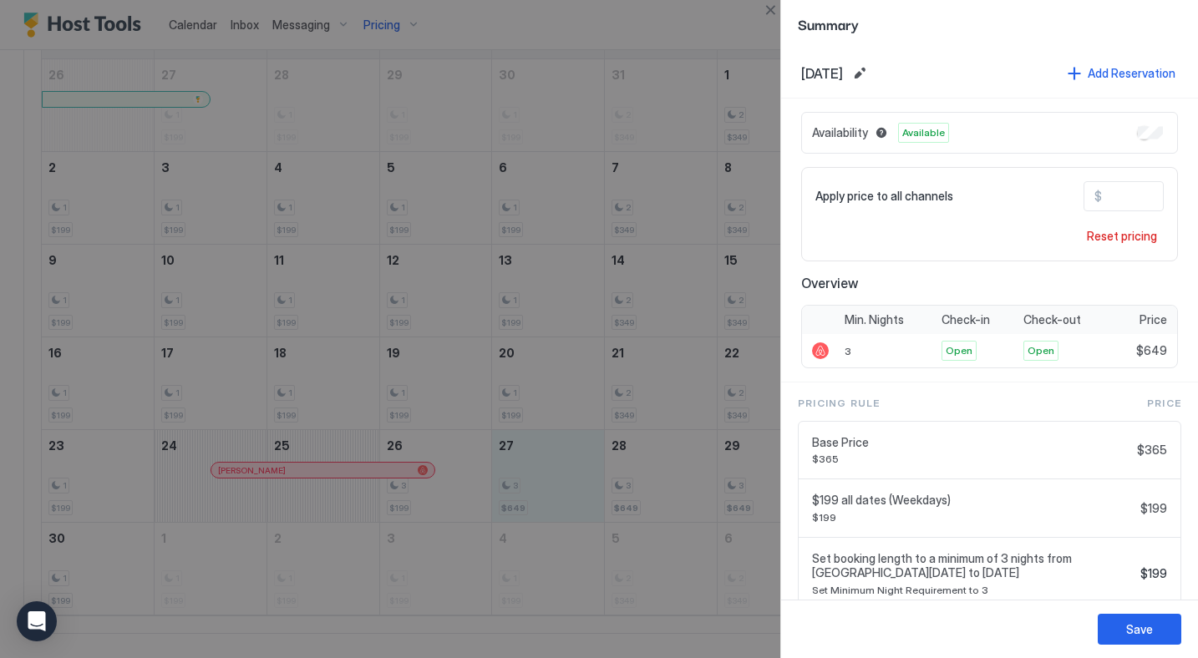
scroll to position [172, 0]
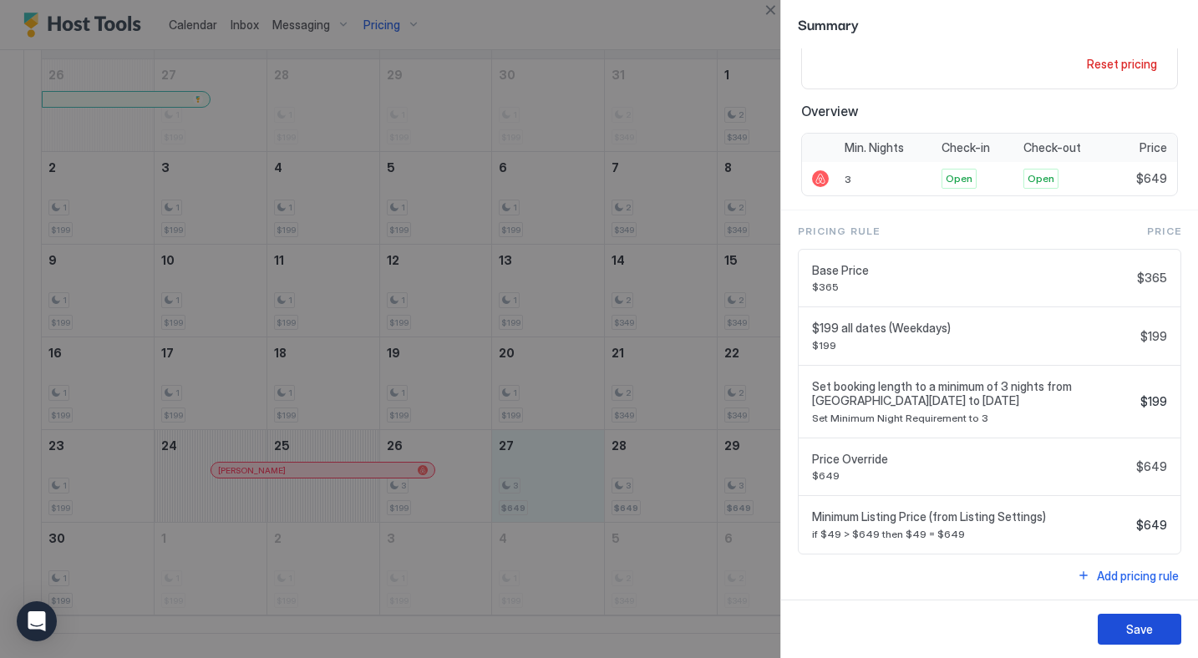
click at [1125, 631] on button "Save" at bounding box center [1140, 629] width 84 height 31
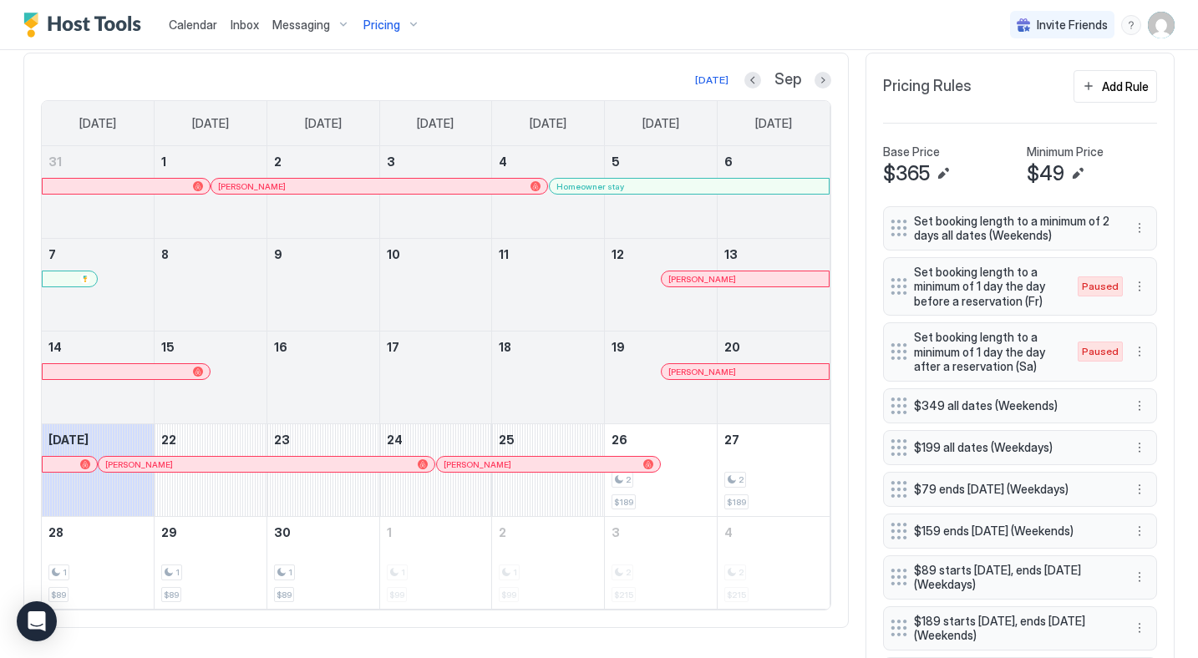
scroll to position [522, 0]
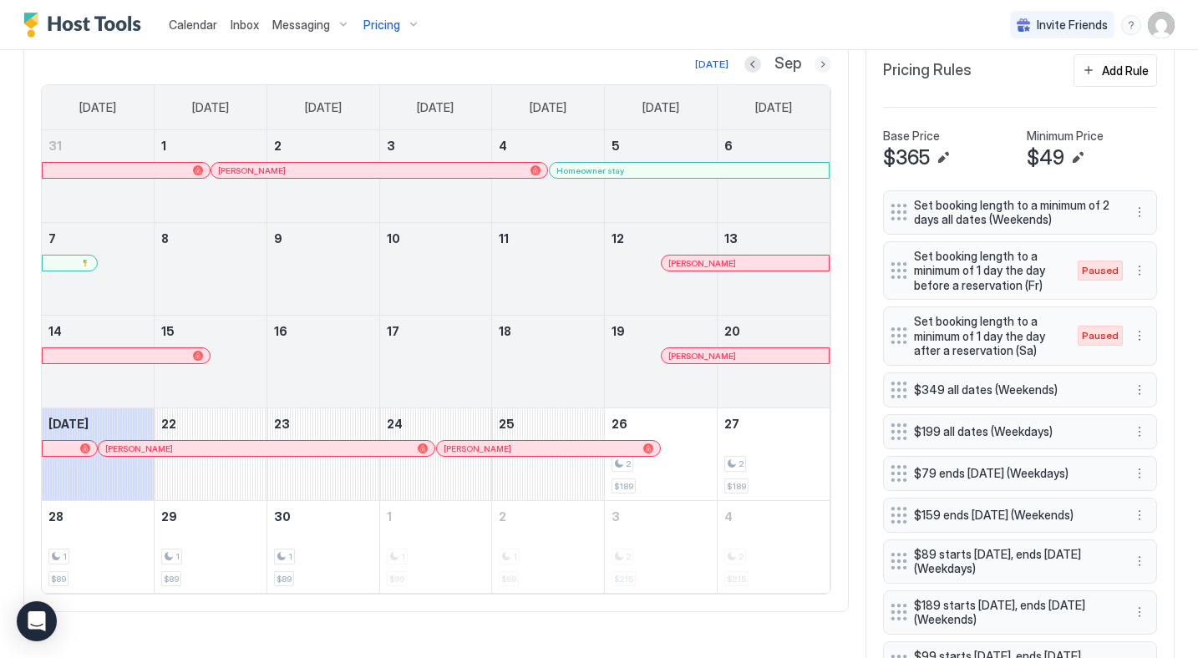
click at [823, 66] on button "Next month" at bounding box center [822, 64] width 17 height 17
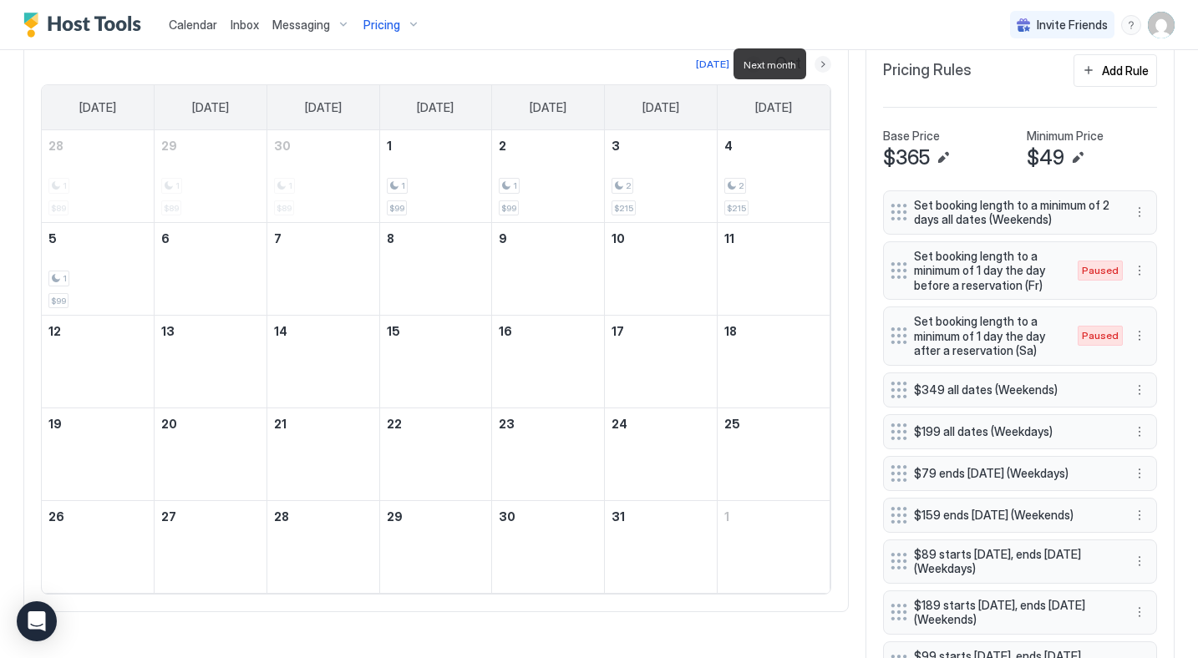
click at [823, 66] on button "Next month" at bounding box center [822, 64] width 17 height 17
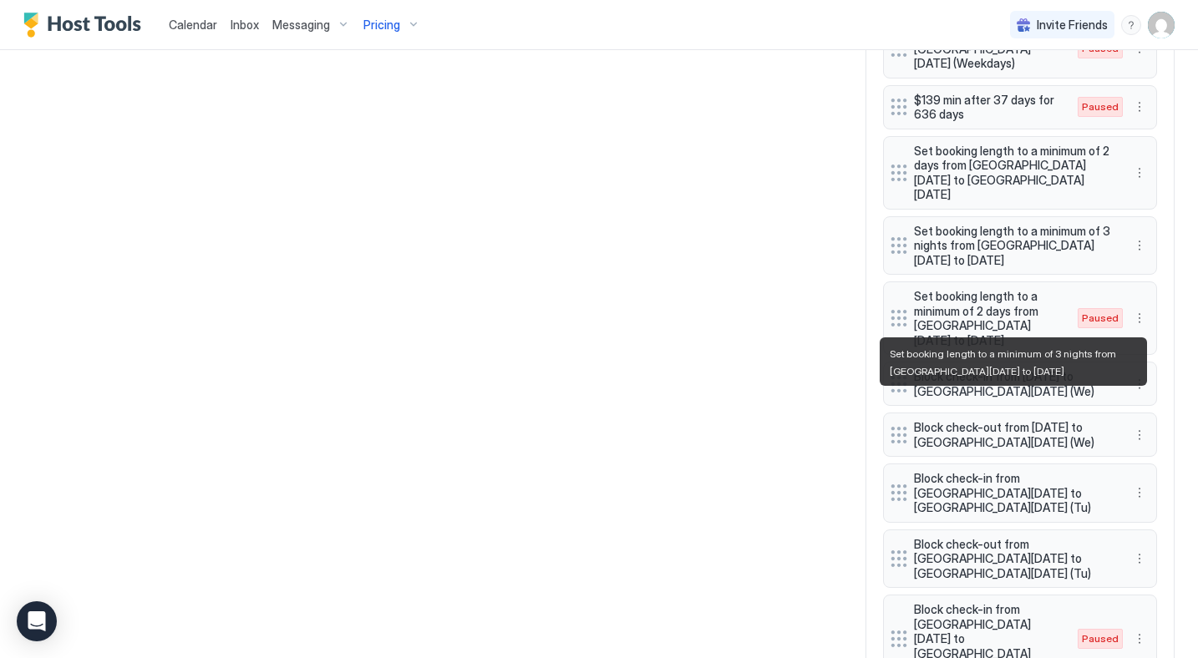
scroll to position [1628, 0]
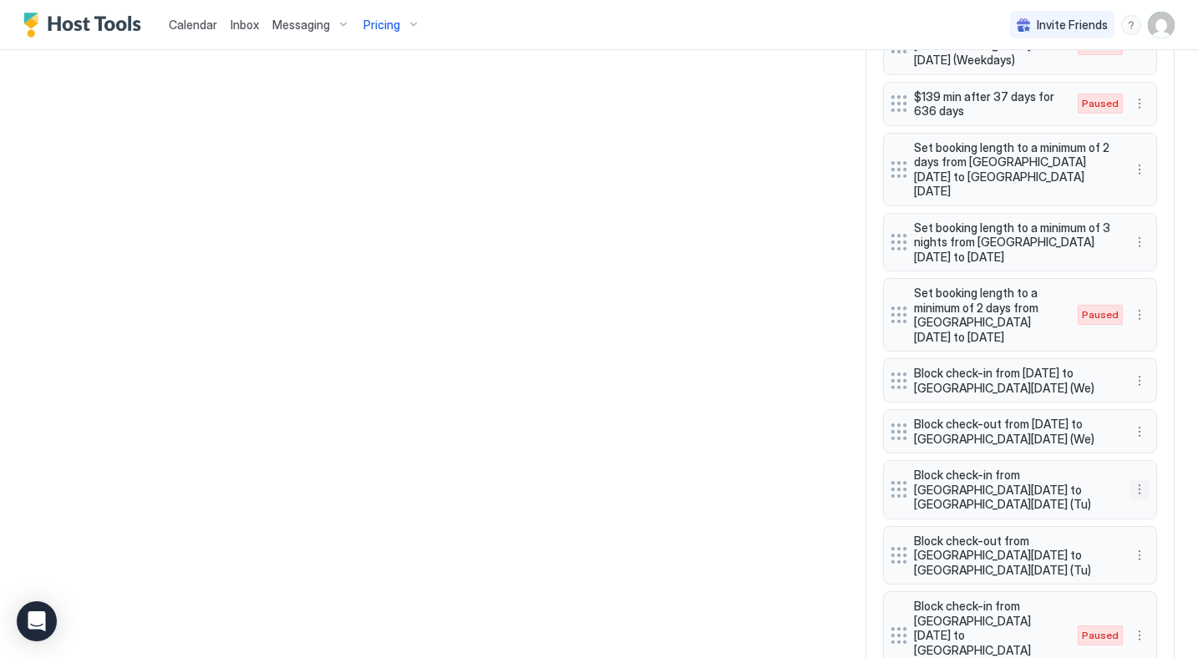
click at [1139, 480] on button "More options" at bounding box center [1139, 490] width 20 height 20
click at [1166, 520] on span "Delete" at bounding box center [1170, 516] width 31 height 13
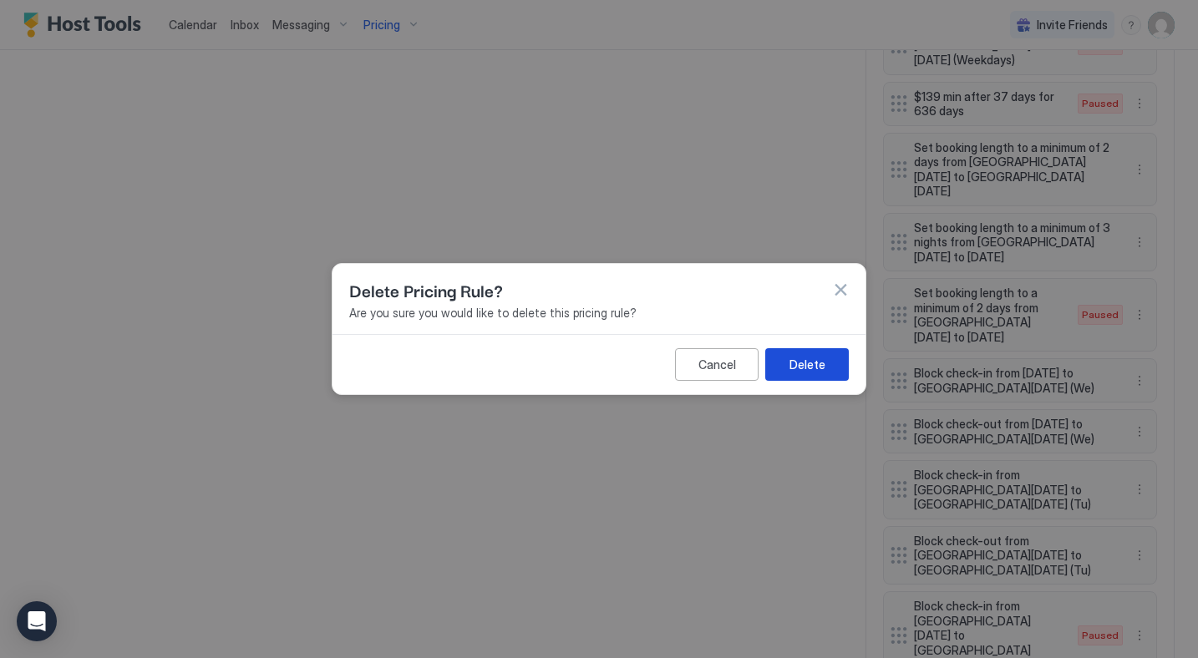
click at [817, 374] on button "Delete" at bounding box center [807, 364] width 84 height 33
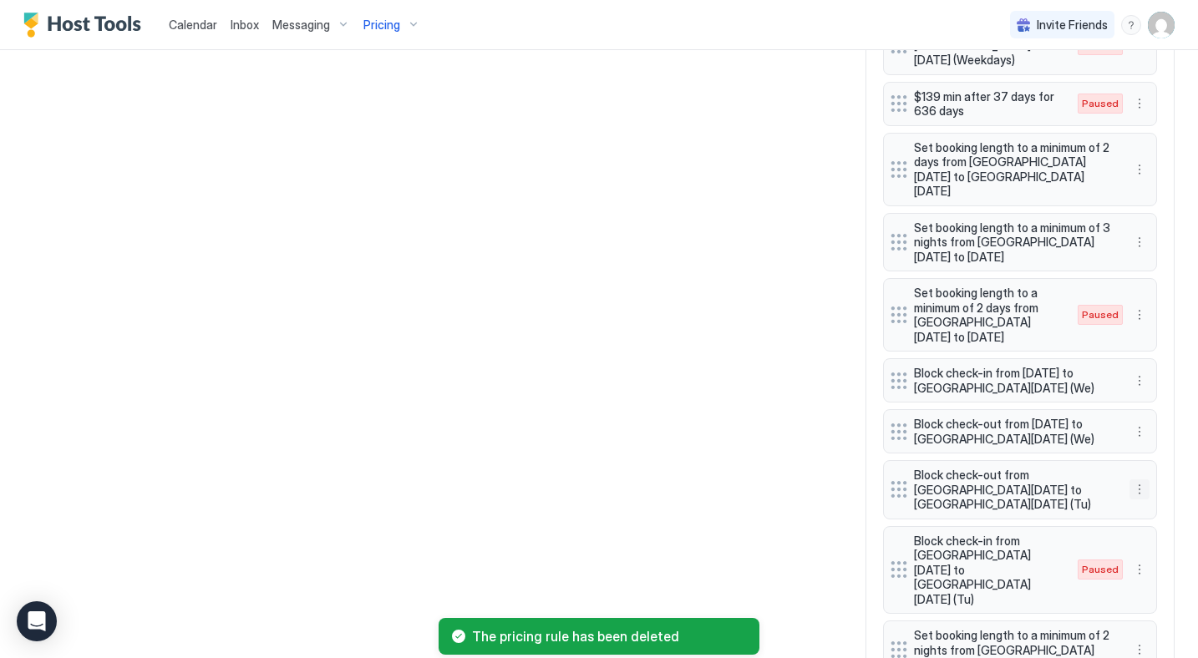
click at [1136, 480] on button "More options" at bounding box center [1139, 490] width 20 height 20
click at [1160, 520] on span "Delete" at bounding box center [1170, 516] width 31 height 13
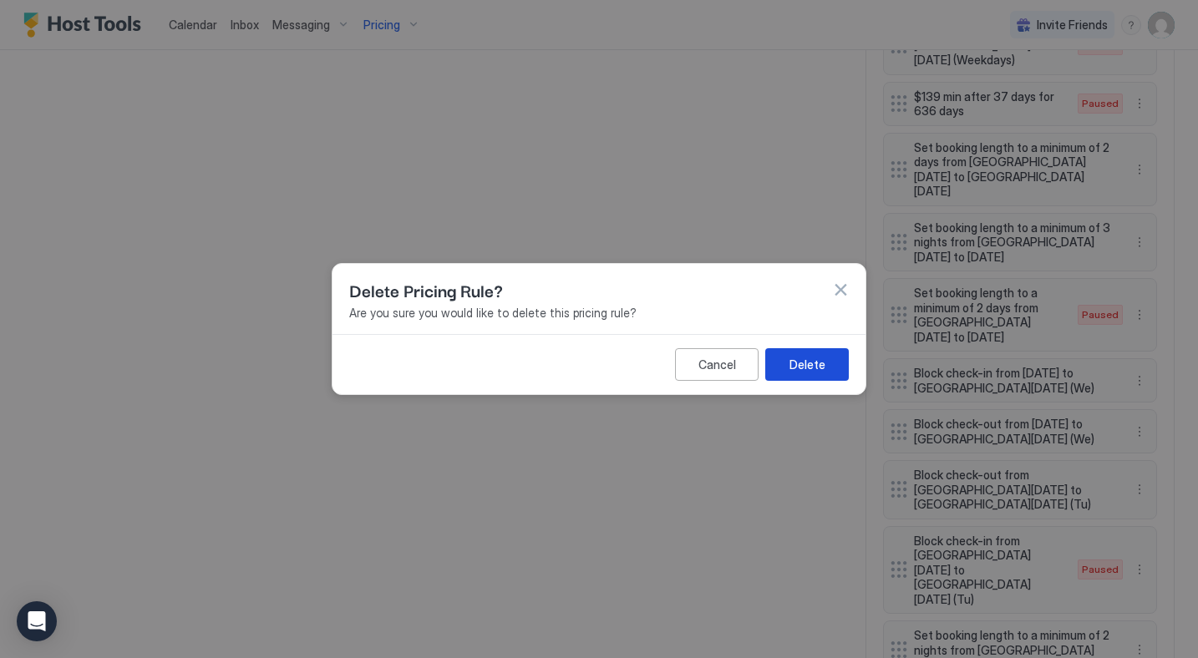
click at [776, 361] on button "Delete" at bounding box center [807, 364] width 84 height 33
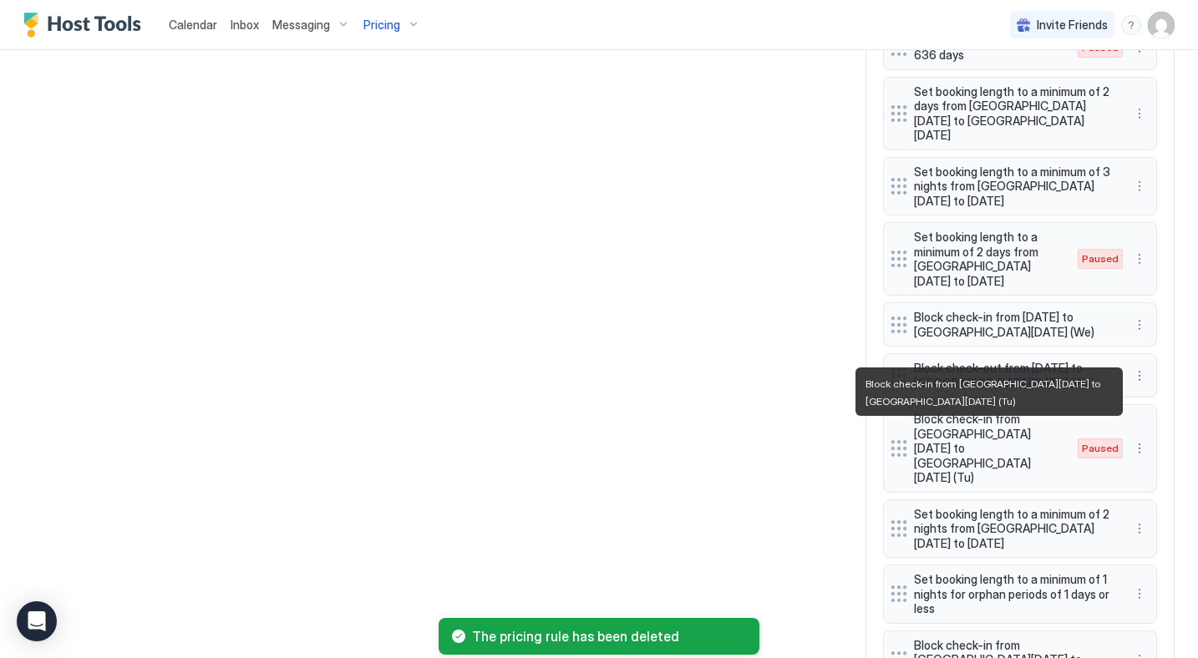
scroll to position [1685, 0]
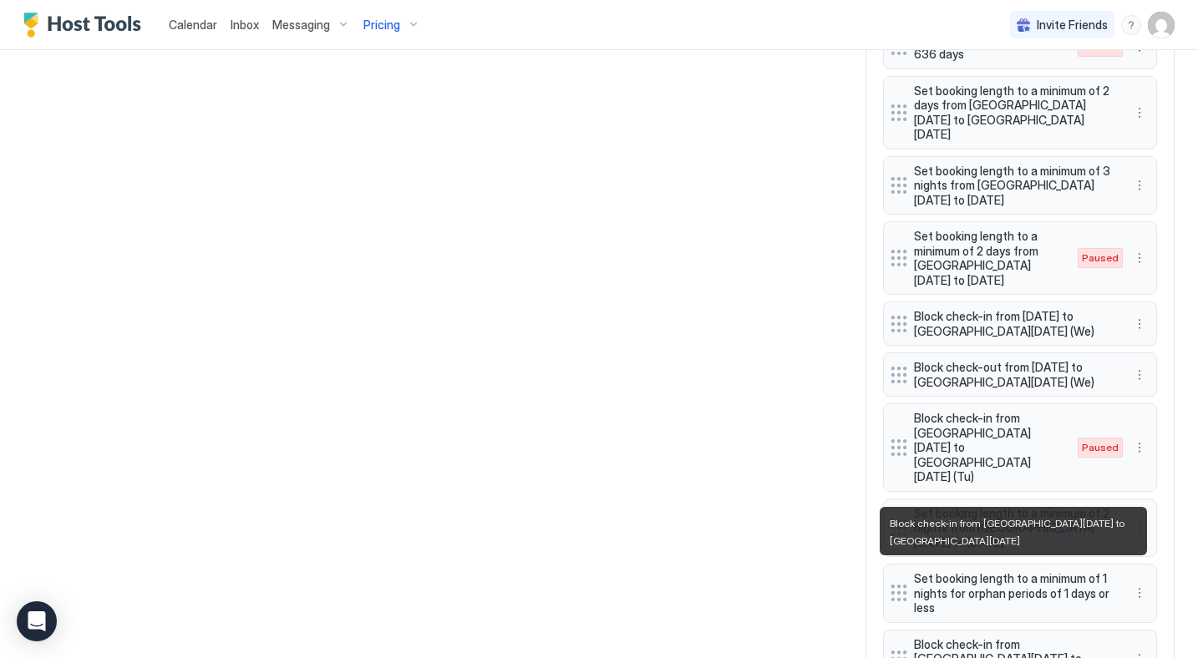
click at [1010, 637] on span "Block check-in from [GEOGRAPHIC_DATA][DATE] to [GEOGRAPHIC_DATA][DATE]" at bounding box center [1013, 659] width 199 height 44
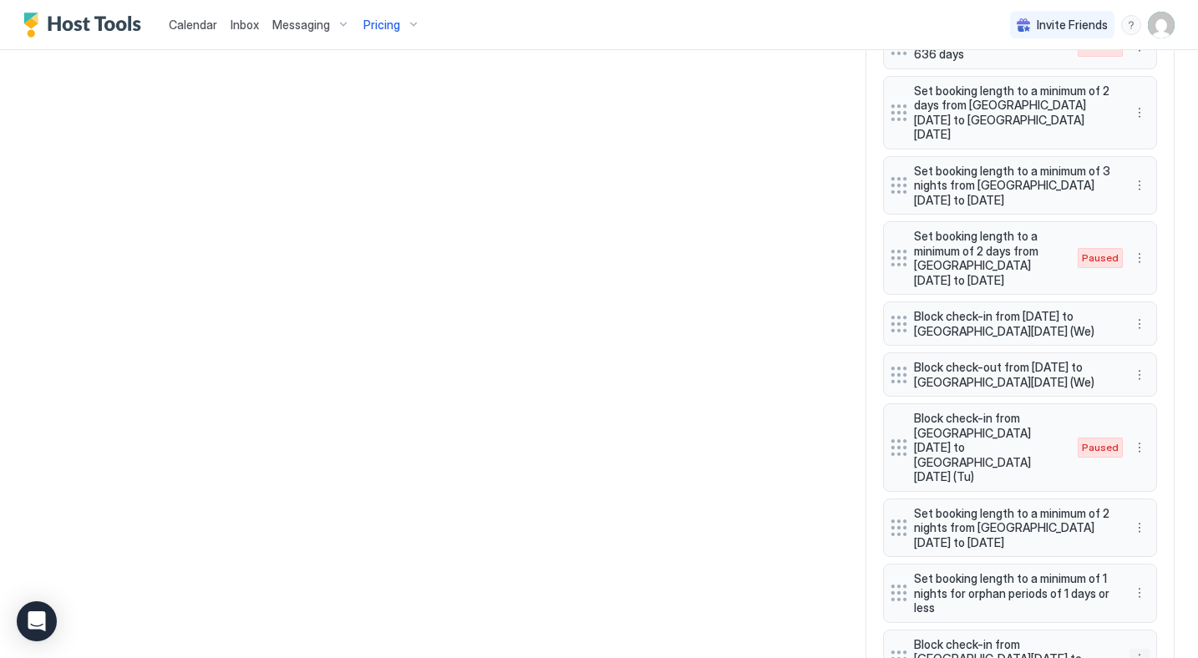
click at [1143, 649] on button "More options" at bounding box center [1139, 659] width 20 height 20
click at [1153, 505] on div "Edit" at bounding box center [1155, 501] width 37 height 13
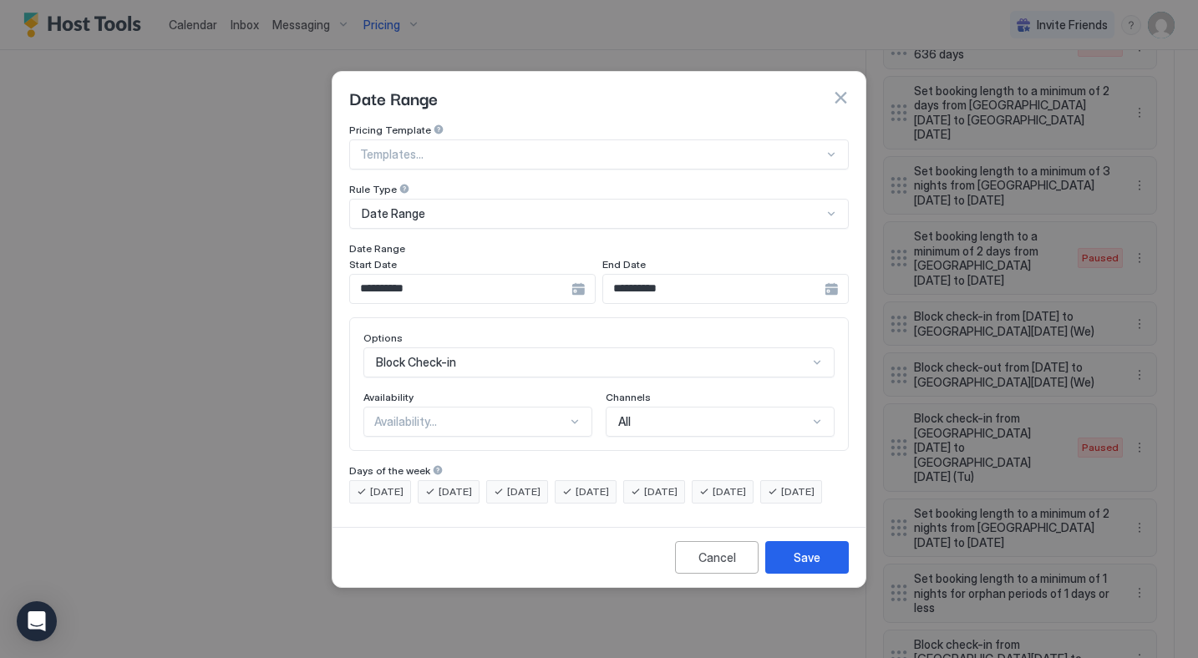
click at [500, 277] on input "**********" at bounding box center [460, 289] width 221 height 28
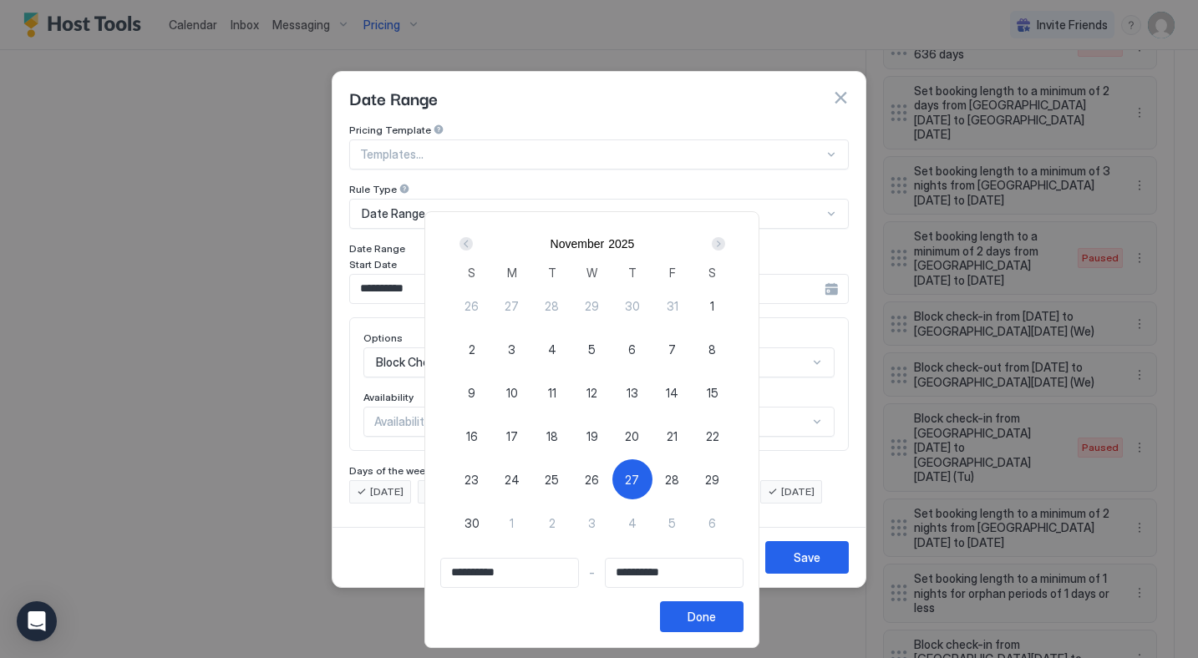
click at [597, 486] on span "26" at bounding box center [592, 480] width 14 height 18
type input "**********"
click at [679, 482] on span "28" at bounding box center [672, 480] width 14 height 18
type input "**********"
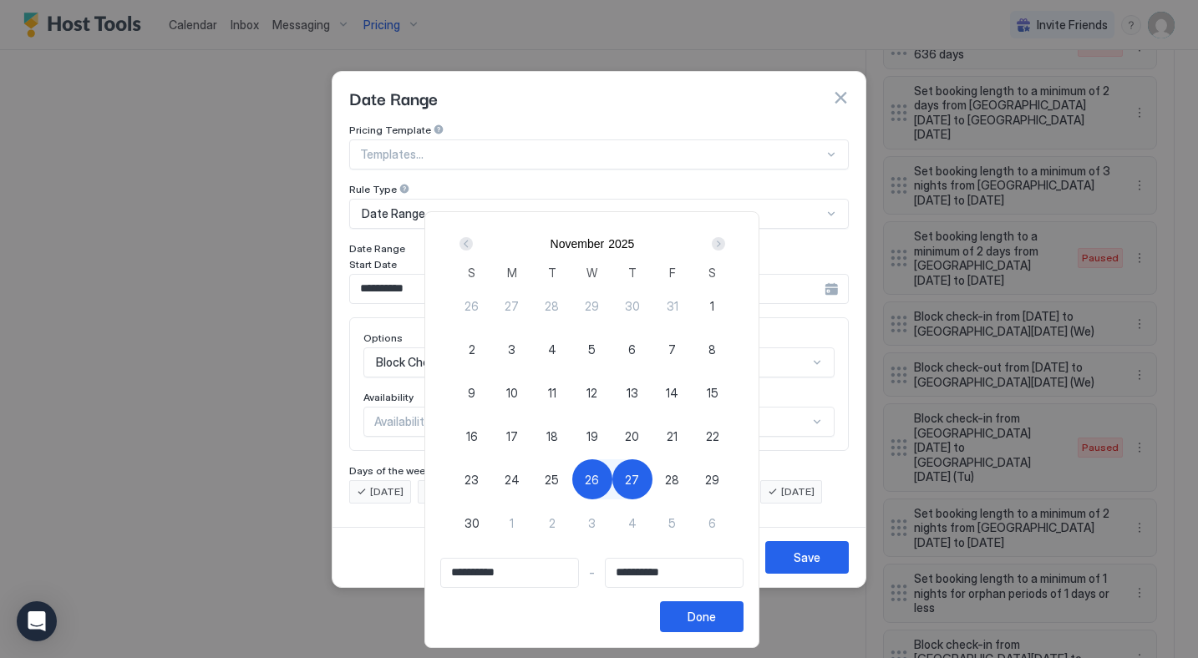
type input "**********"
click at [700, 627] on button "Done" at bounding box center [702, 616] width 84 height 31
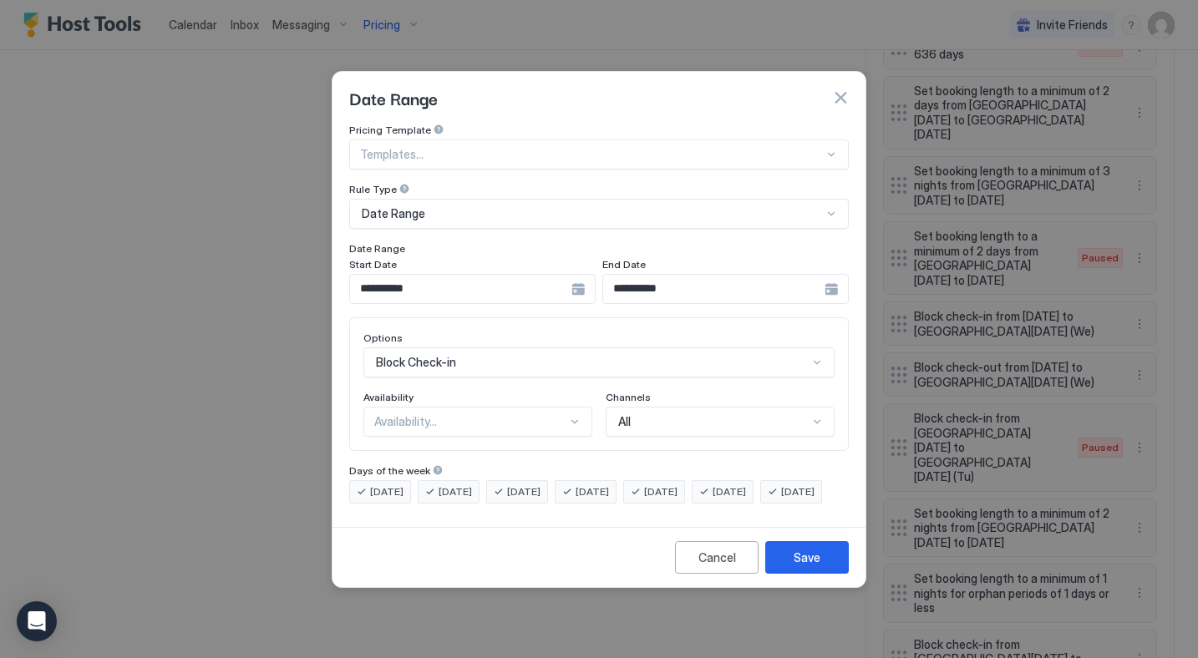
click at [379, 485] on span "[DATE]" at bounding box center [386, 492] width 33 height 15
click at [444, 485] on span "[DATE]" at bounding box center [455, 492] width 33 height 15
click at [515, 485] on span "[DATE]" at bounding box center [523, 492] width 33 height 15
click at [685, 485] on div "[DATE]" at bounding box center [654, 491] width 62 height 23
click at [746, 485] on span "[DATE]" at bounding box center [729, 492] width 33 height 15
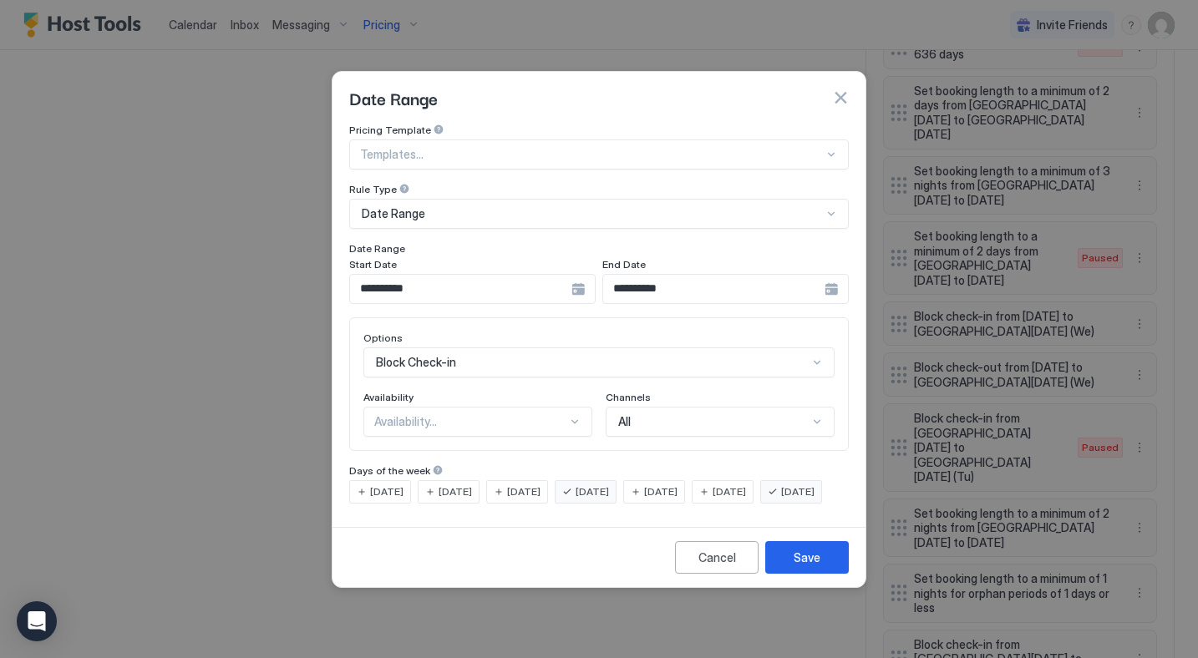
click at [781, 500] on span "[DATE]" at bounding box center [797, 492] width 33 height 15
click at [819, 566] on div "Save" at bounding box center [807, 558] width 27 height 18
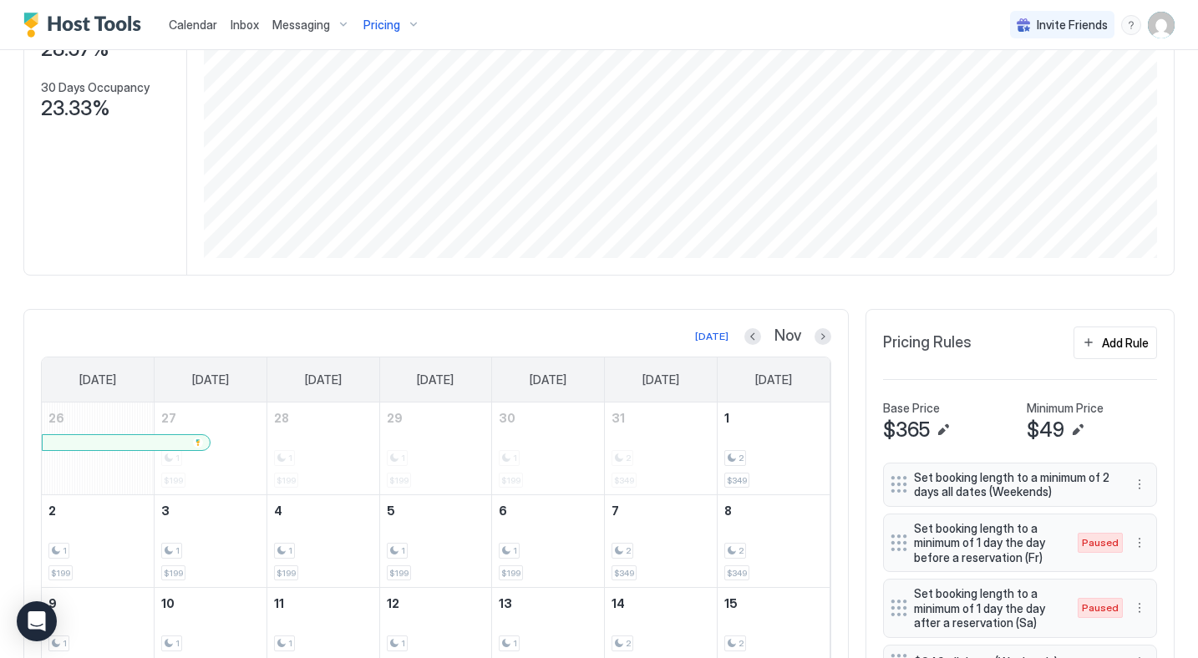
scroll to position [255, 0]
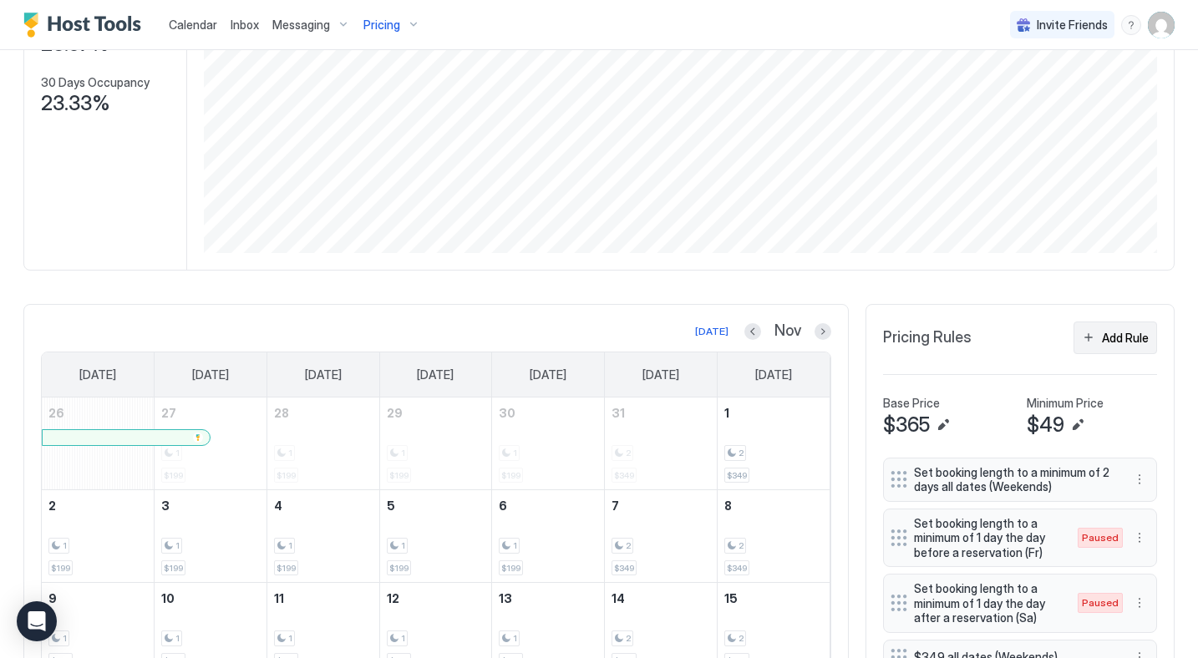
click at [1097, 348] on button "Add Rule" at bounding box center [1115, 338] width 84 height 33
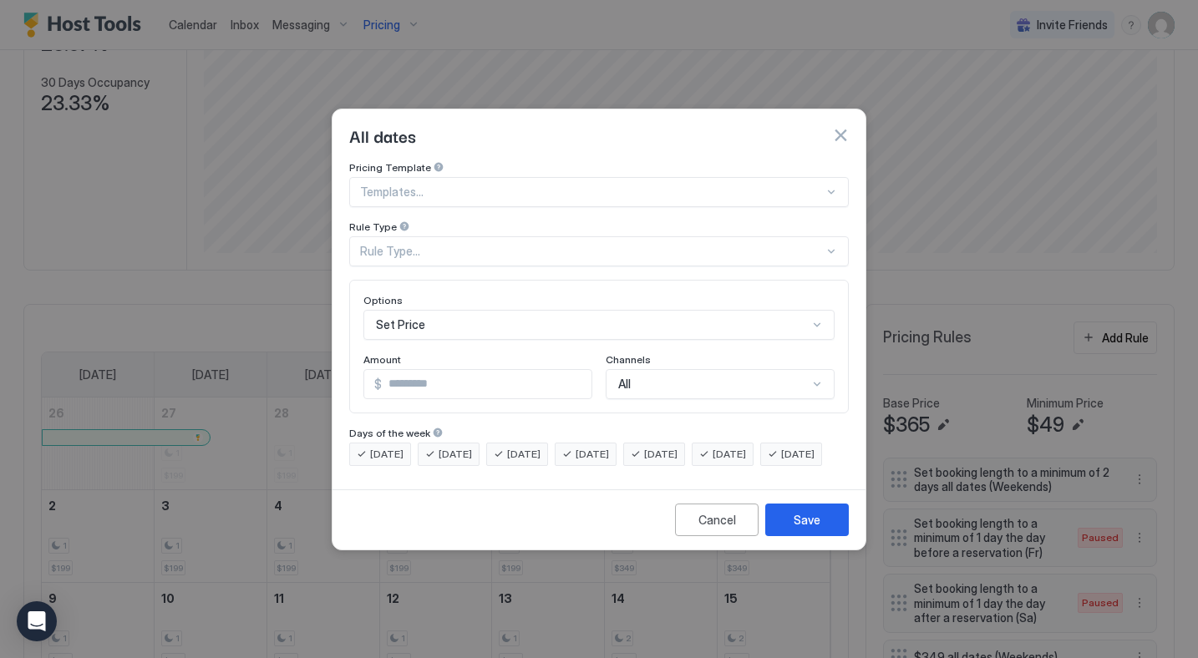
click at [403, 244] on div "Rule Type..." at bounding box center [592, 251] width 464 height 15
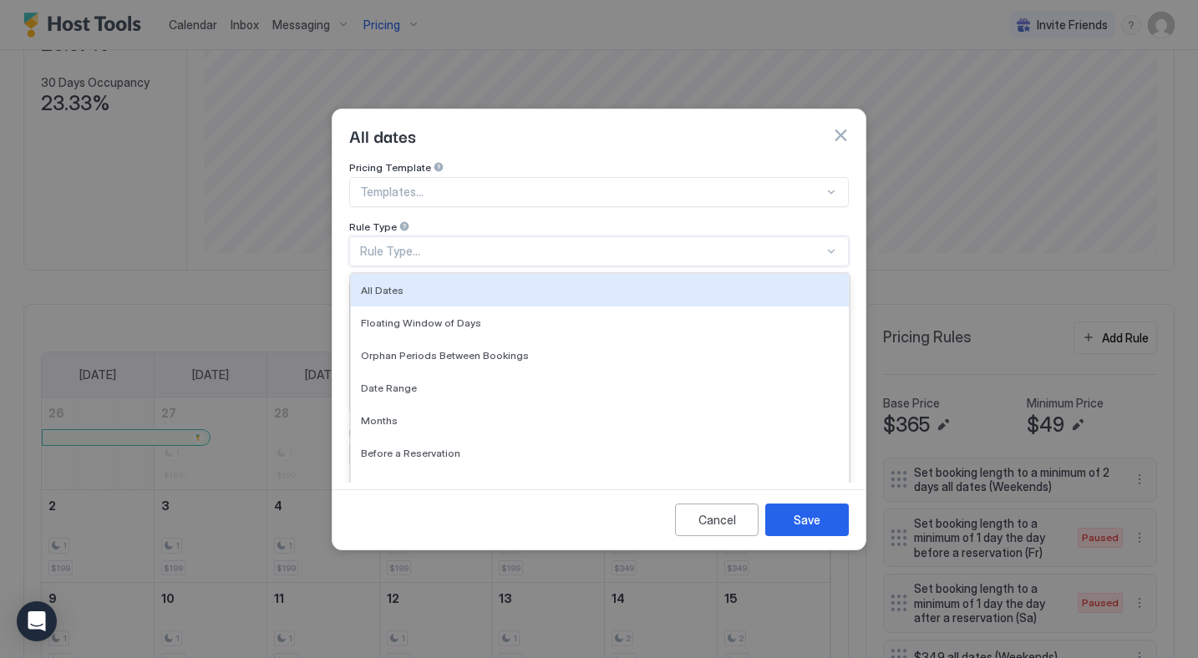
click at [398, 186] on div "Templates..." at bounding box center [599, 192] width 500 height 30
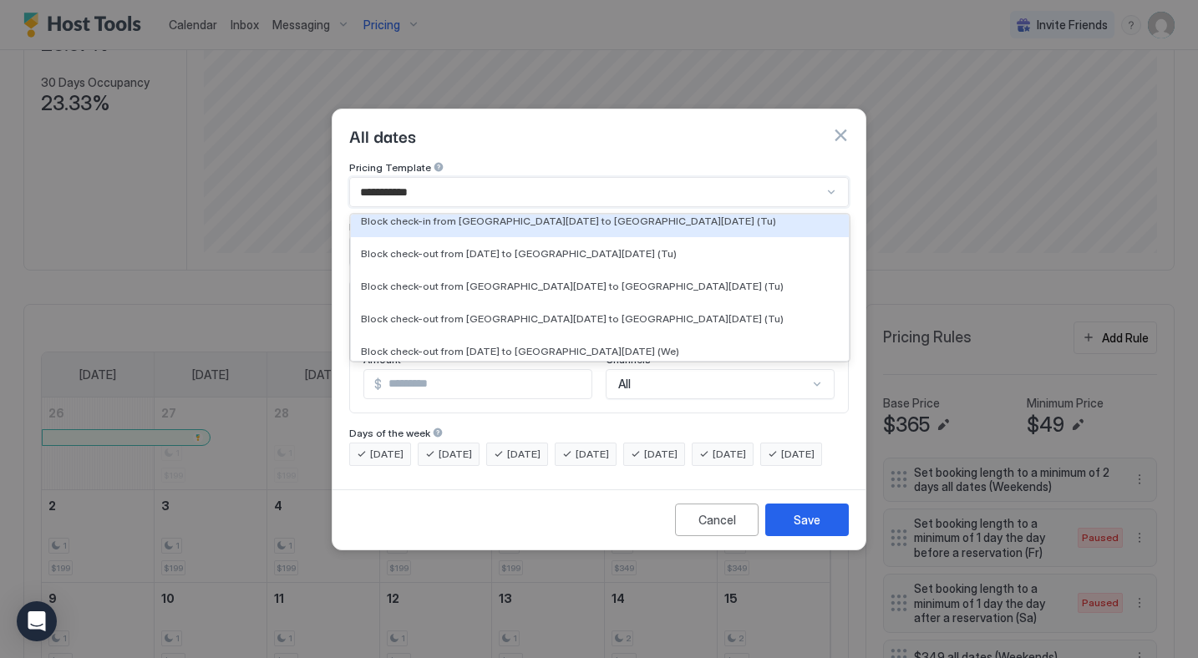
scroll to position [804, 0]
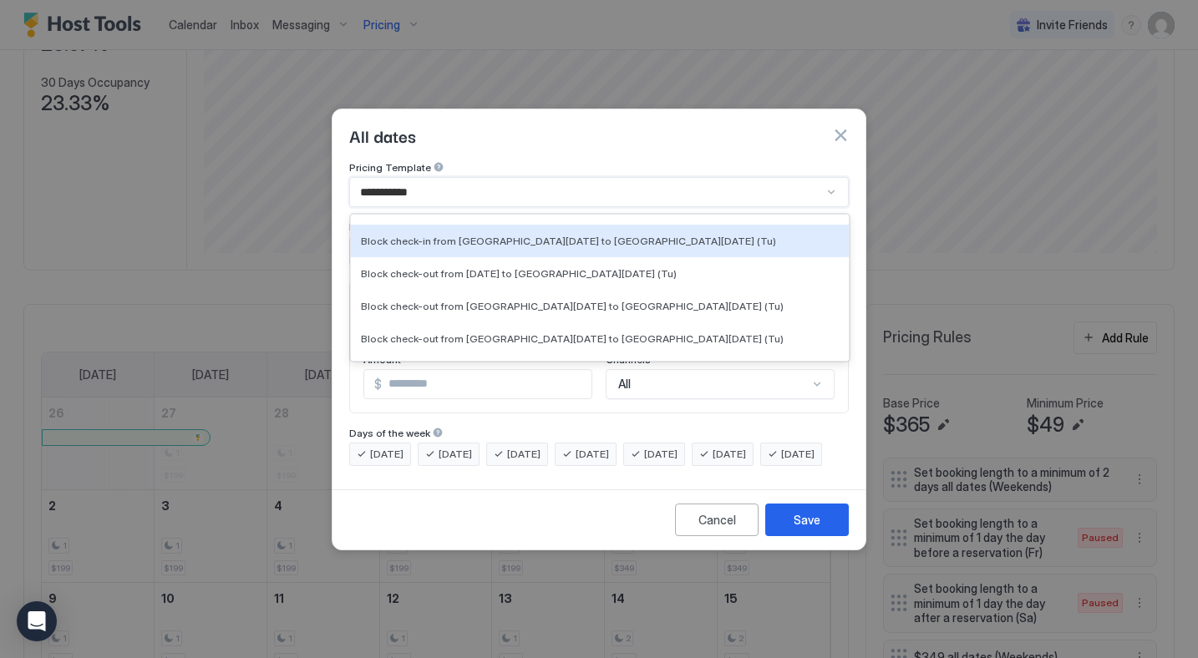
type input "**********"
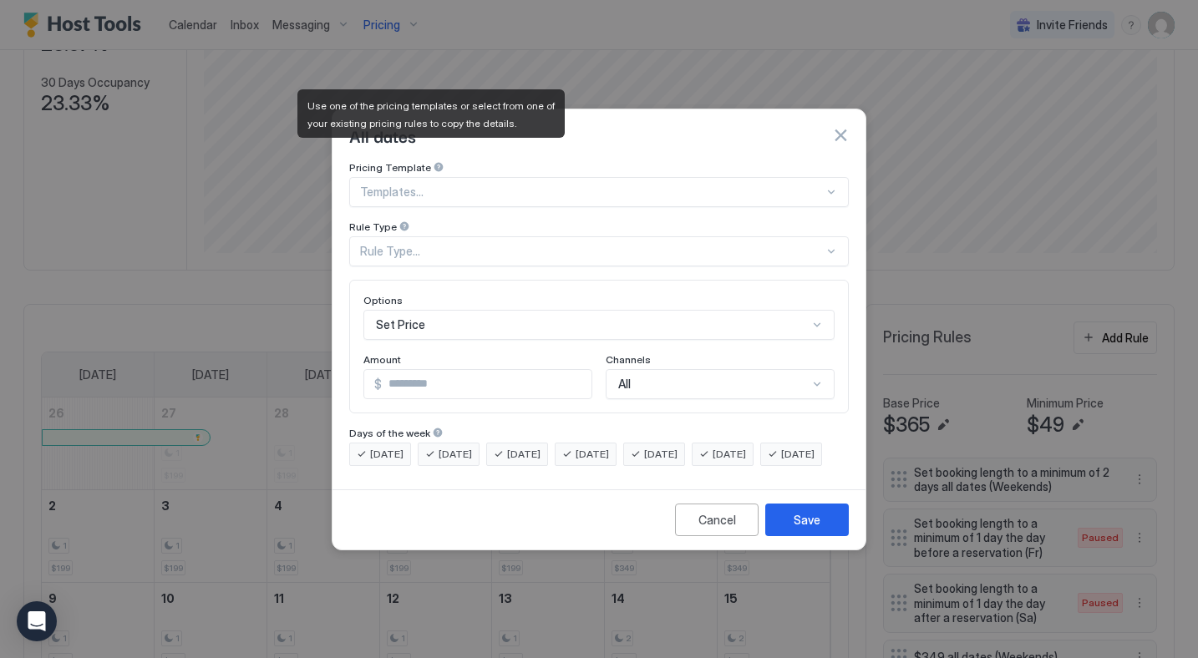
click at [433, 161] on div at bounding box center [439, 167] width 12 height 12
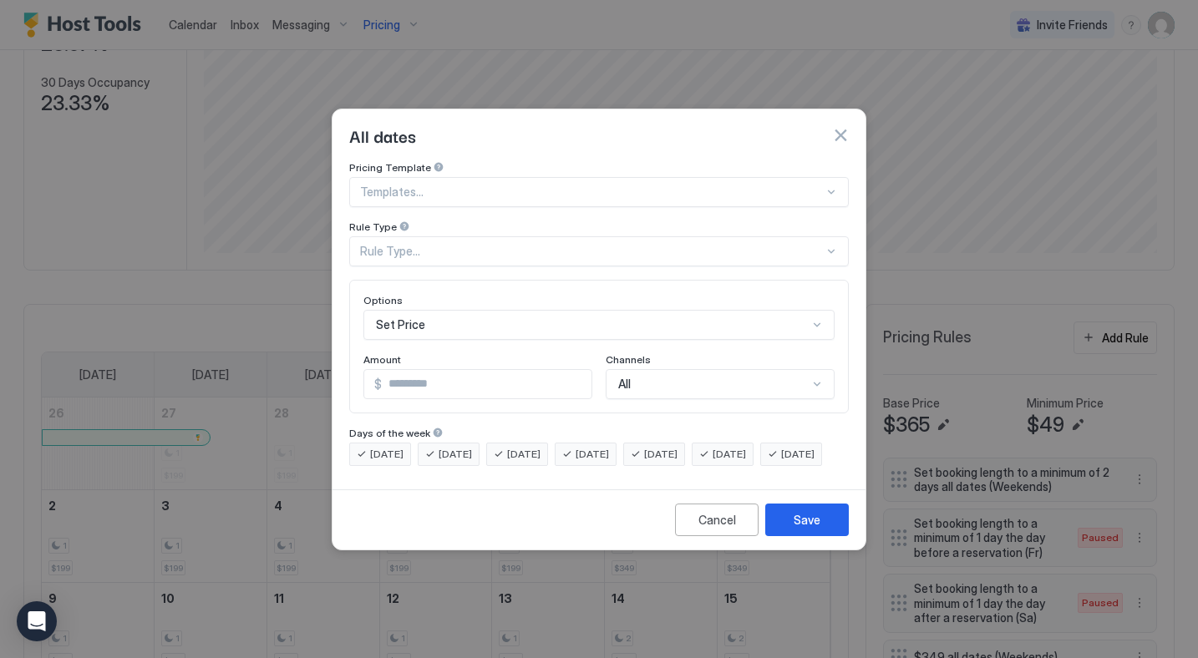
click at [418, 244] on div "Rule Type..." at bounding box center [592, 251] width 464 height 15
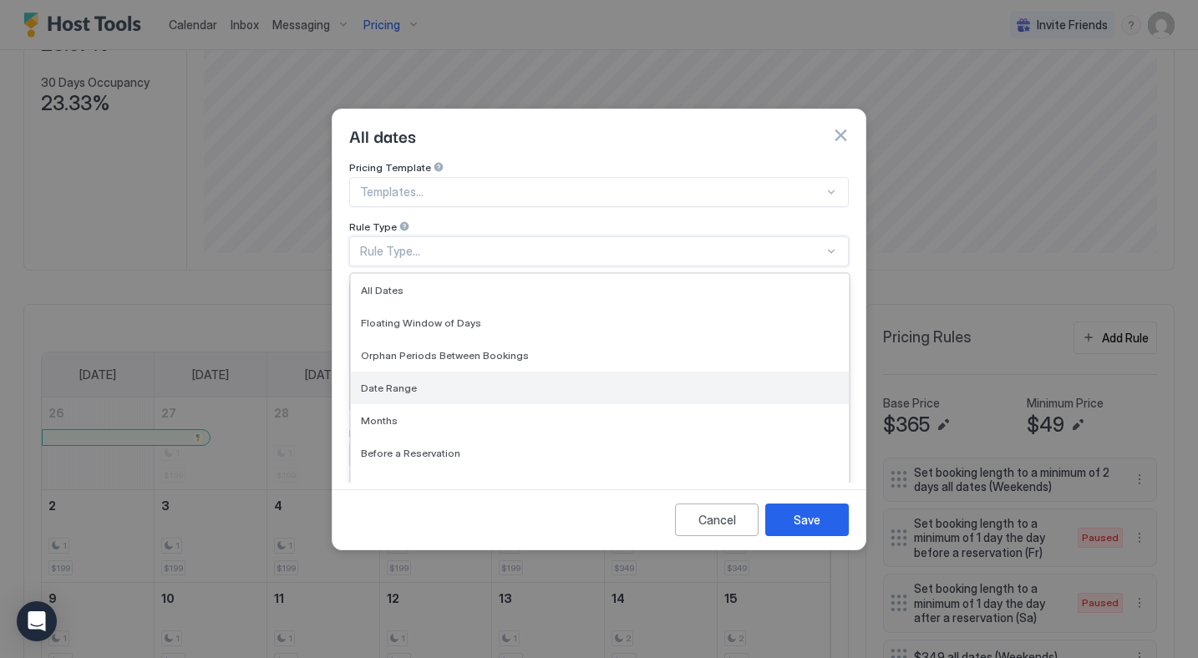
click at [366, 382] on span "Date Range" at bounding box center [389, 388] width 56 height 13
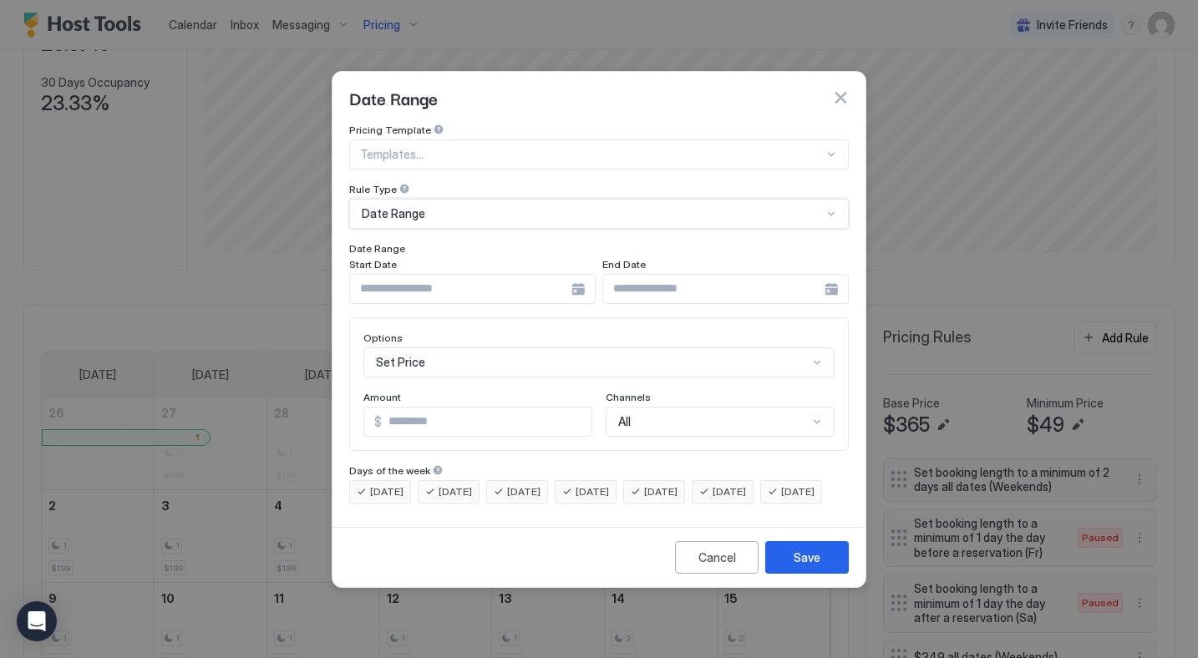
click at [431, 275] on input "Input Field" at bounding box center [460, 289] width 221 height 28
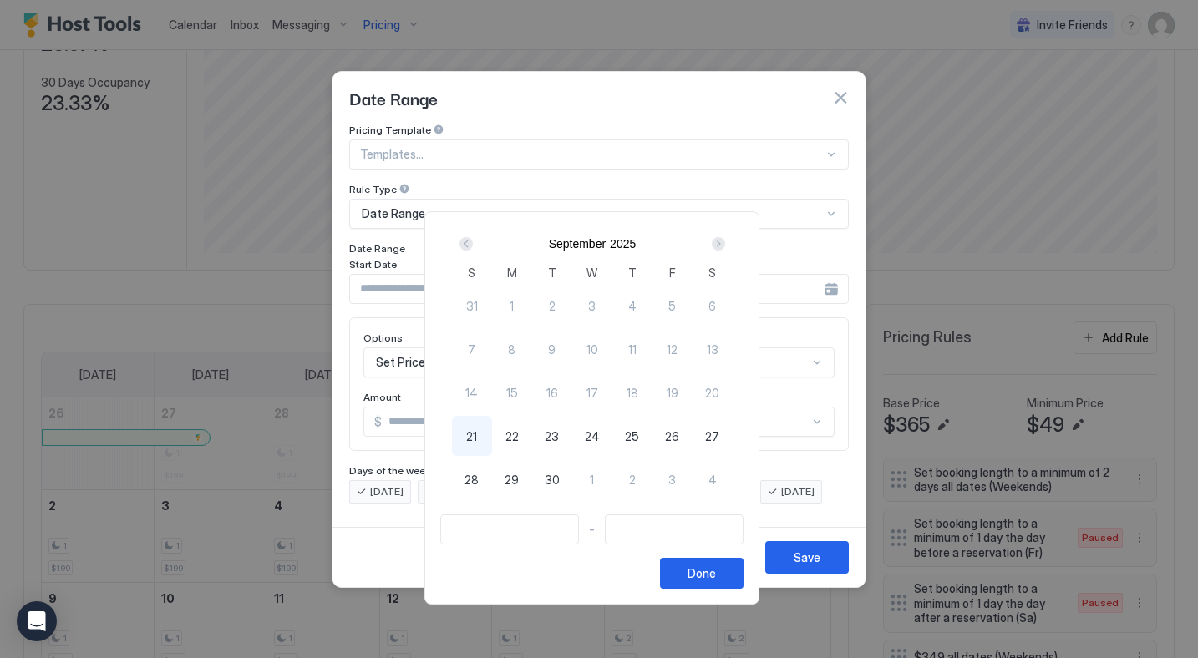
click at [725, 243] on div "Next" at bounding box center [718, 243] width 13 height 13
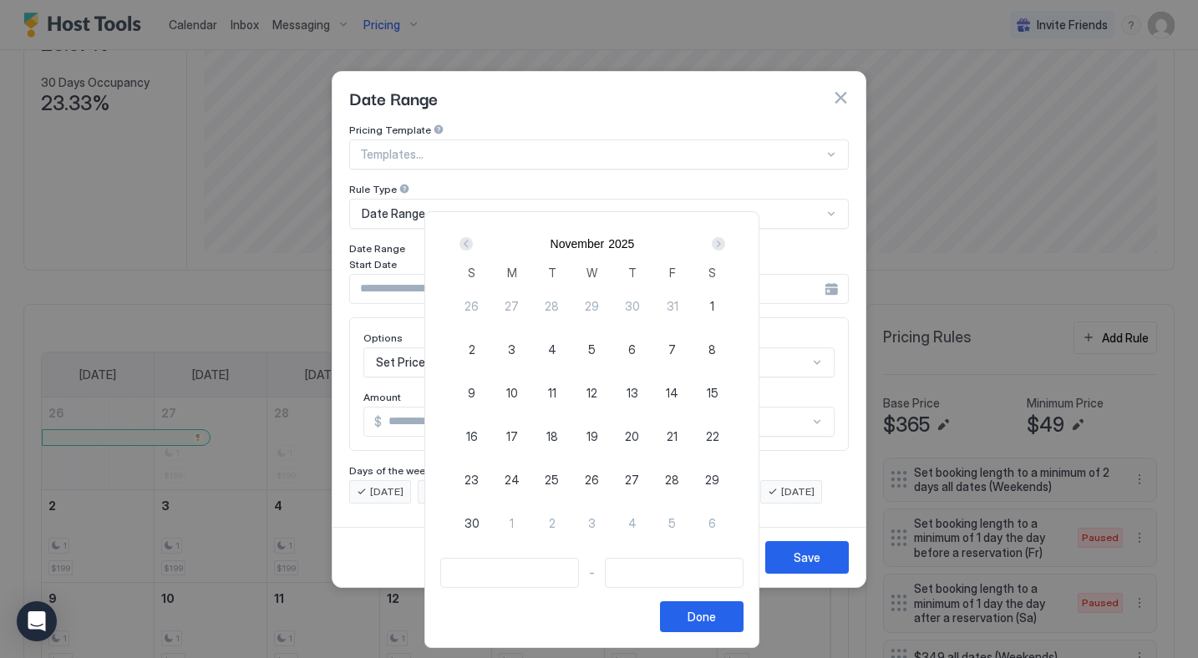
click at [596, 478] on span "26" at bounding box center [592, 480] width 14 height 18
type input "**********"
click at [679, 480] on span "28" at bounding box center [672, 480] width 14 height 18
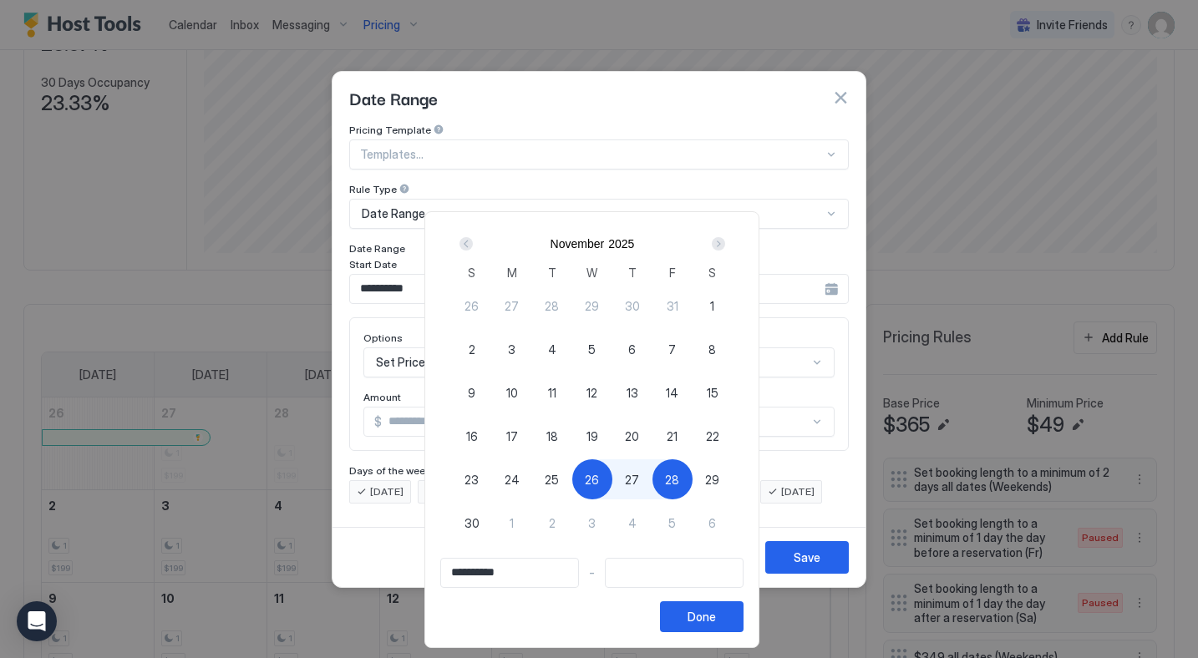
type input "**********"
click at [716, 625] on div "Done" at bounding box center [702, 617] width 28 height 18
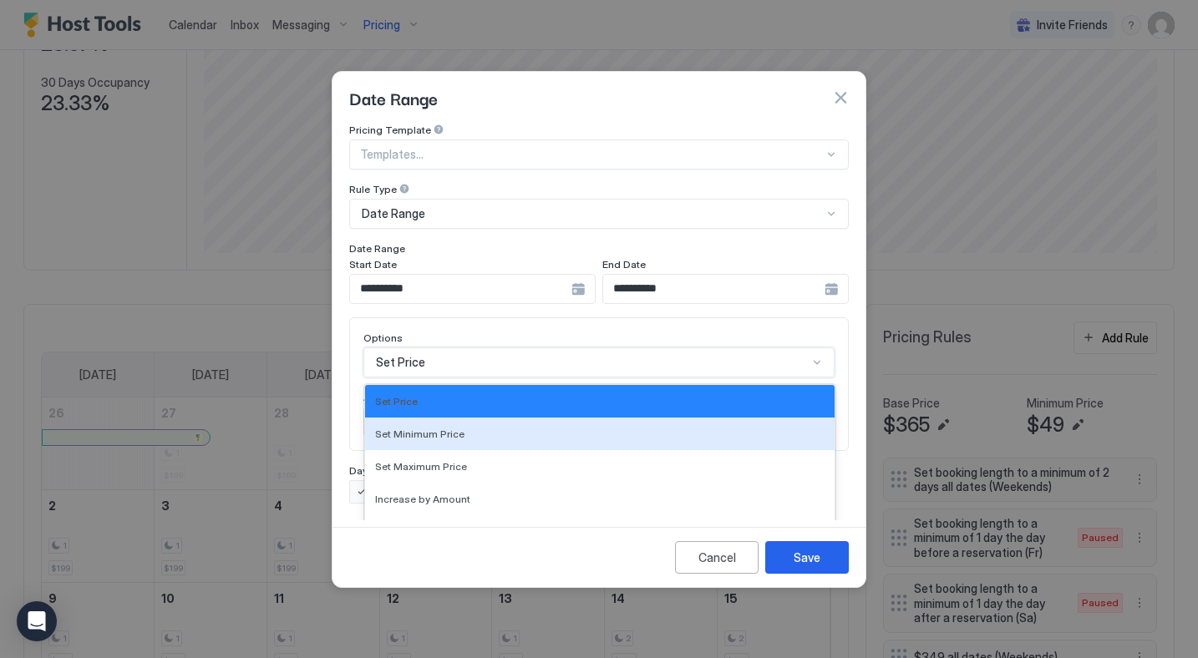
click at [391, 348] on div "Set Minimum Price, 2 of 17. 17 results available. Use Up and Down to choose opt…" at bounding box center [598, 363] width 471 height 30
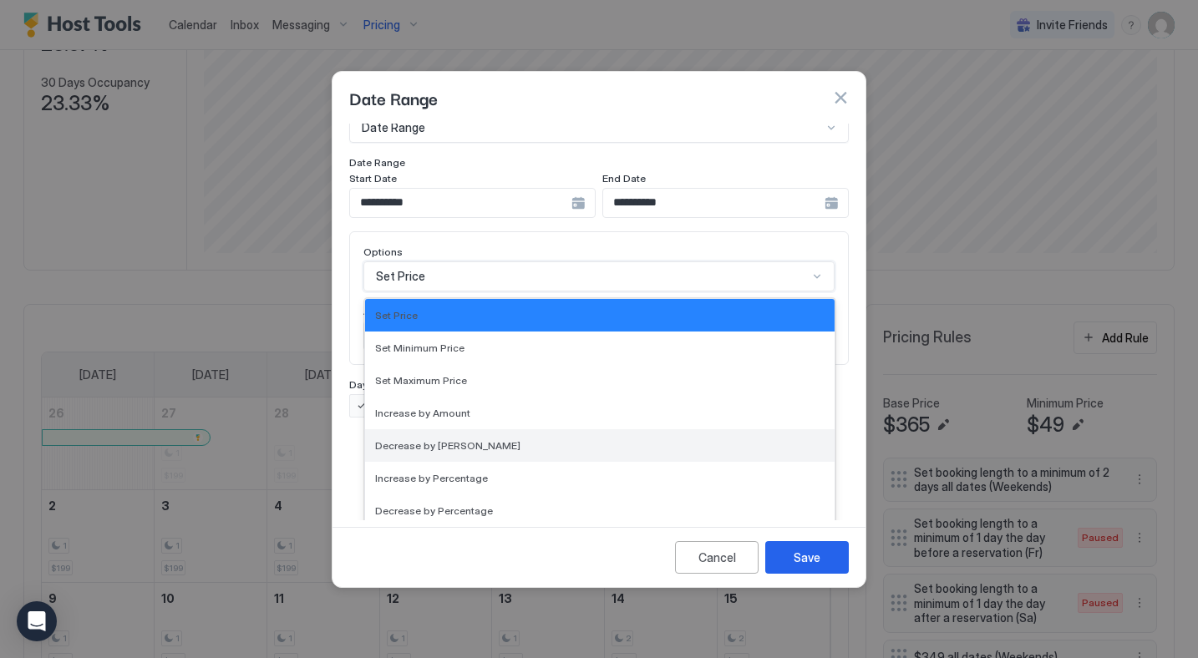
scroll to position [303, 0]
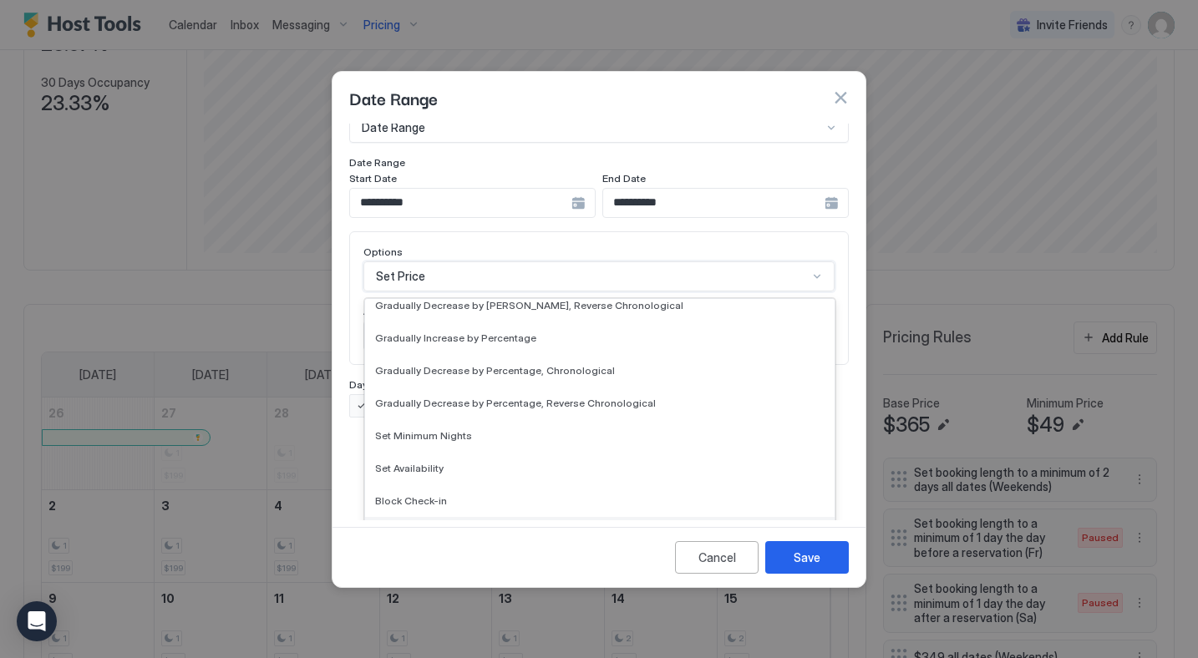
click at [406, 527] on span "Block Check-out" at bounding box center [414, 533] width 79 height 13
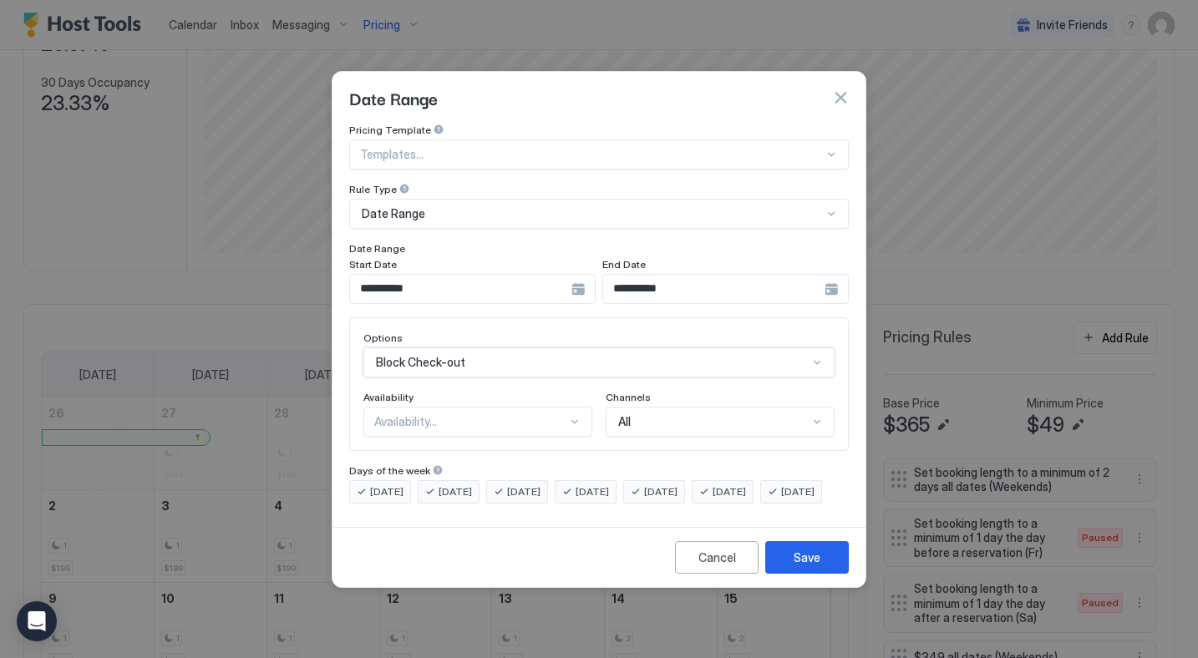
click at [393, 414] on div "Availability..." at bounding box center [470, 421] width 193 height 15
click at [400, 487] on span "Blocked" at bounding box center [394, 493] width 39 height 13
click at [388, 485] on span "[DATE]" at bounding box center [386, 492] width 33 height 15
click at [465, 485] on span "[DATE]" at bounding box center [455, 492] width 33 height 15
click at [523, 485] on span "[DATE]" at bounding box center [523, 492] width 33 height 15
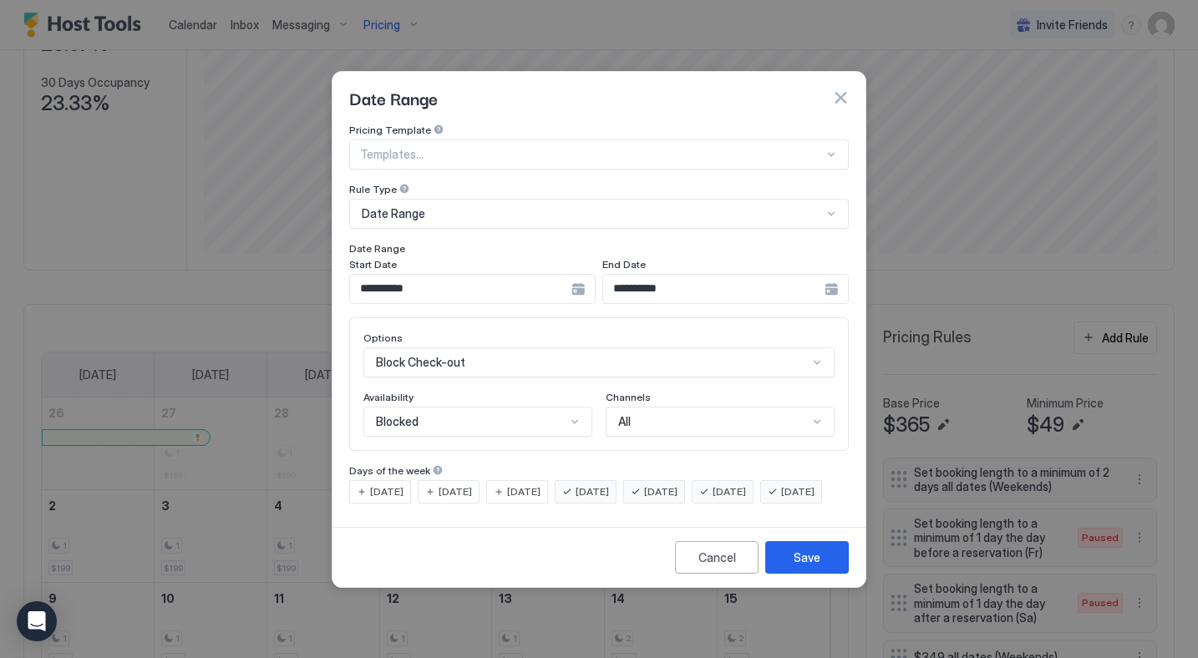
click at [670, 482] on div "[DATE]" at bounding box center [654, 491] width 62 height 23
click at [746, 485] on span "[DATE]" at bounding box center [729, 492] width 33 height 15
click at [760, 504] on div "[DATE]" at bounding box center [791, 491] width 62 height 23
click at [796, 566] on div "Save" at bounding box center [807, 558] width 27 height 18
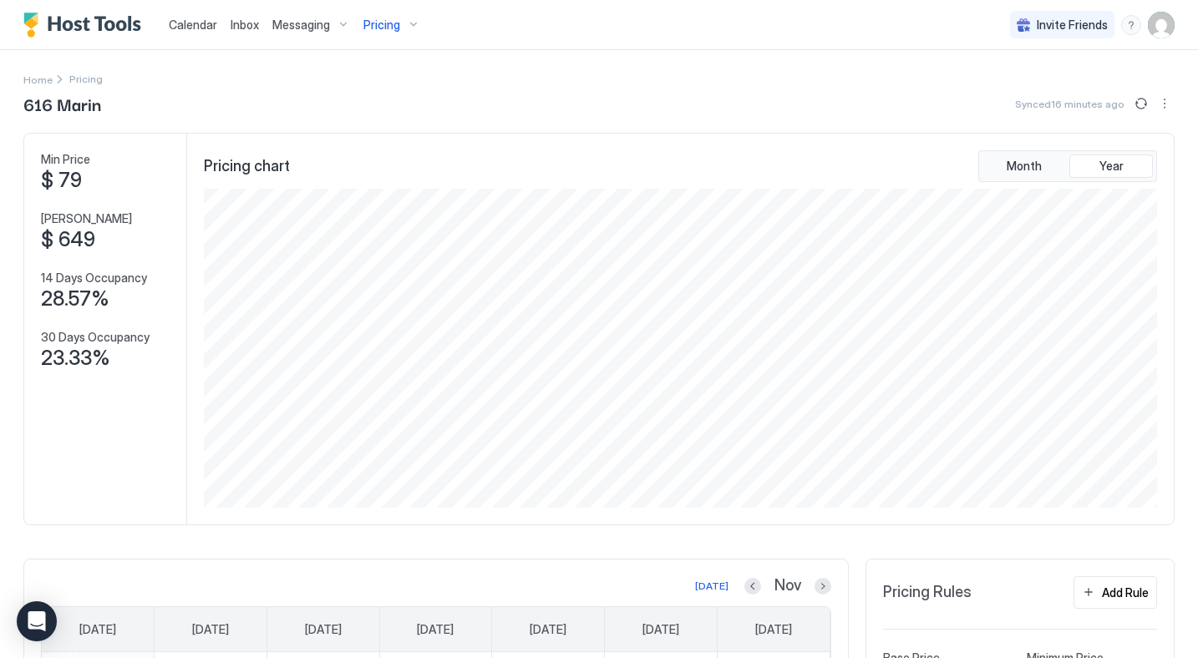
click at [398, 19] on div "Pricing" at bounding box center [392, 25] width 70 height 28
click at [379, 283] on span "A SummitA" at bounding box center [400, 282] width 119 height 13
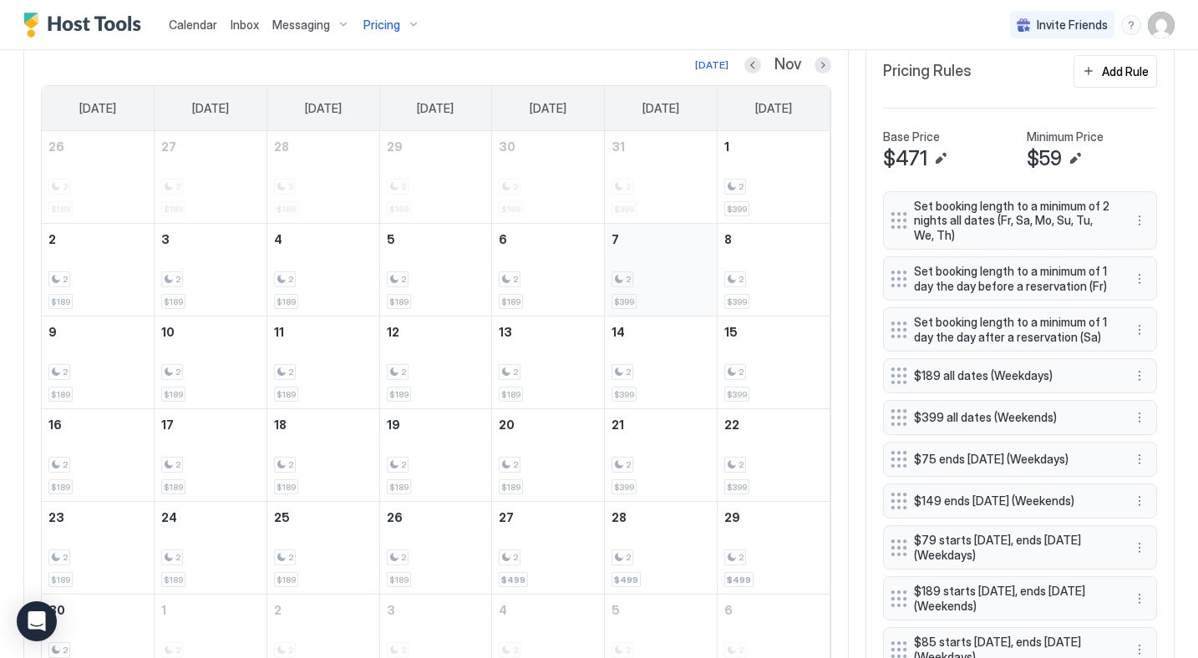
scroll to position [486, 0]
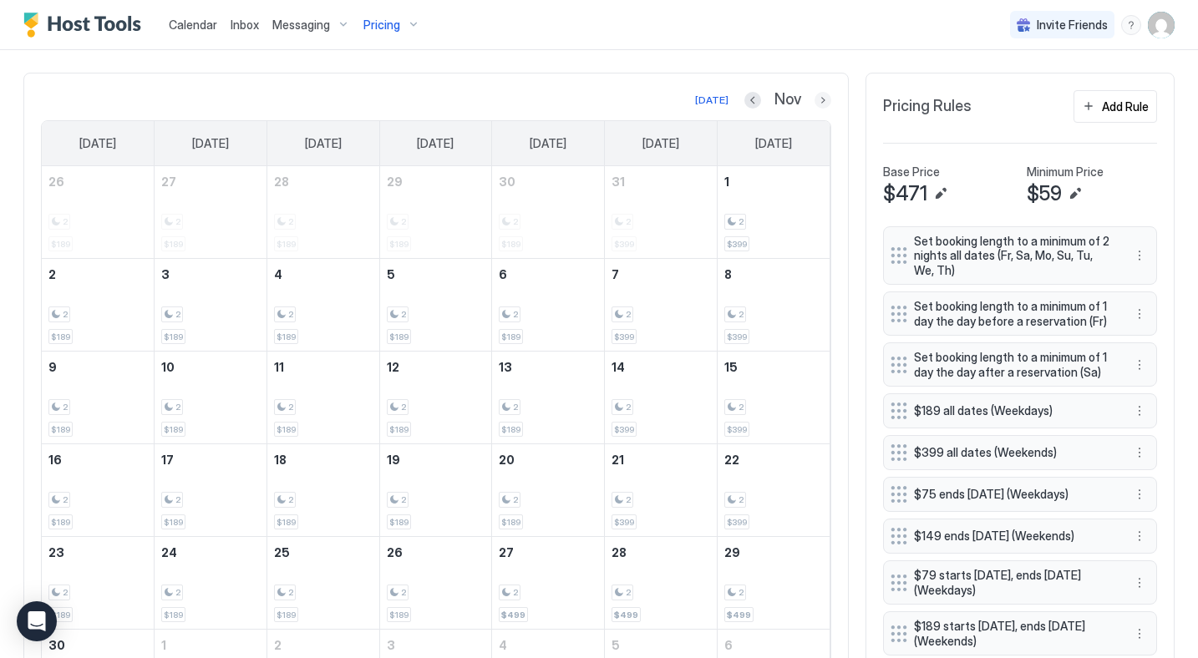
click at [819, 103] on button "Next month" at bounding box center [822, 100] width 17 height 17
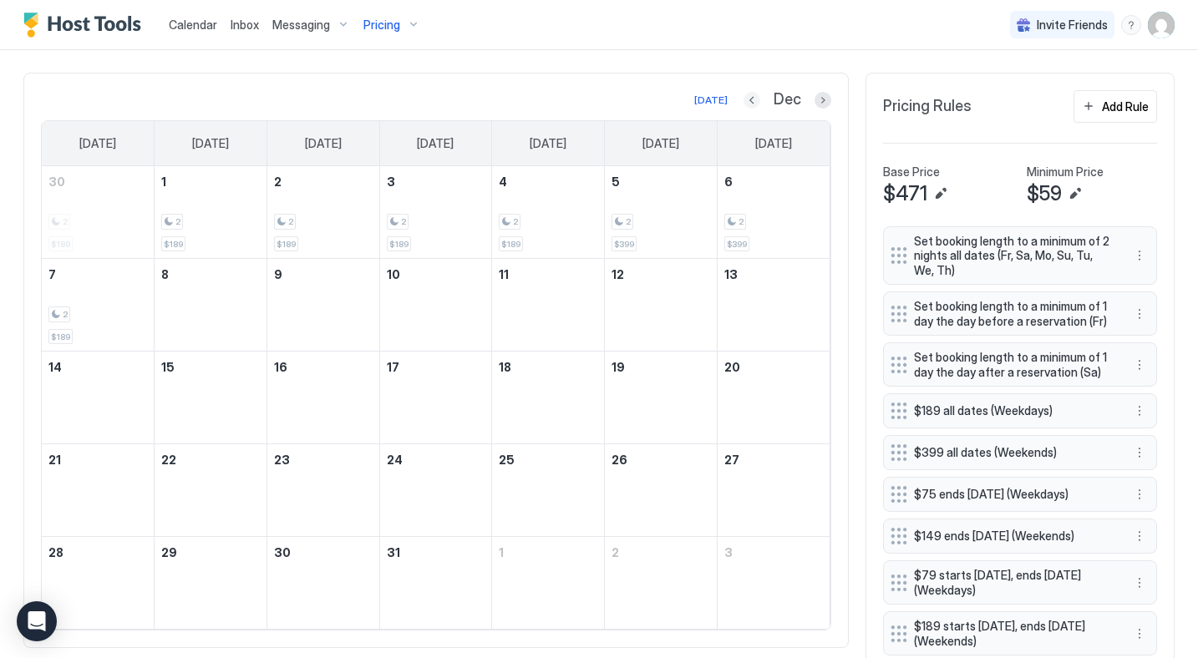
click at [754, 101] on button "Previous month" at bounding box center [751, 100] width 17 height 17
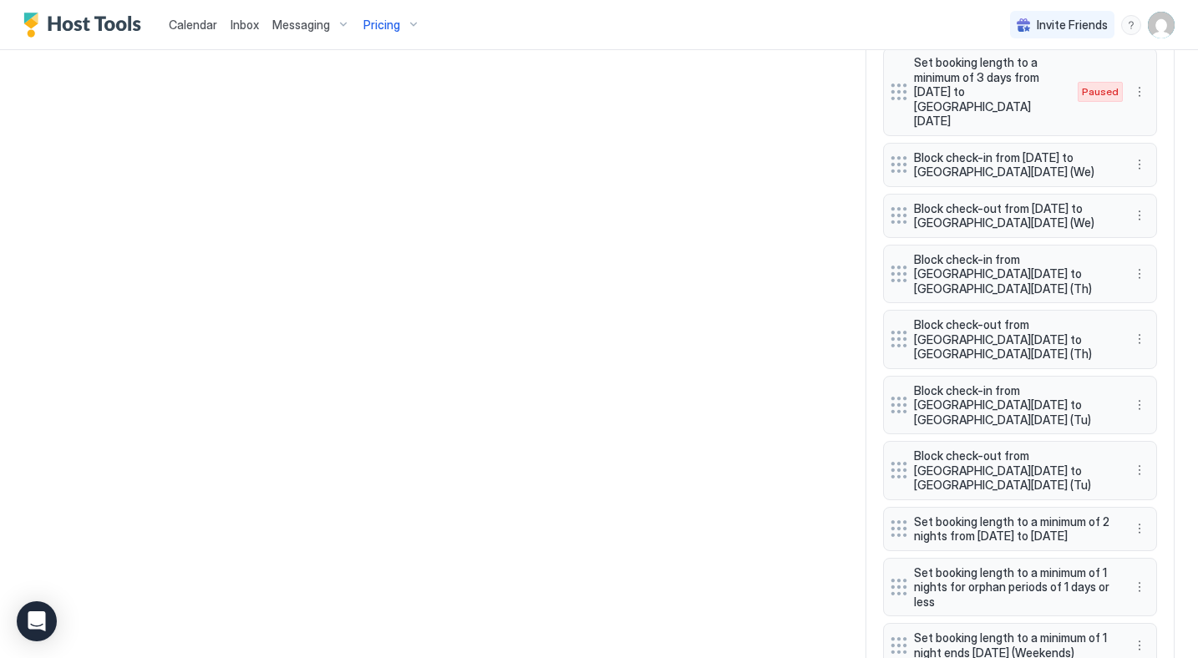
scroll to position [1946, 0]
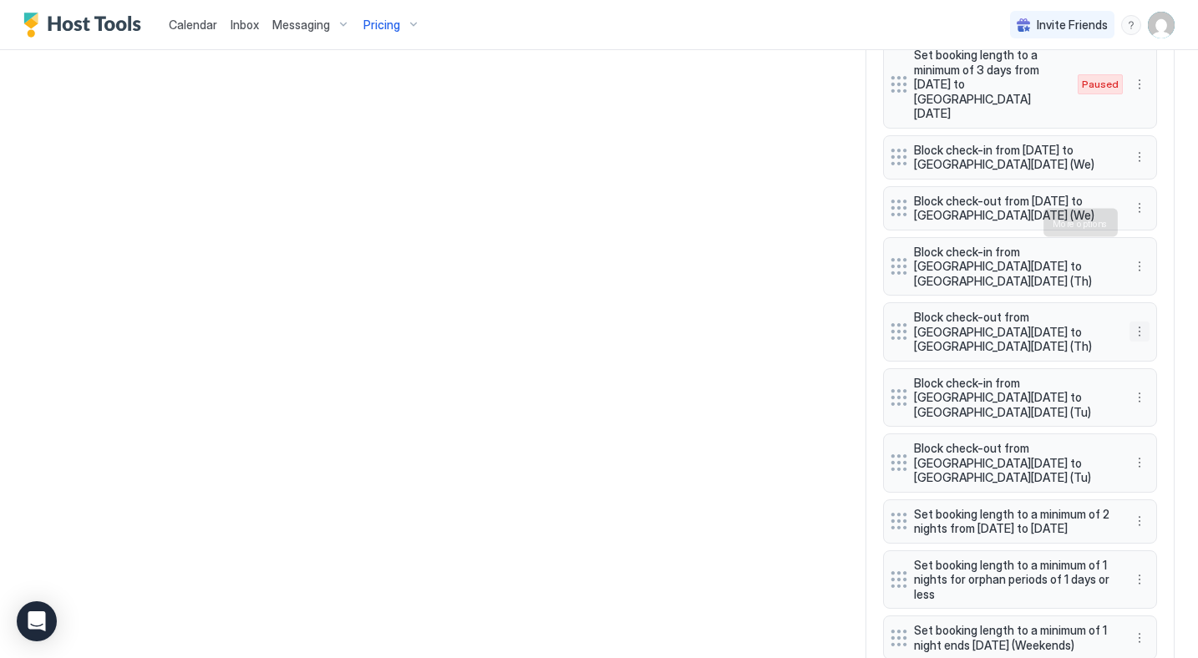
click at [1139, 322] on button "More options" at bounding box center [1139, 332] width 20 height 20
click at [1160, 298] on span "Delete" at bounding box center [1170, 299] width 31 height 13
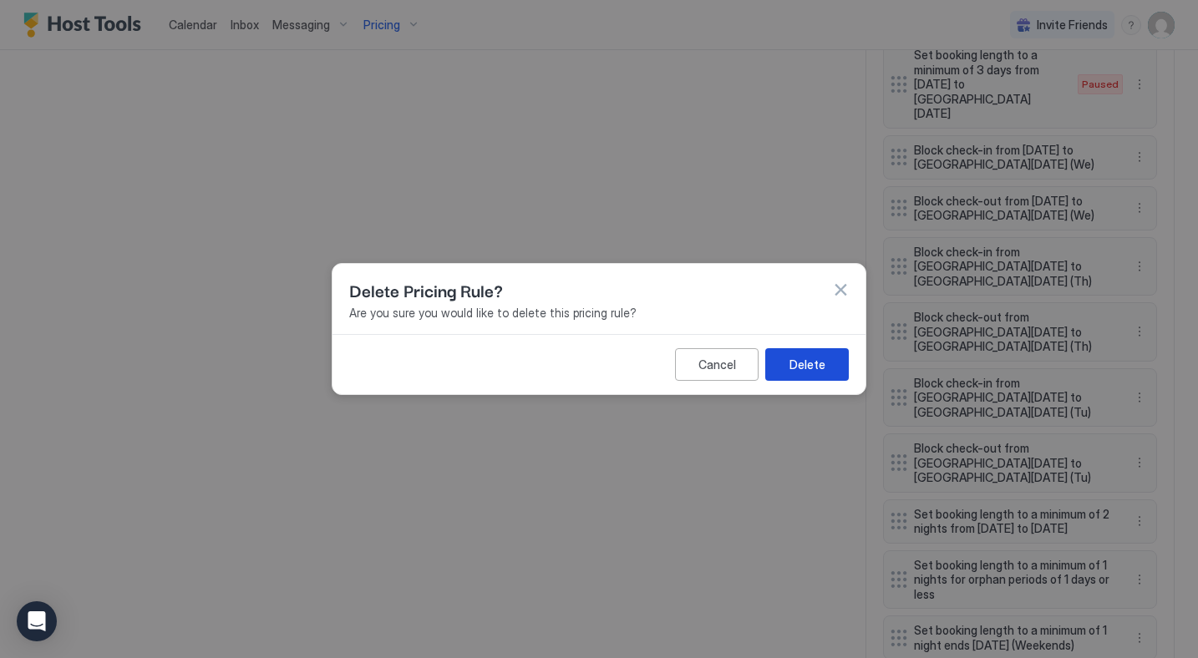
click at [800, 369] on div "Delete" at bounding box center [807, 365] width 36 height 18
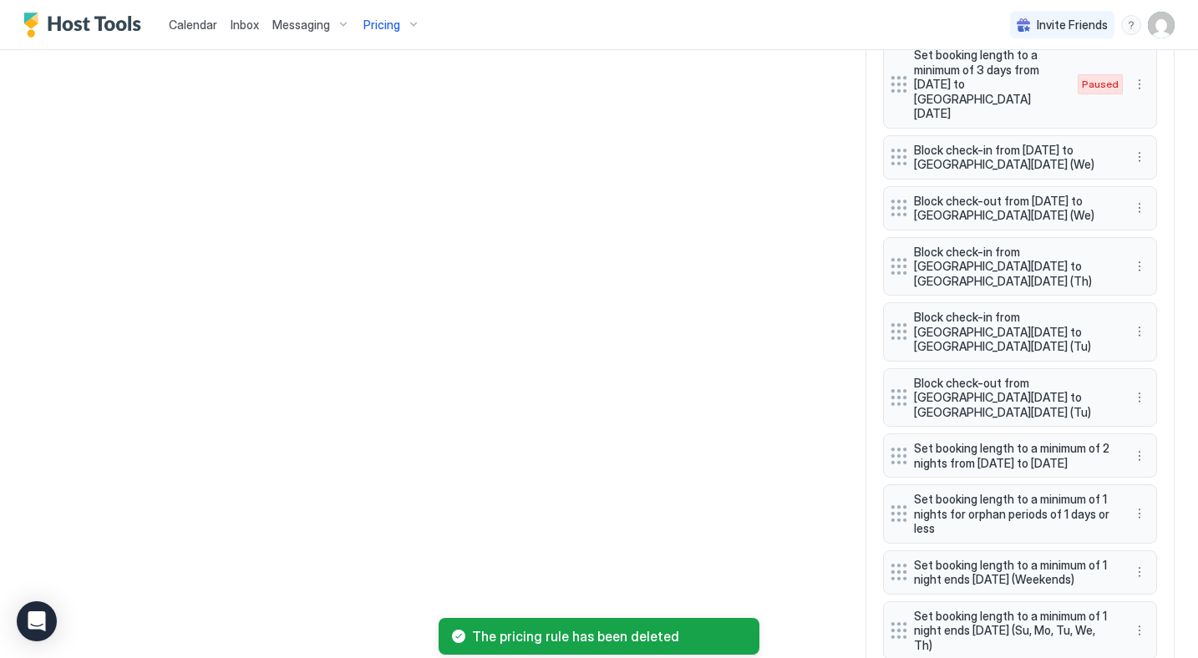
scroll to position [1895, 0]
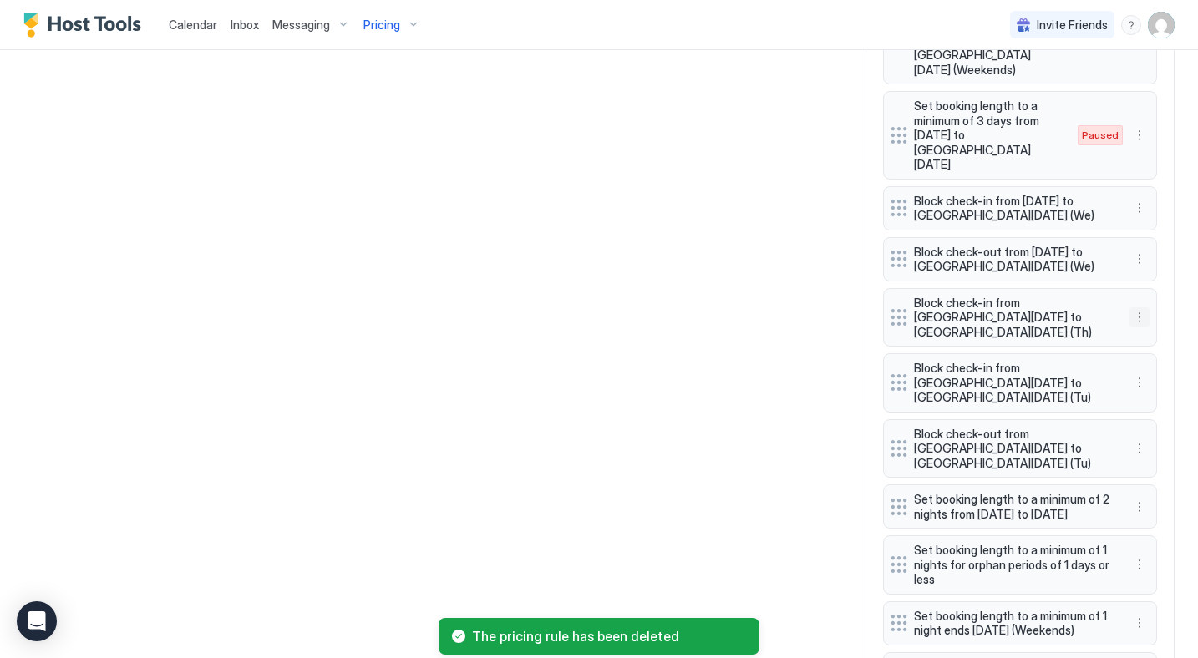
click at [1140, 307] on button "More options" at bounding box center [1139, 317] width 20 height 20
click at [1154, 246] on div "Edit" at bounding box center [1155, 246] width 37 height 13
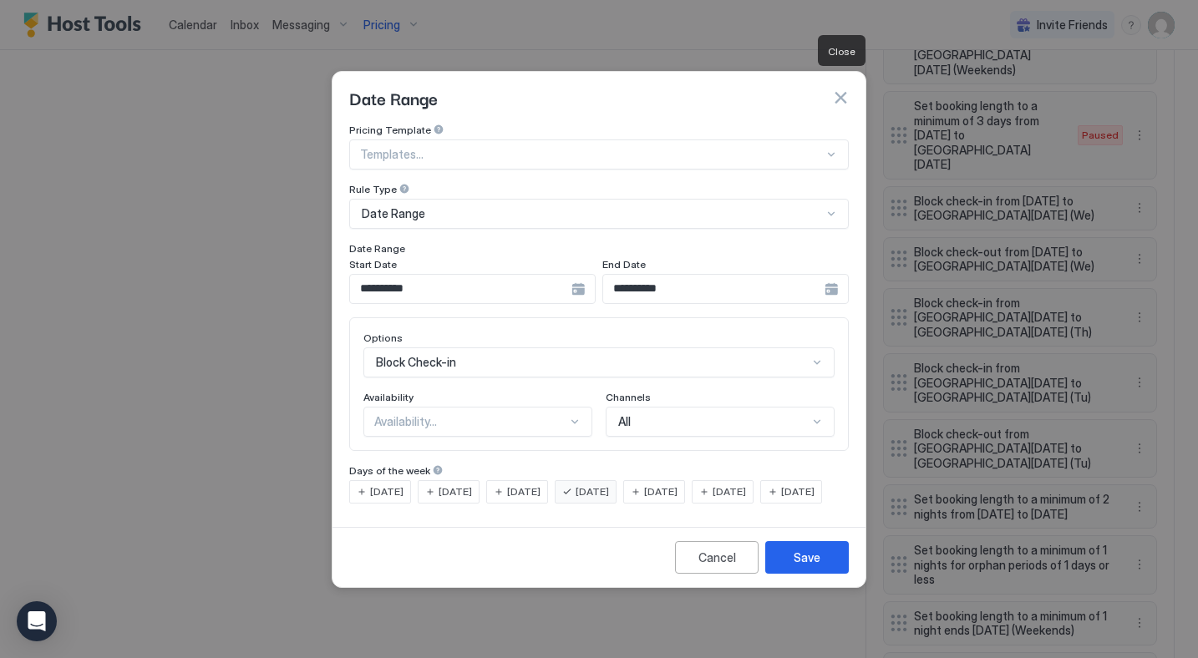
click at [844, 89] on button "button" at bounding box center [840, 97] width 17 height 17
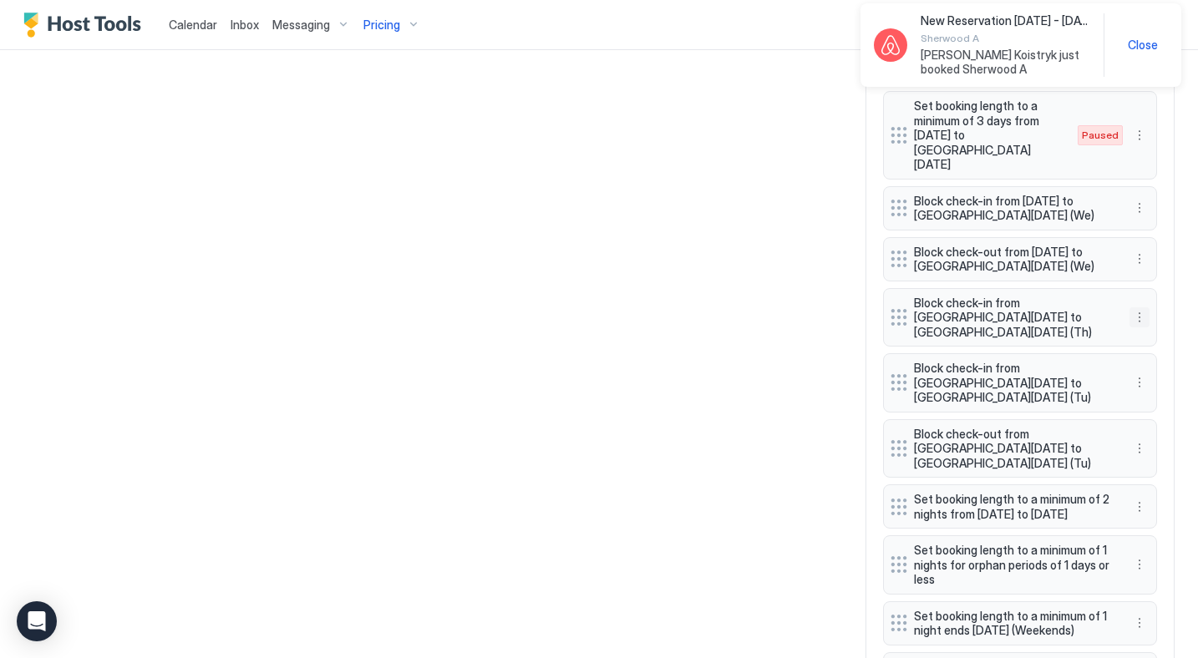
click at [1140, 307] on button "More options" at bounding box center [1139, 317] width 20 height 20
click at [1158, 306] on div "Delete" at bounding box center [1161, 300] width 63 height 27
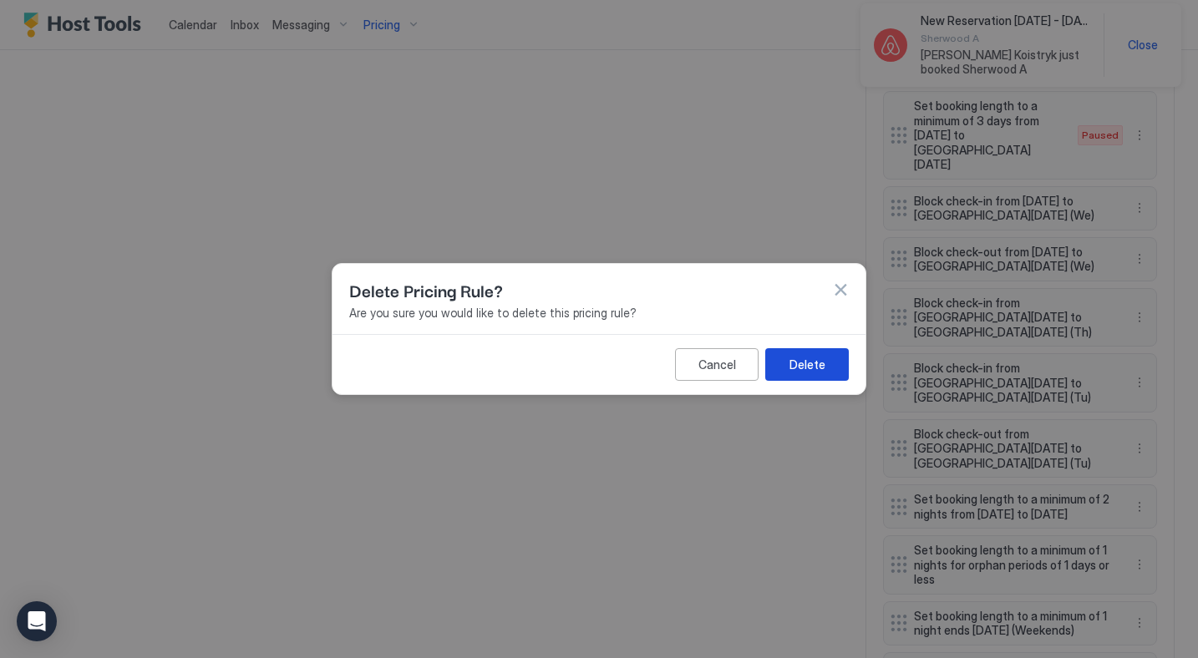
click at [788, 373] on button "Delete" at bounding box center [807, 364] width 84 height 33
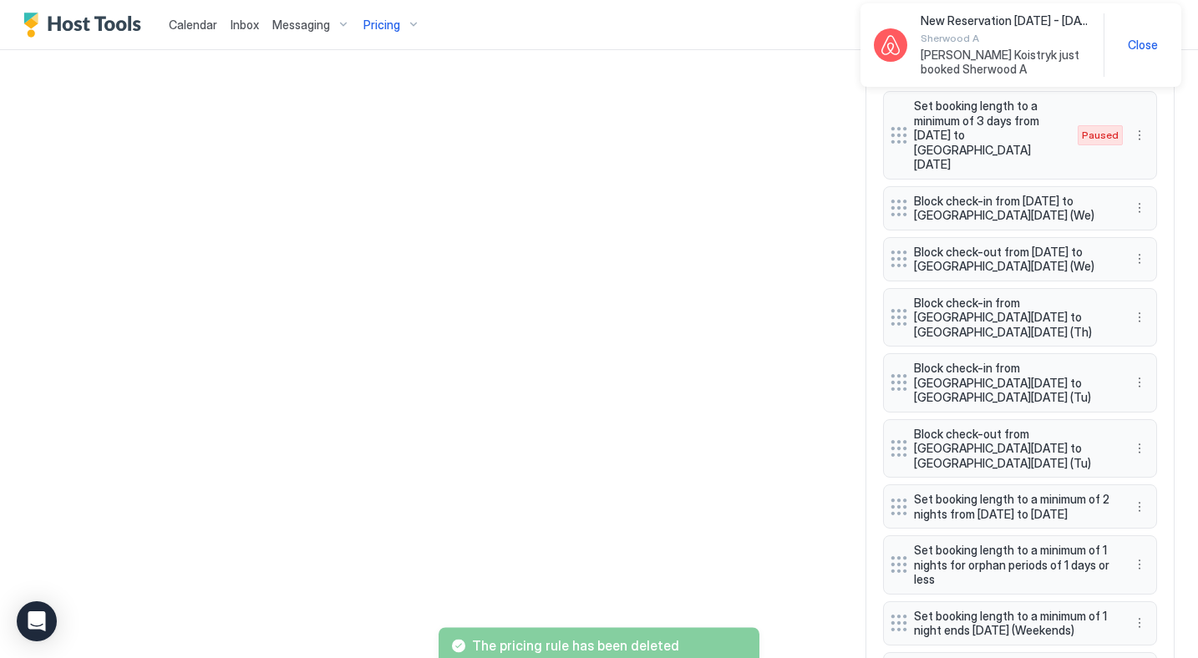
scroll to position [1844, 0]
